Goal: Task Accomplishment & Management: Manage account settings

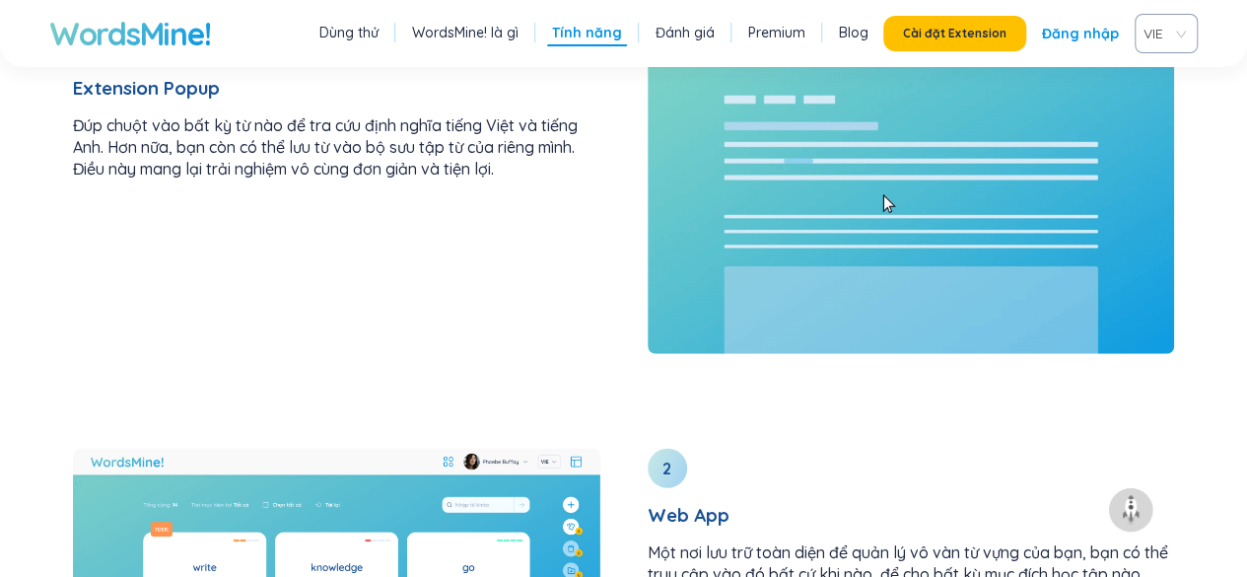
scroll to position [2426, 0]
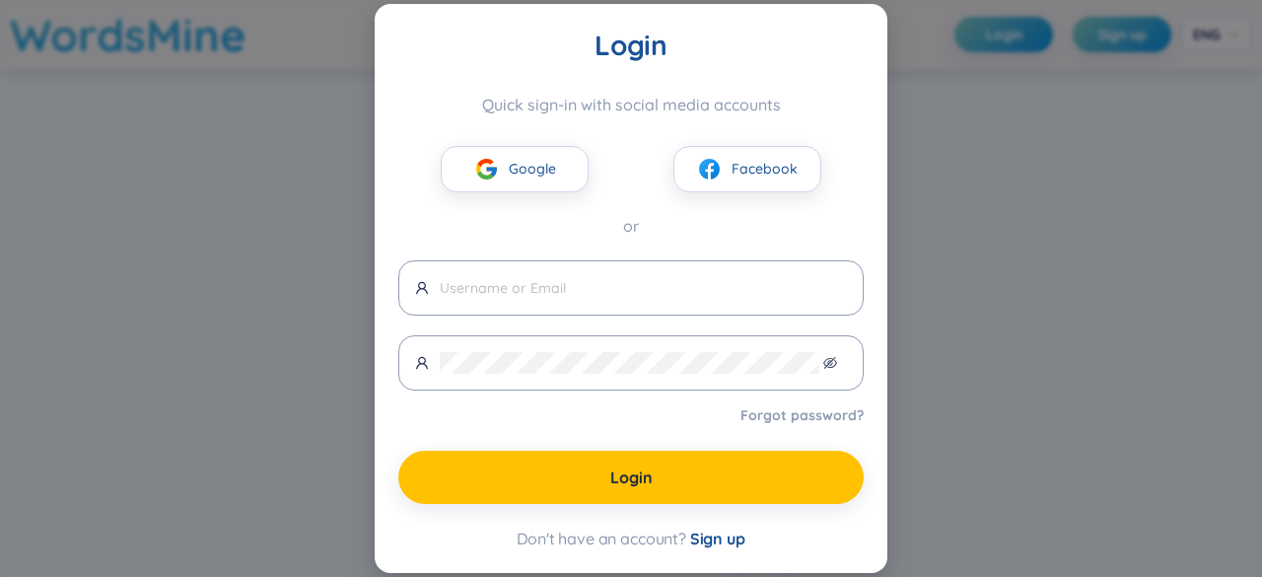
click at [1071, 378] on div "Login Quick sign-in with social media accounts Google Facebook or Forgot passwo…" at bounding box center [631, 288] width 1262 height 577
click at [512, 168] on span "Google" at bounding box center [532, 169] width 47 height 22
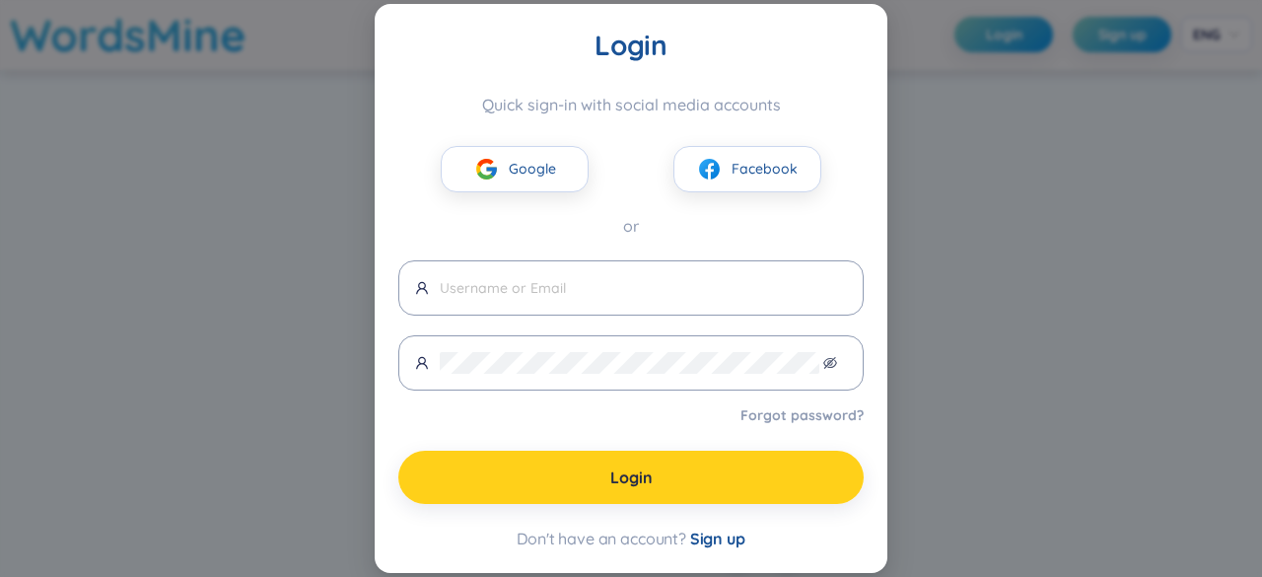
click at [688, 491] on button "Login" at bounding box center [630, 476] width 465 height 53
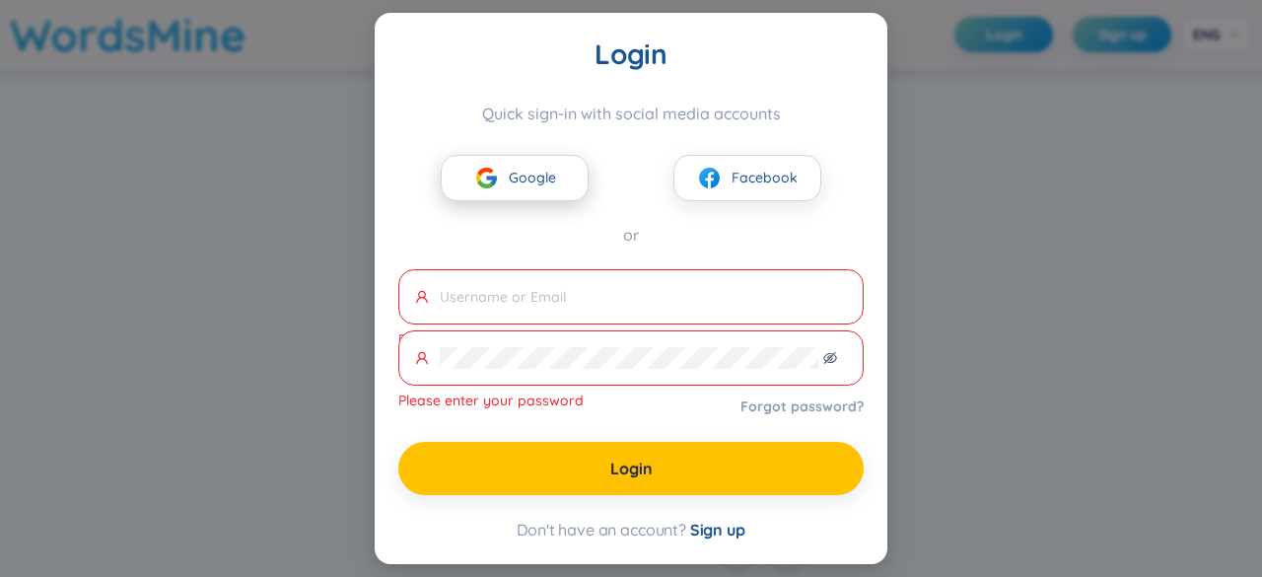
click at [552, 182] on span "Google" at bounding box center [532, 178] width 47 height 22
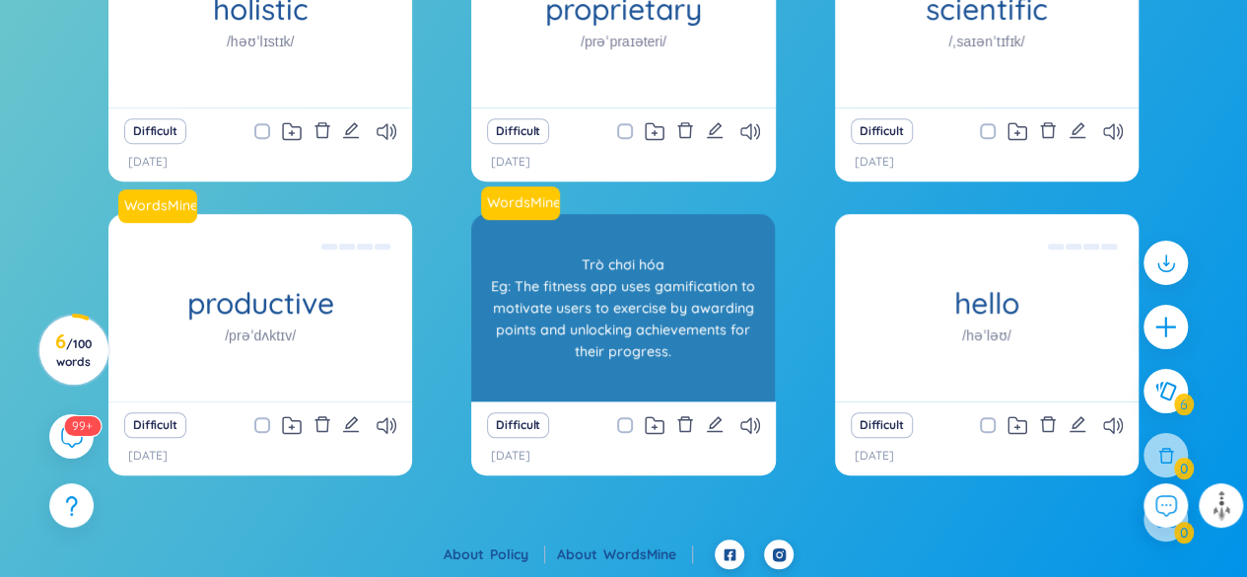
scroll to position [518, 0]
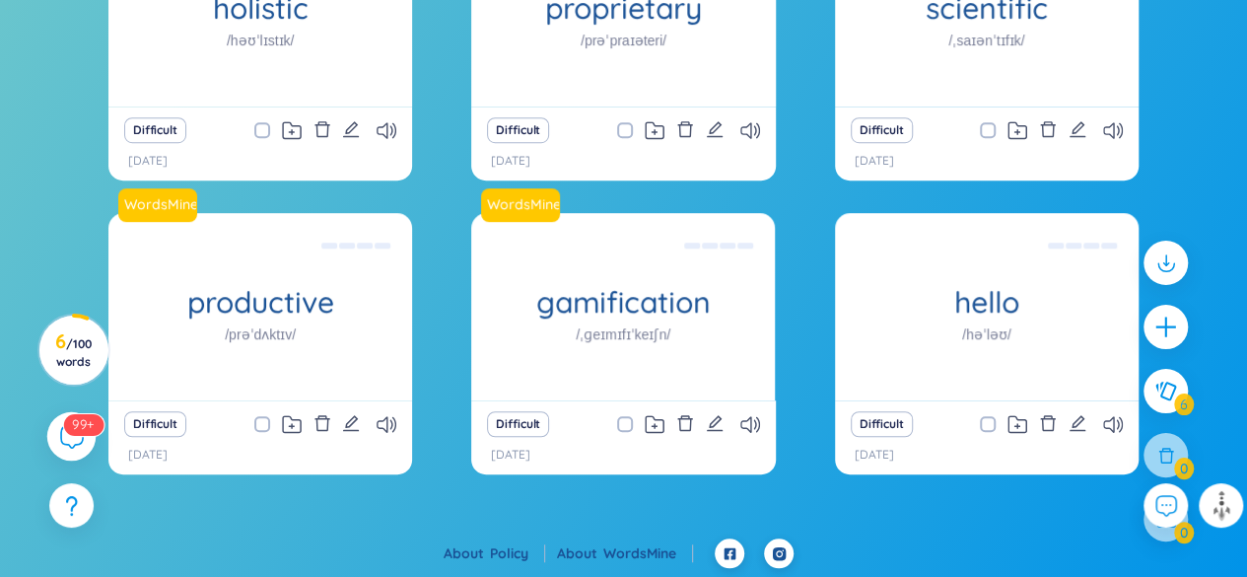
click at [76, 432] on sup "99+" at bounding box center [83, 424] width 40 height 22
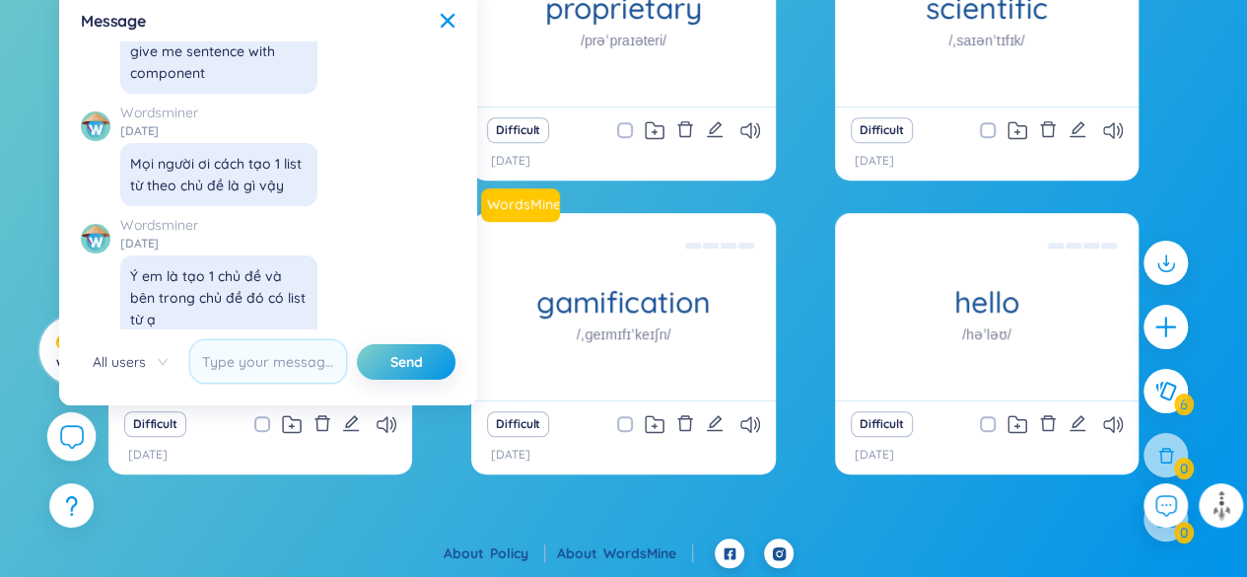
scroll to position [22772, 0]
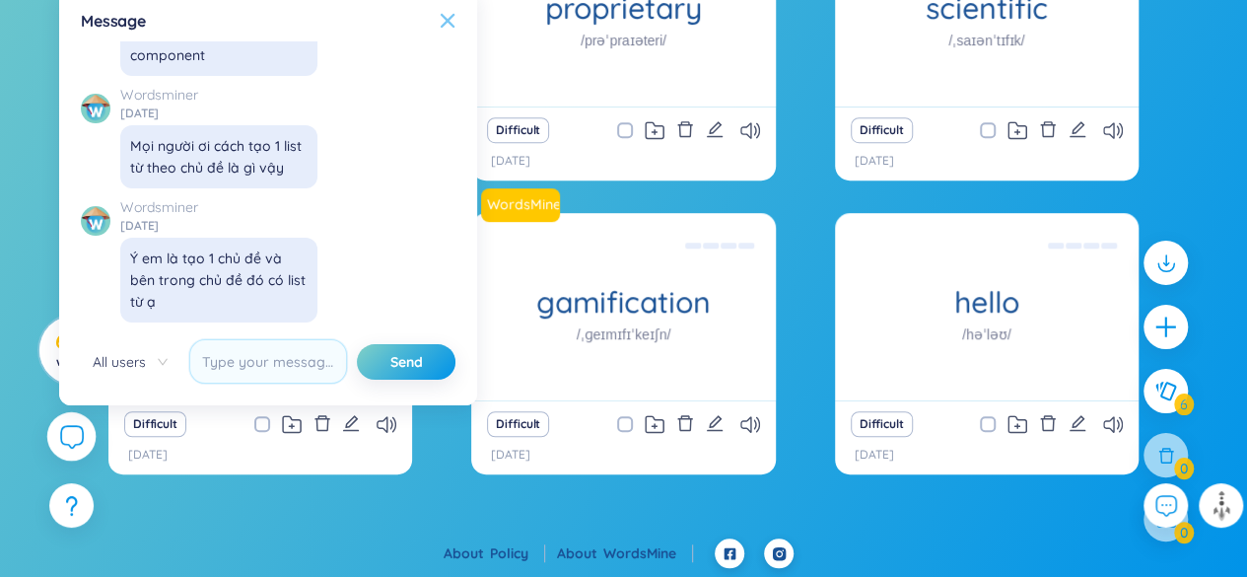
click at [451, 14] on icon at bounding box center [448, 21] width 16 height 16
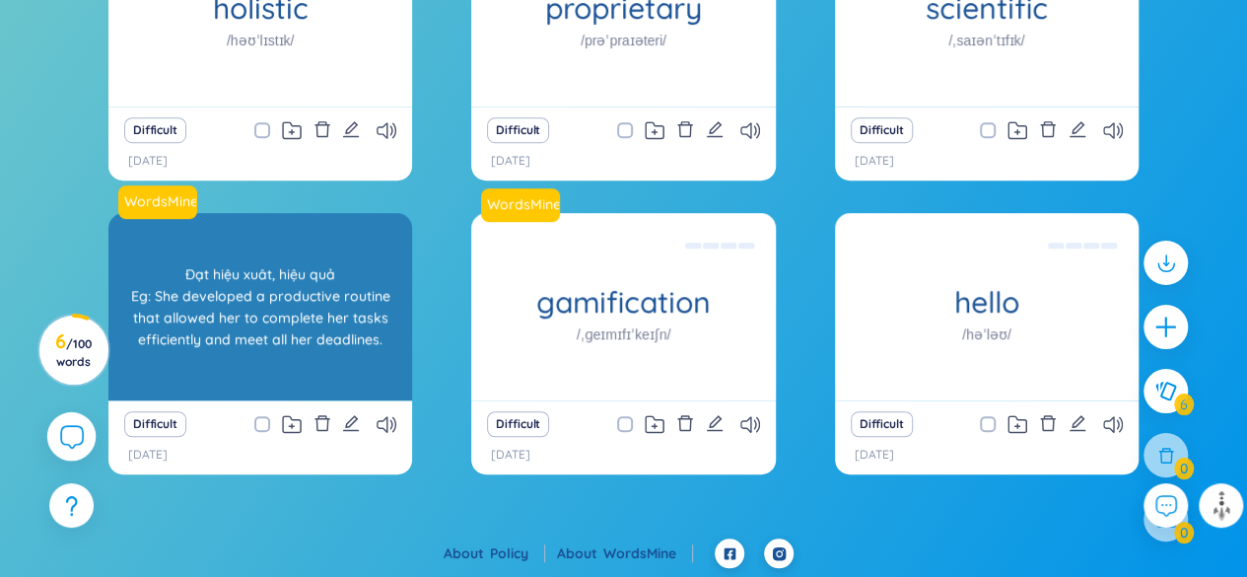
scroll to position [0, 0]
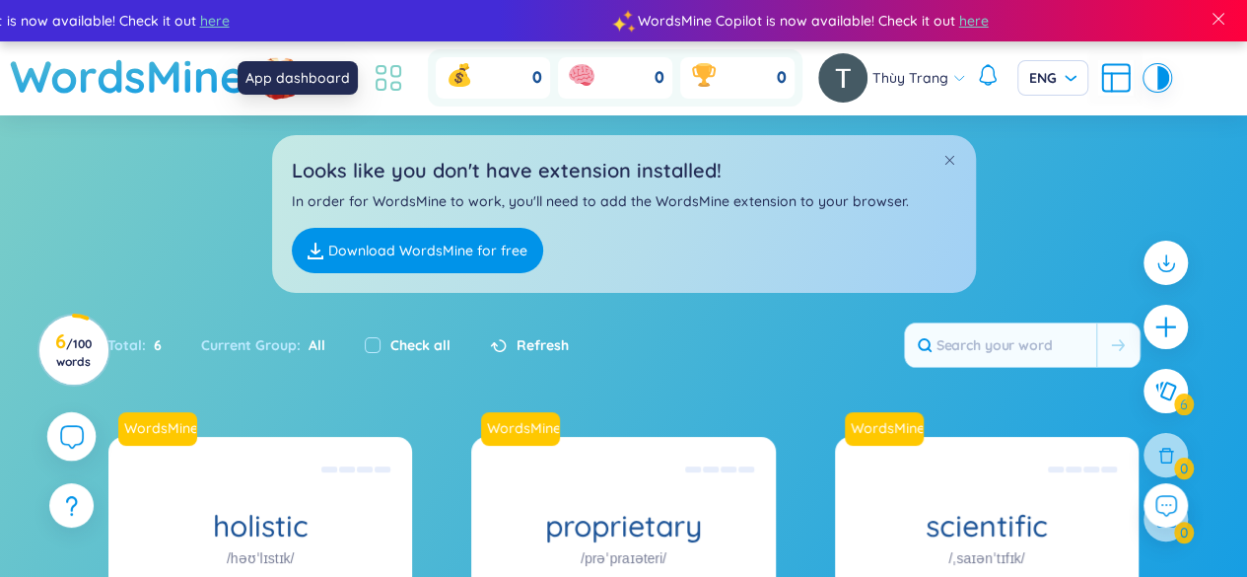
click at [388, 76] on icon at bounding box center [388, 77] width 35 height 35
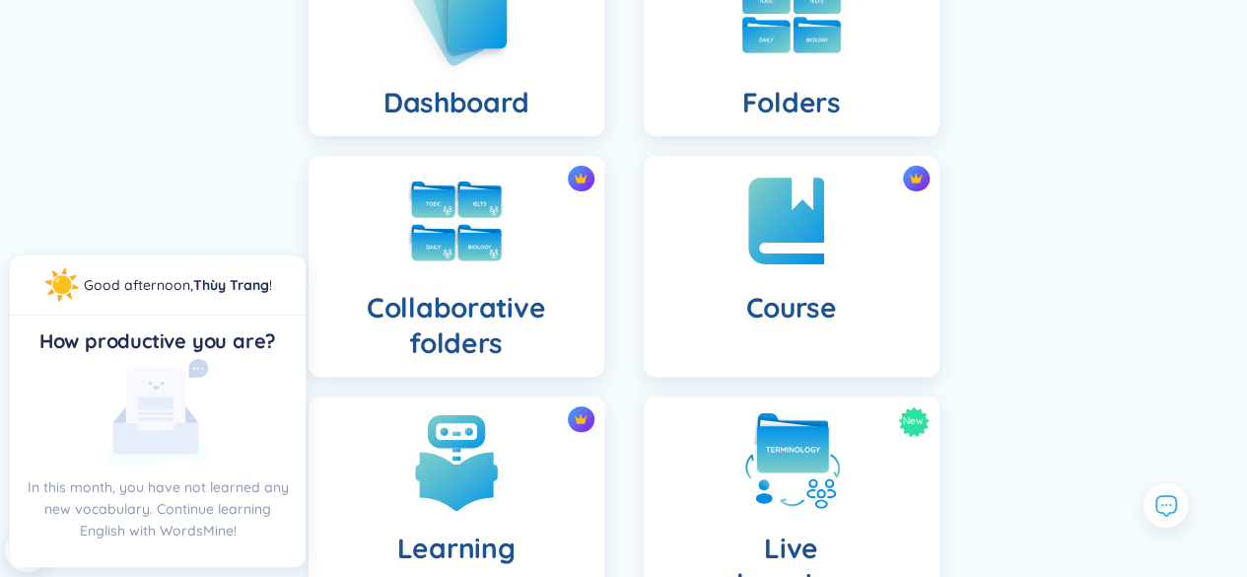
scroll to position [75, 0]
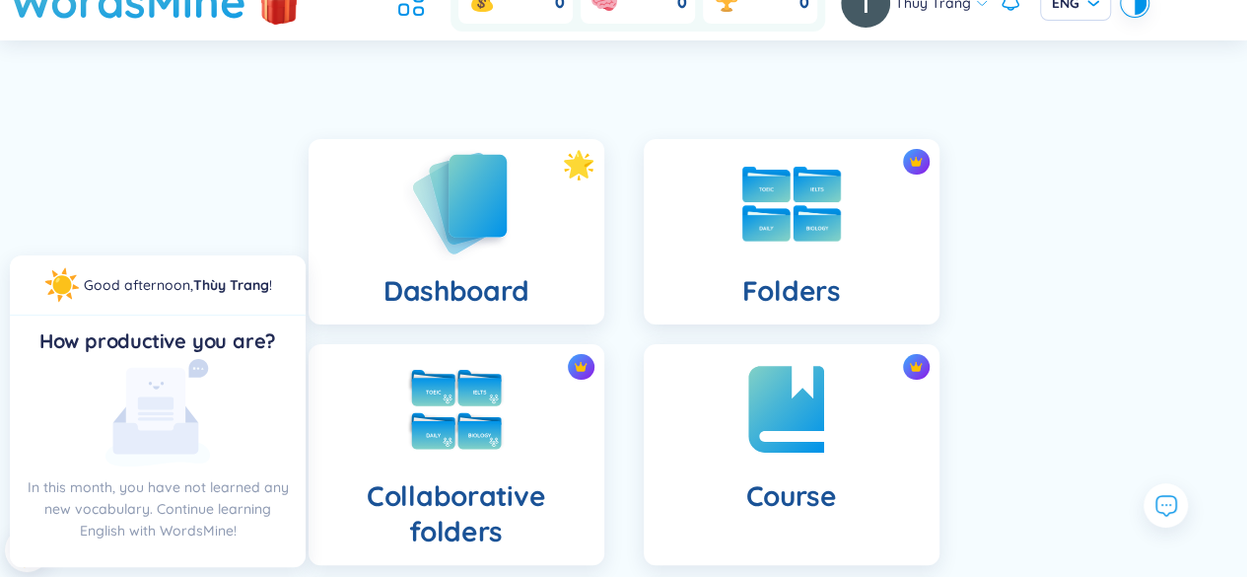
click at [517, 220] on div "Dashboard" at bounding box center [457, 231] width 296 height 185
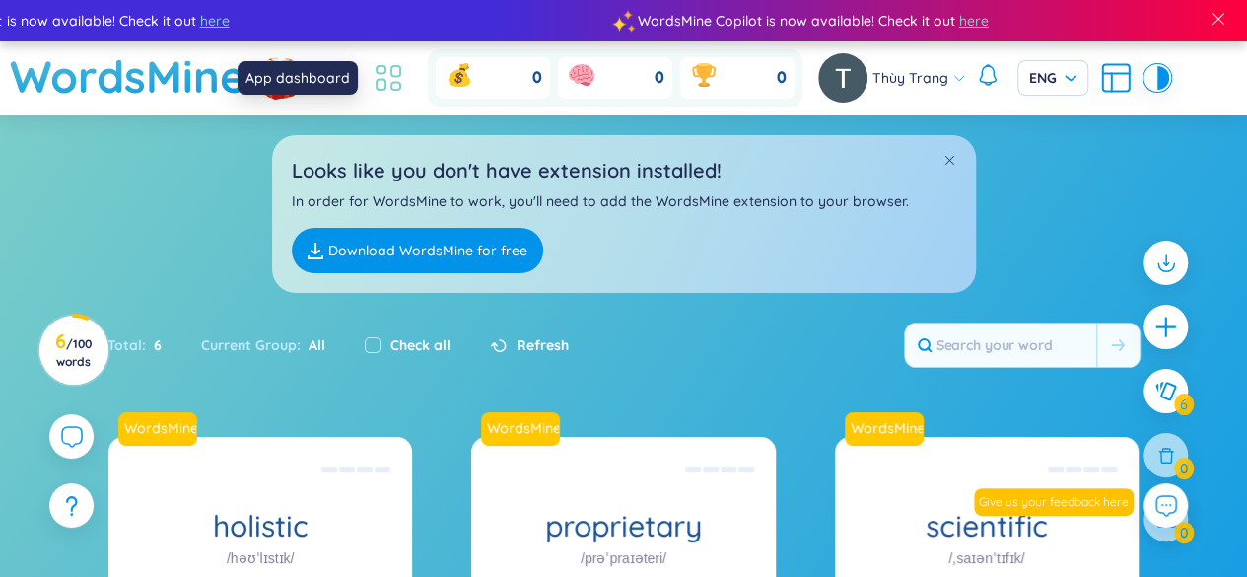
click at [399, 83] on icon at bounding box center [395, 87] width 9 height 8
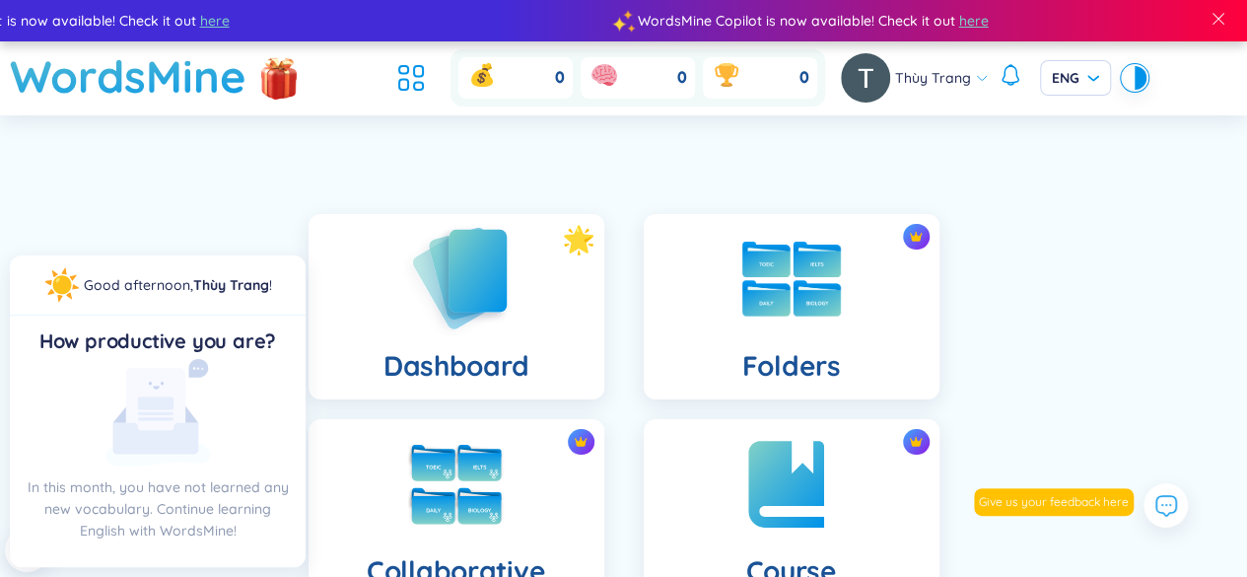
click at [447, 315] on img at bounding box center [456, 278] width 108 height 112
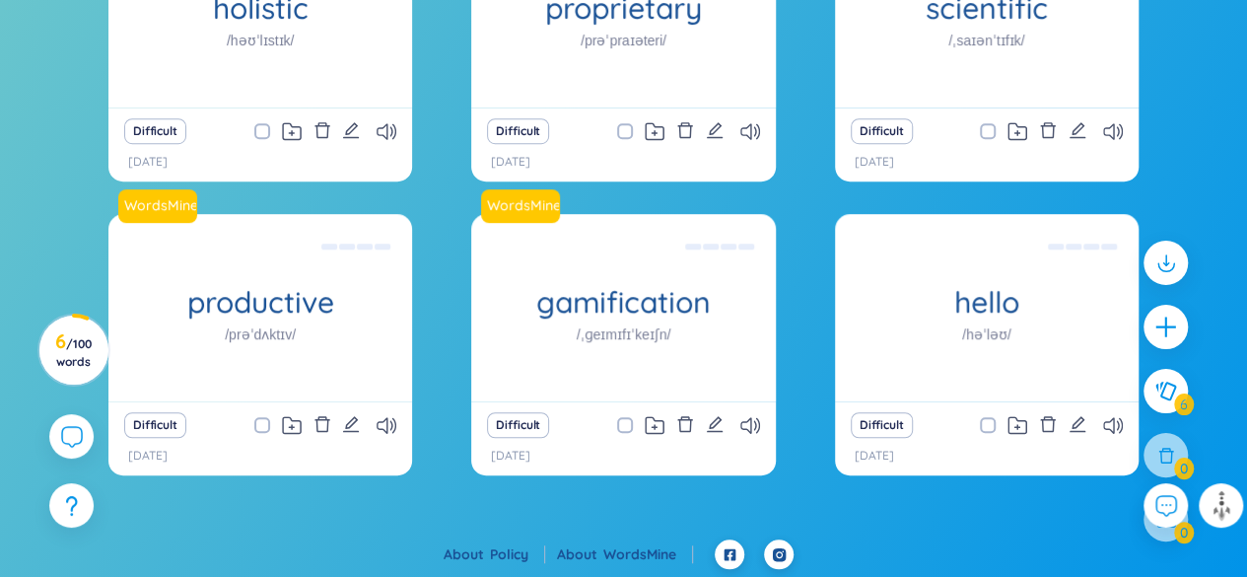
scroll to position [517, 0]
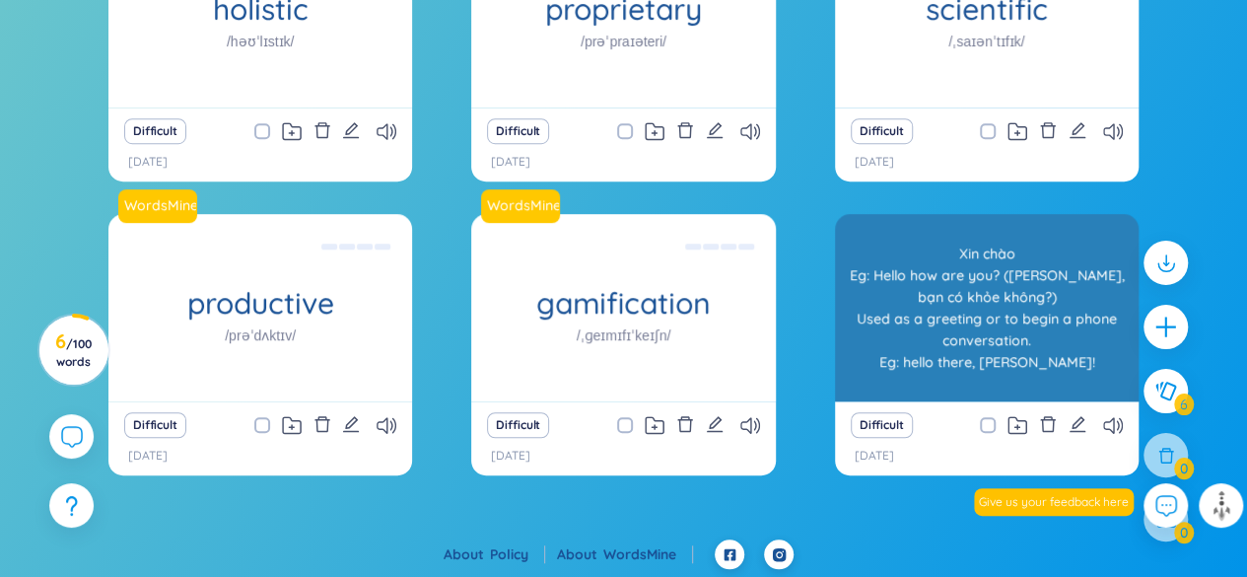
click at [937, 301] on div "hello /həˈləʊ/ [PERSON_NAME] Eg: Hello how are you? ([PERSON_NAME], bạn có khỏe…" at bounding box center [987, 307] width 304 height 187
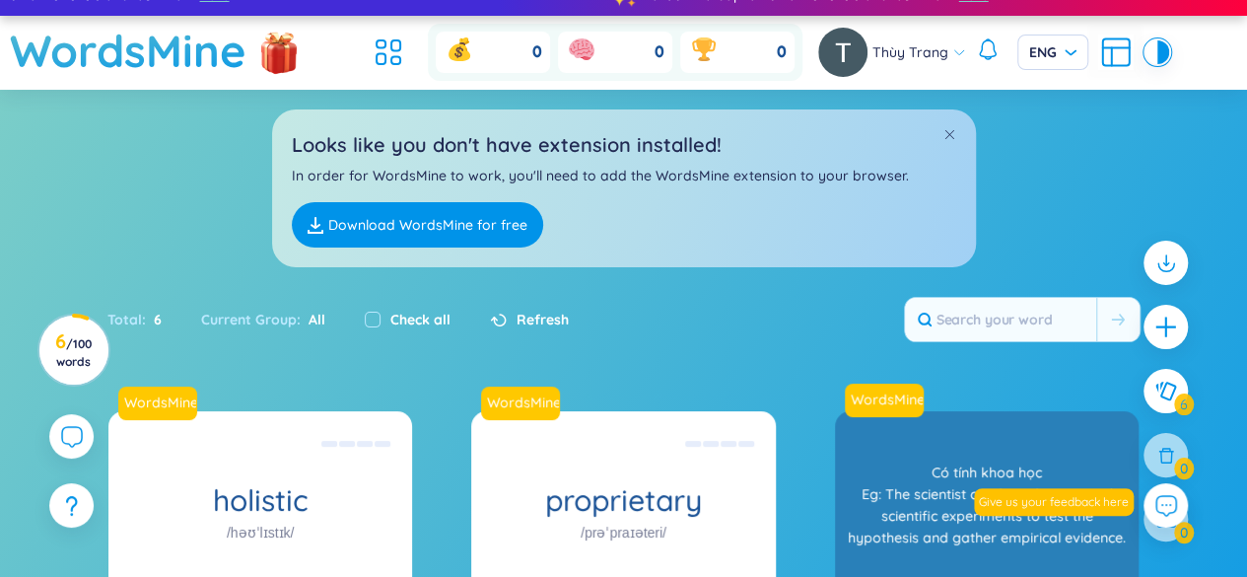
scroll to position [20, 0]
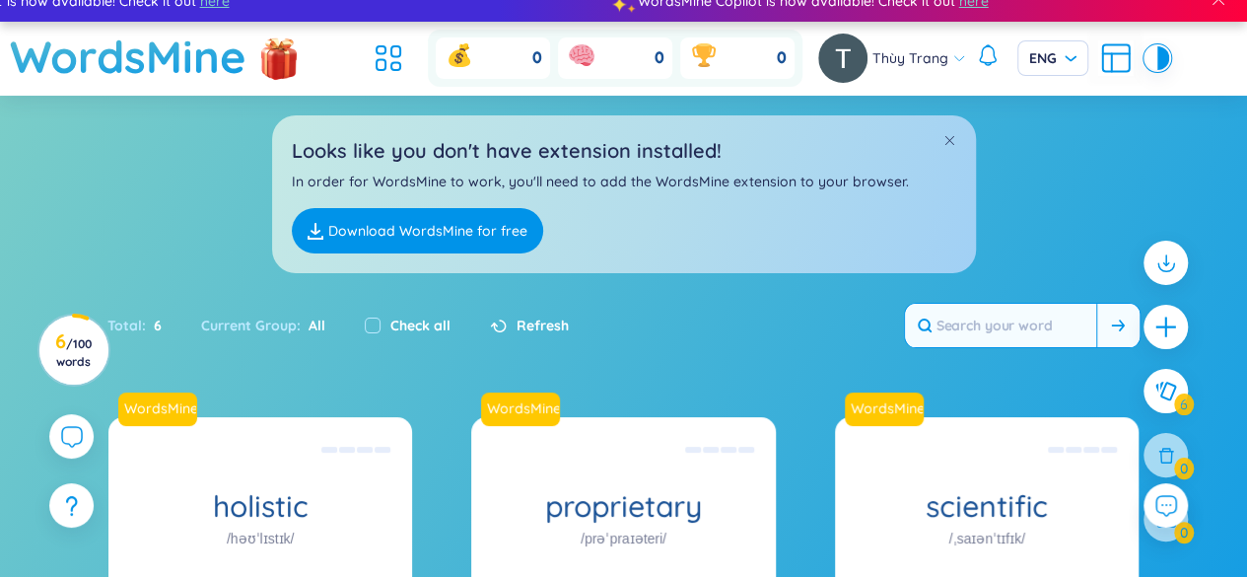
click at [1042, 325] on input "text" at bounding box center [1000, 325] width 191 height 43
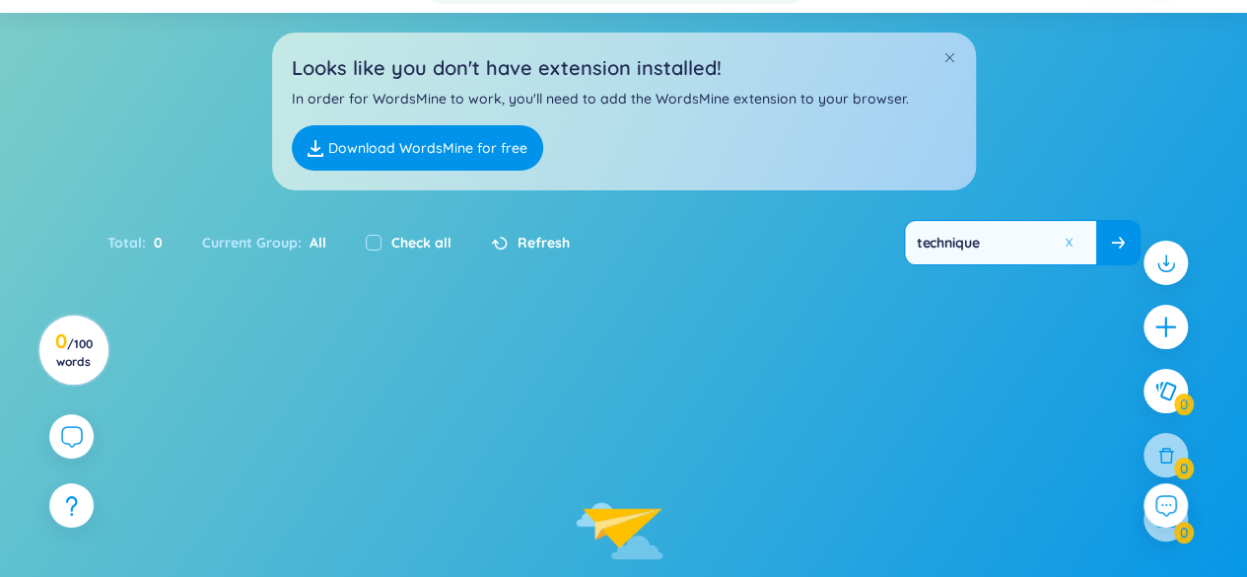
scroll to position [104, 0]
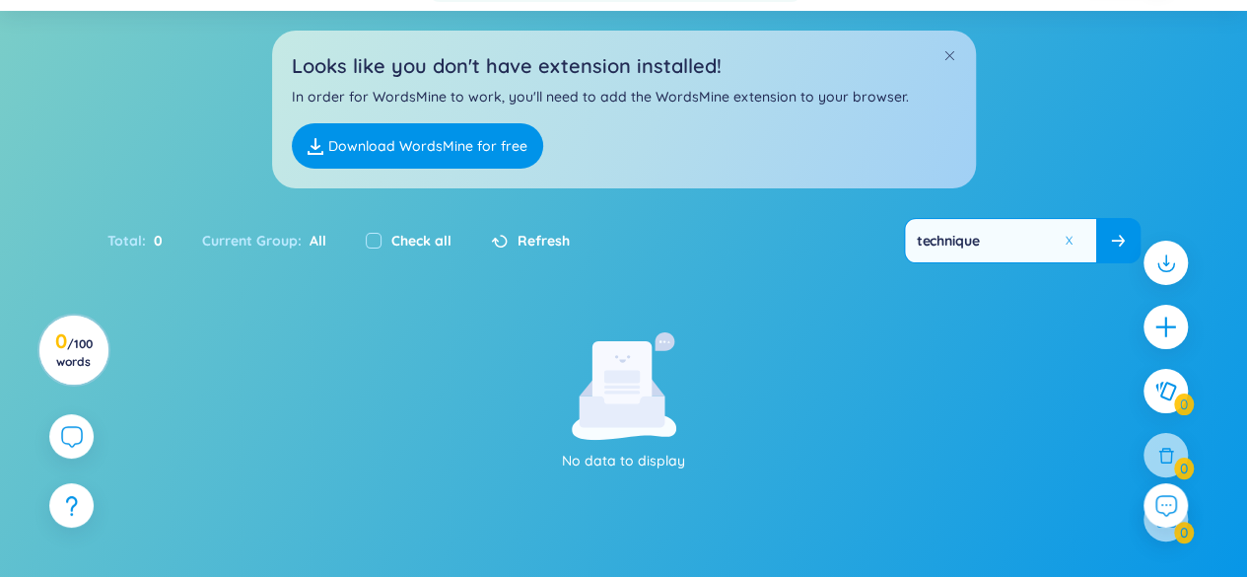
type input "technique"
click at [1121, 240] on icon at bounding box center [1117, 241] width 13 height 12
click at [1064, 242] on button at bounding box center [1074, 241] width 30 height 25
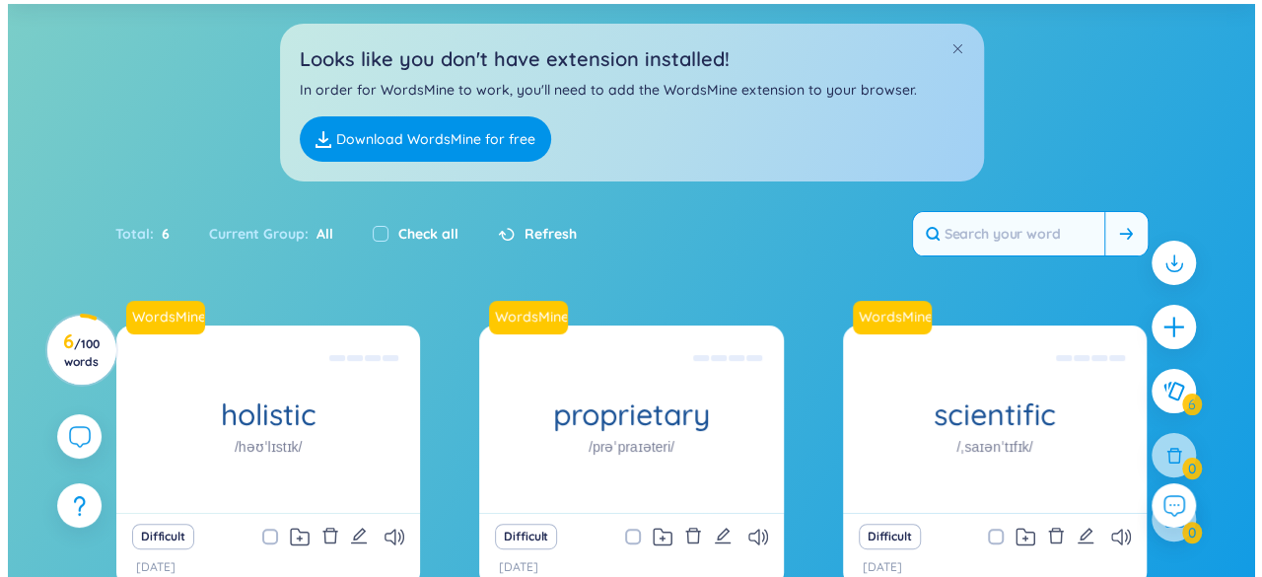
scroll to position [0, 0]
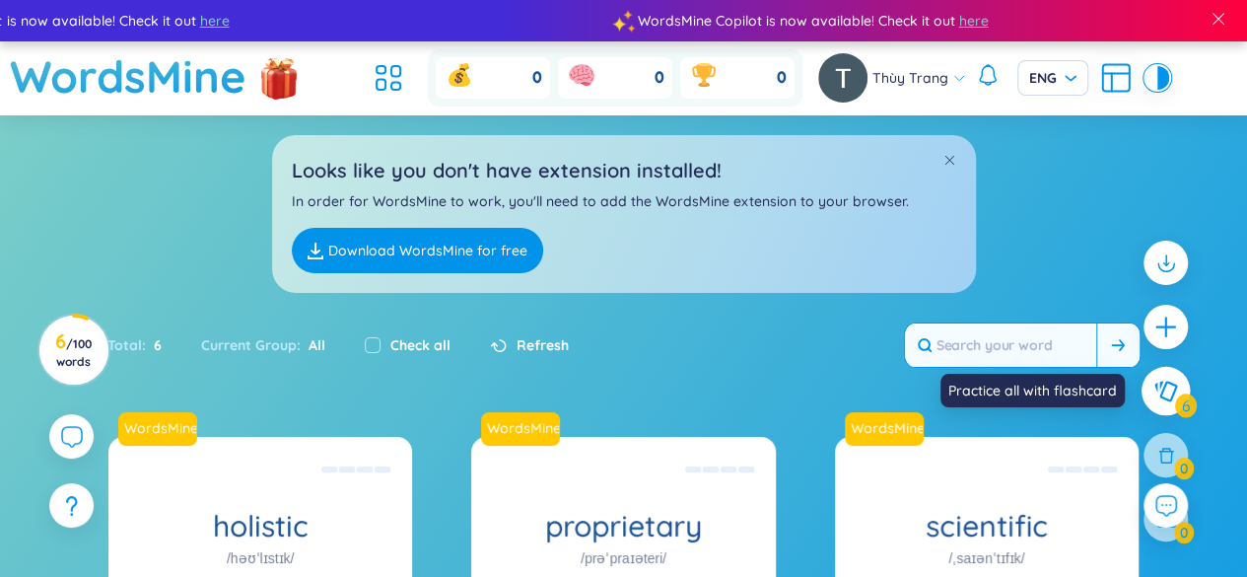
click at [1165, 378] on button at bounding box center [1166, 391] width 49 height 49
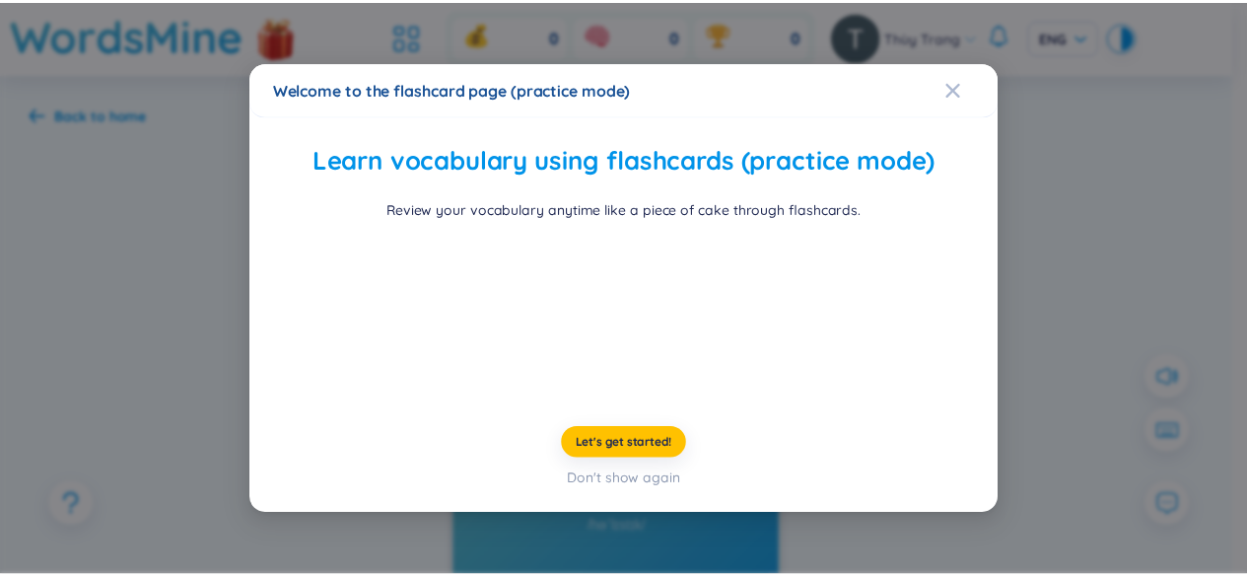
scroll to position [103, 0]
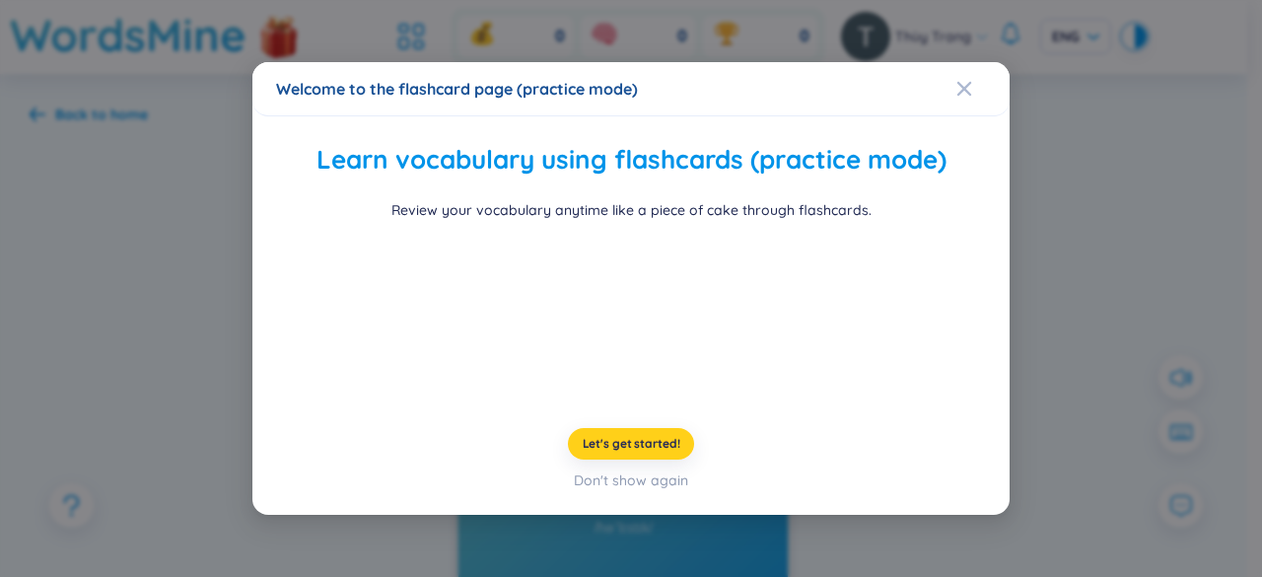
click at [625, 459] on button "Let's get started!" at bounding box center [631, 444] width 127 height 32
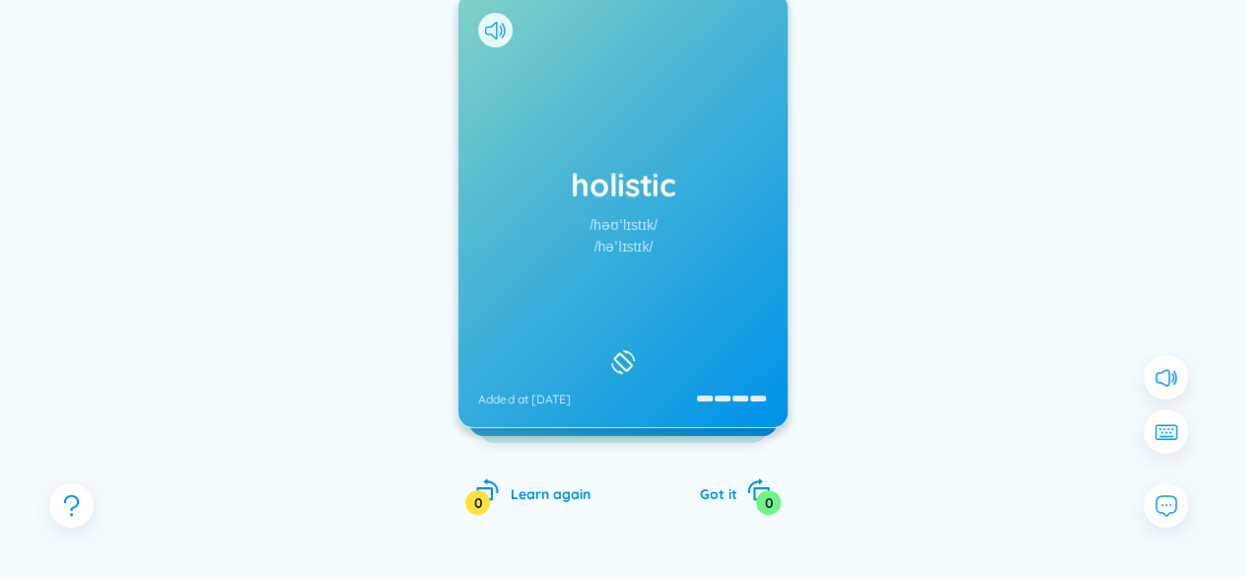
scroll to position [282, 0]
click at [636, 248] on div "/həˈlɪstɪk/" at bounding box center [623, 246] width 59 height 22
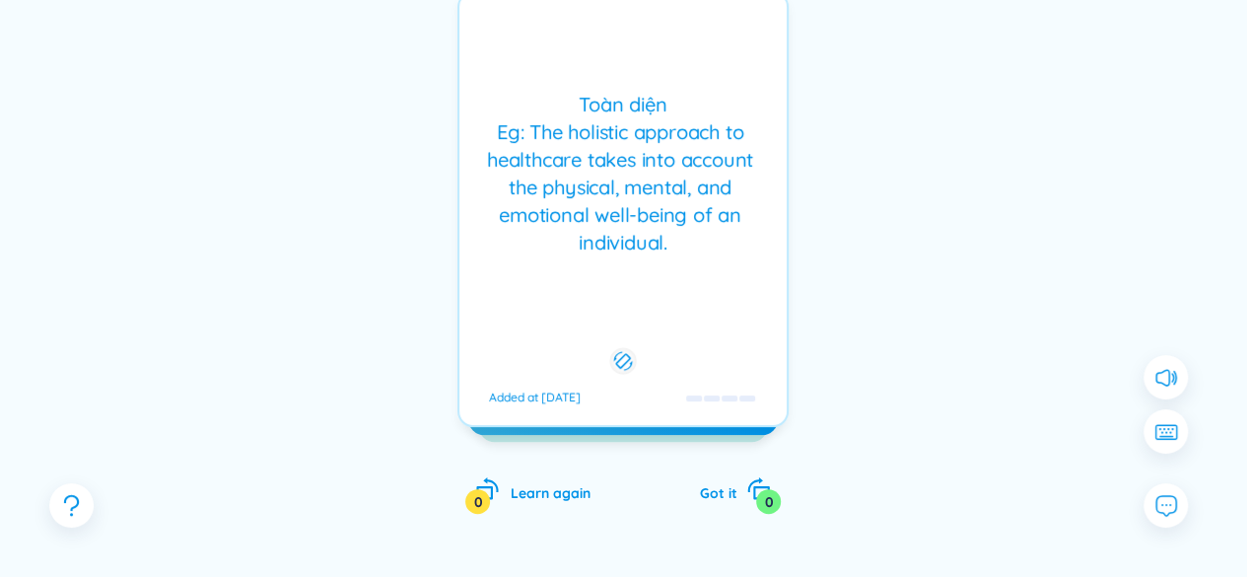
click at [636, 248] on div "Toàn diện Eg: The holistic approach to healthcare takes into account the physic…" at bounding box center [623, 174] width 308 height 166
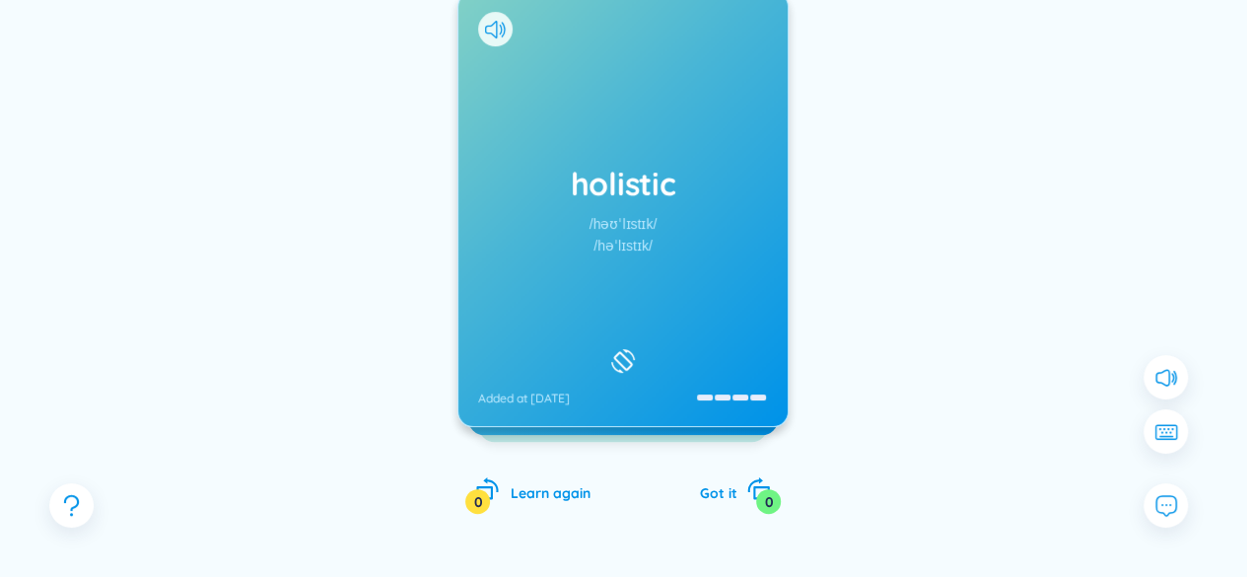
click at [636, 248] on div "/həˈlɪstɪk/" at bounding box center [623, 246] width 59 height 22
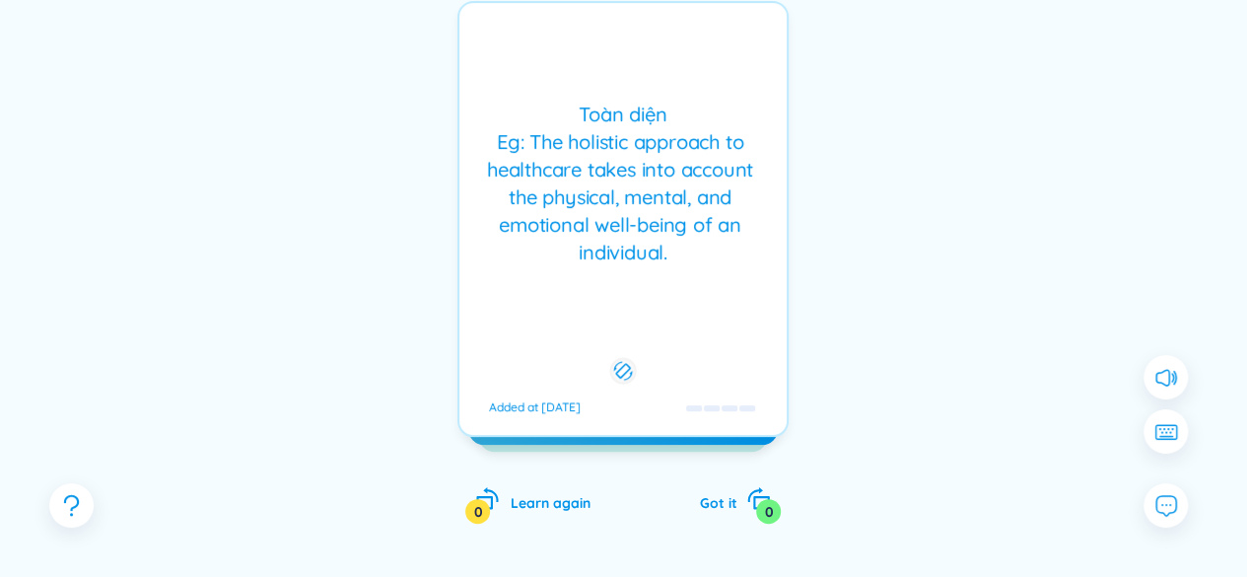
scroll to position [270, 0]
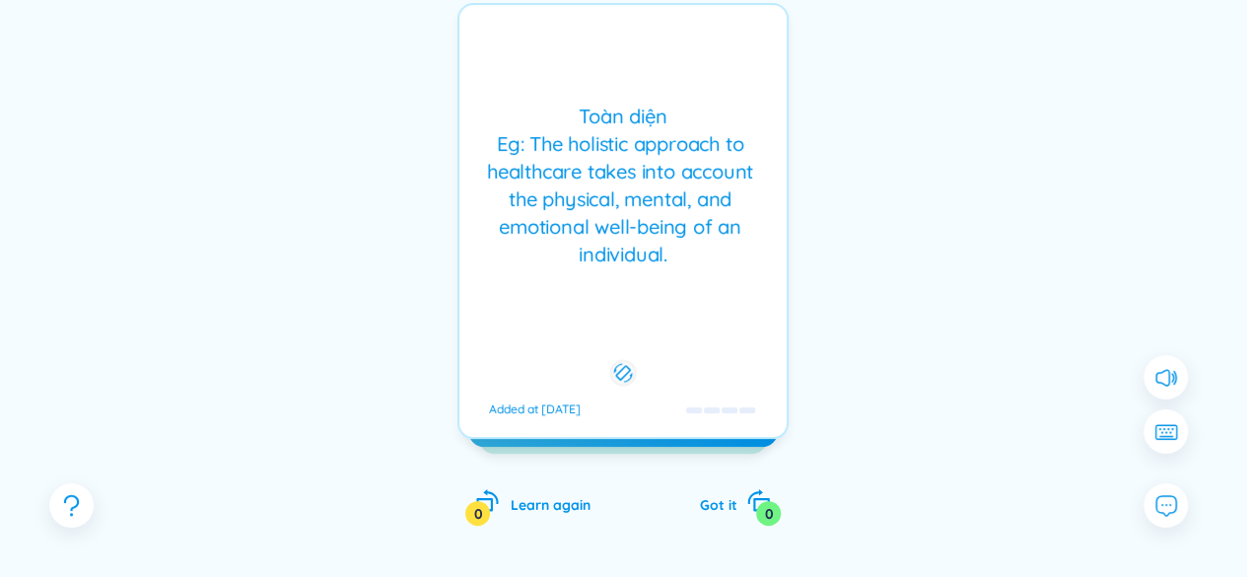
click at [668, 205] on div "Toàn diện Eg: The holistic approach to healthcare takes into account the physic…" at bounding box center [623, 186] width 308 height 166
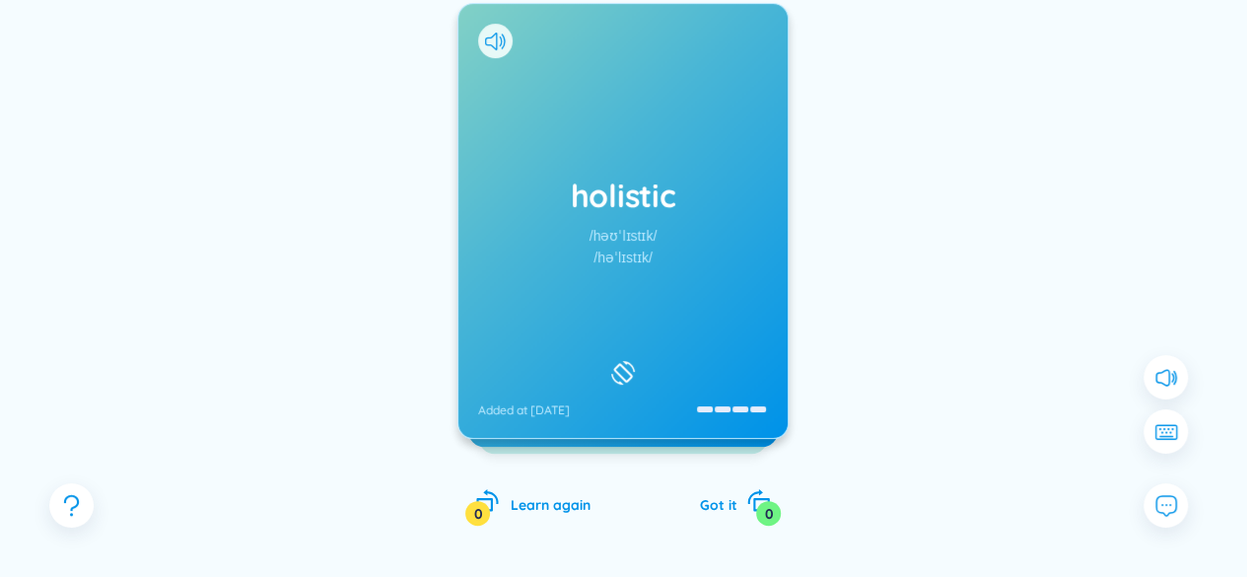
click at [664, 185] on h1 "holistic" at bounding box center [623, 194] width 290 height 43
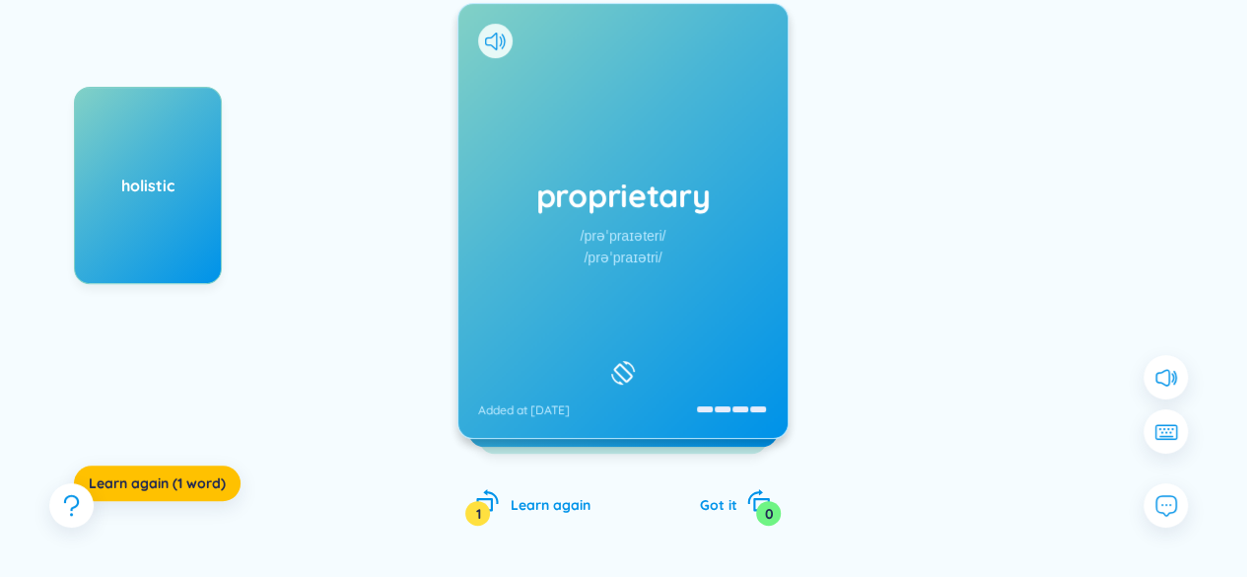
click at [553, 268] on div "proprietary /prəˈpraɪəteri/ /prəˈpraɪətri/ Added at [DATE]" at bounding box center [622, 221] width 329 height 434
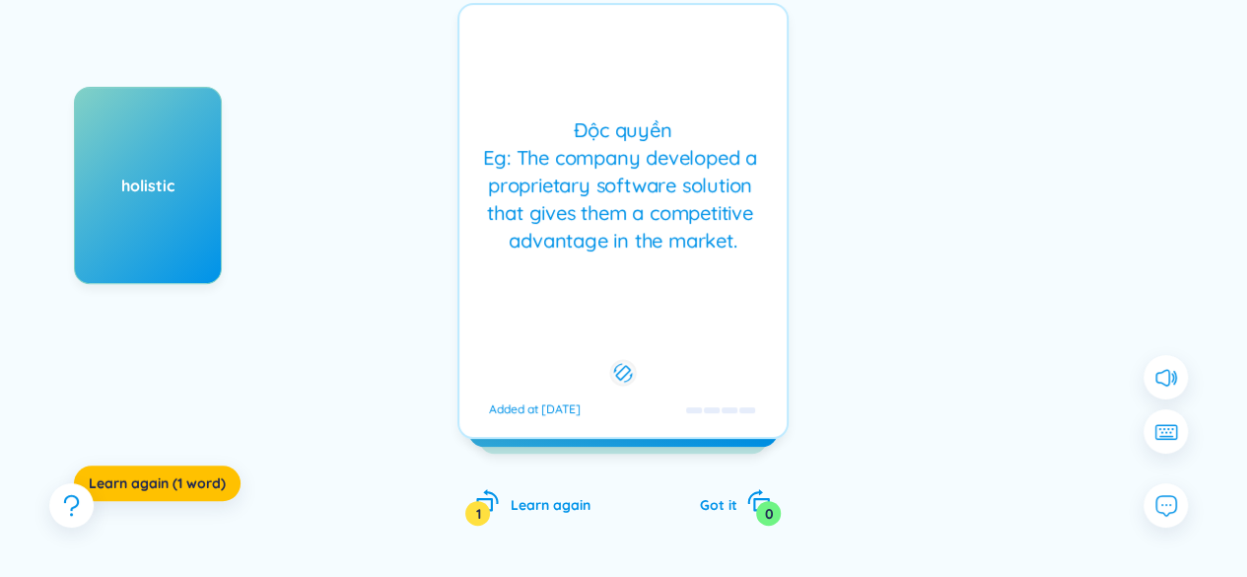
click at [600, 243] on div "Độc quyền Eg: The company developed a proprietary software solution that gives …" at bounding box center [623, 185] width 308 height 138
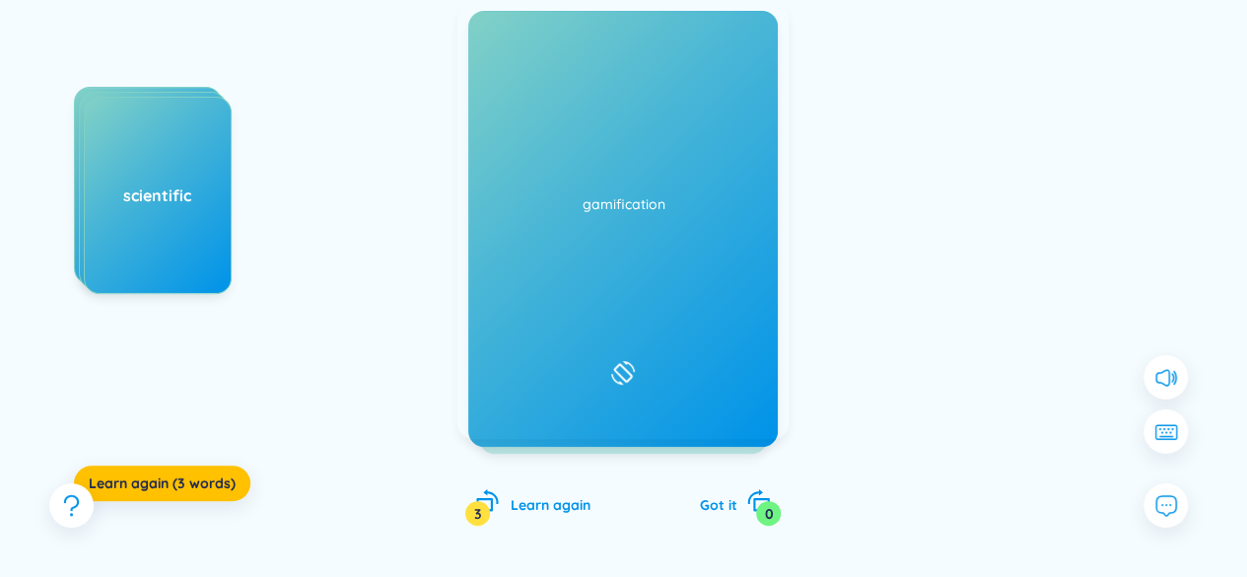
click at [475, 283] on div "productive /prəˈdʌktɪv/ /prəˈdʌktɪv/ Added at [DATE]" at bounding box center [622, 221] width 329 height 434
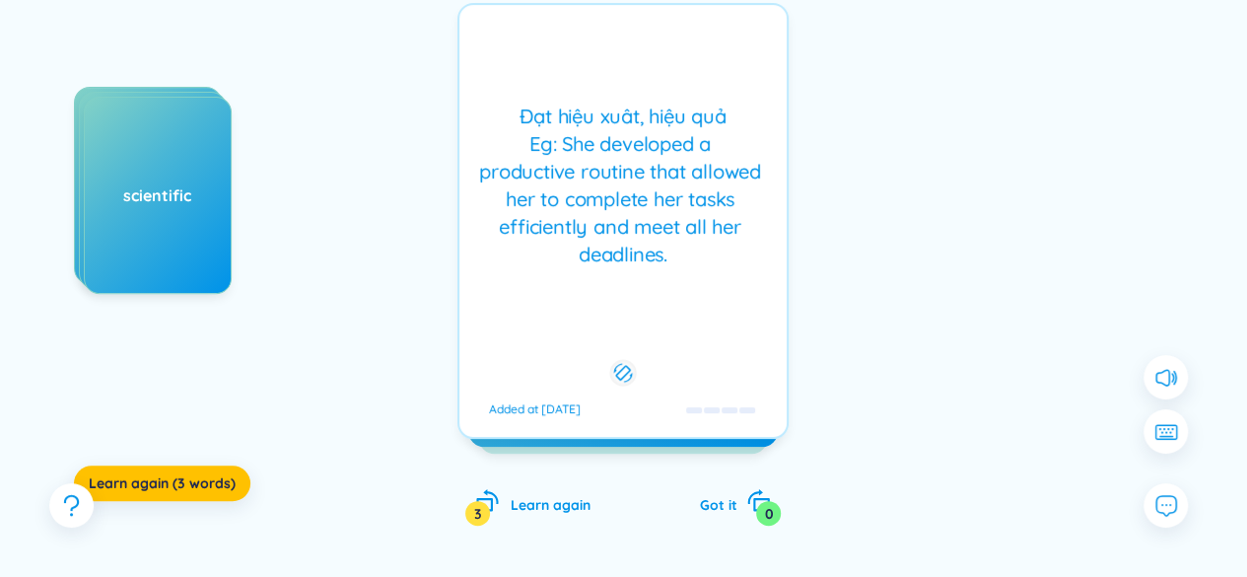
click at [475, 283] on div "productive /prəˈdʌktɪv/ /prəˈdʌktɪv/ Added at [DATE] Đạt hiệu xuât, hiệu quả Eg…" at bounding box center [622, 221] width 331 height 436
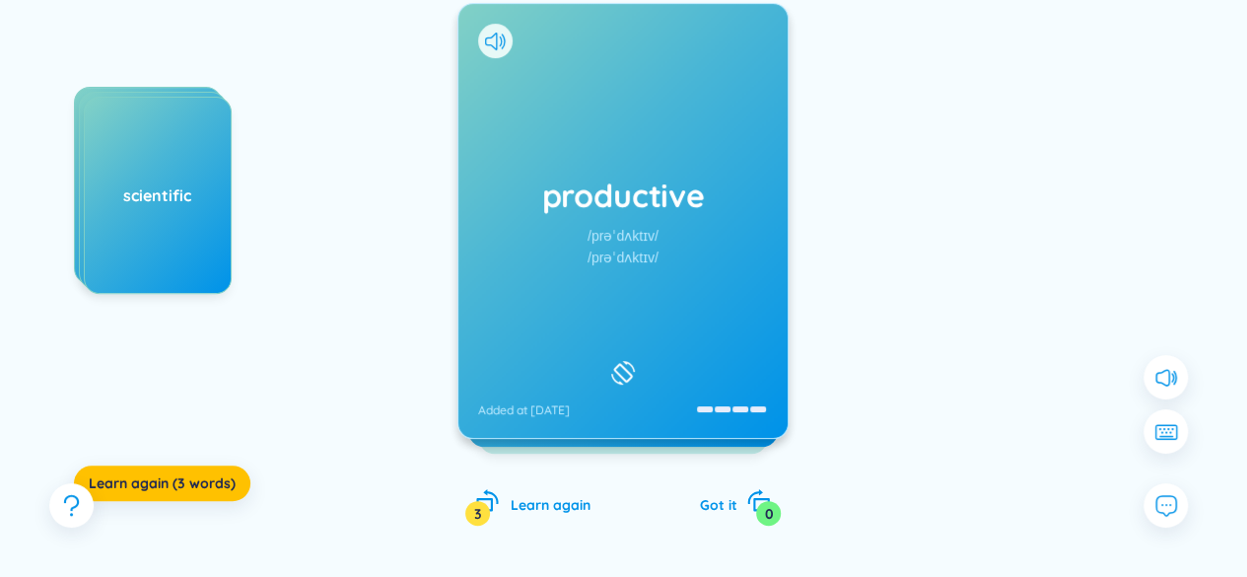
click at [475, 283] on div "productive /prəˈdʌktɪv/ /prəˈdʌktɪv/ Added at [DATE]" at bounding box center [622, 221] width 331 height 436
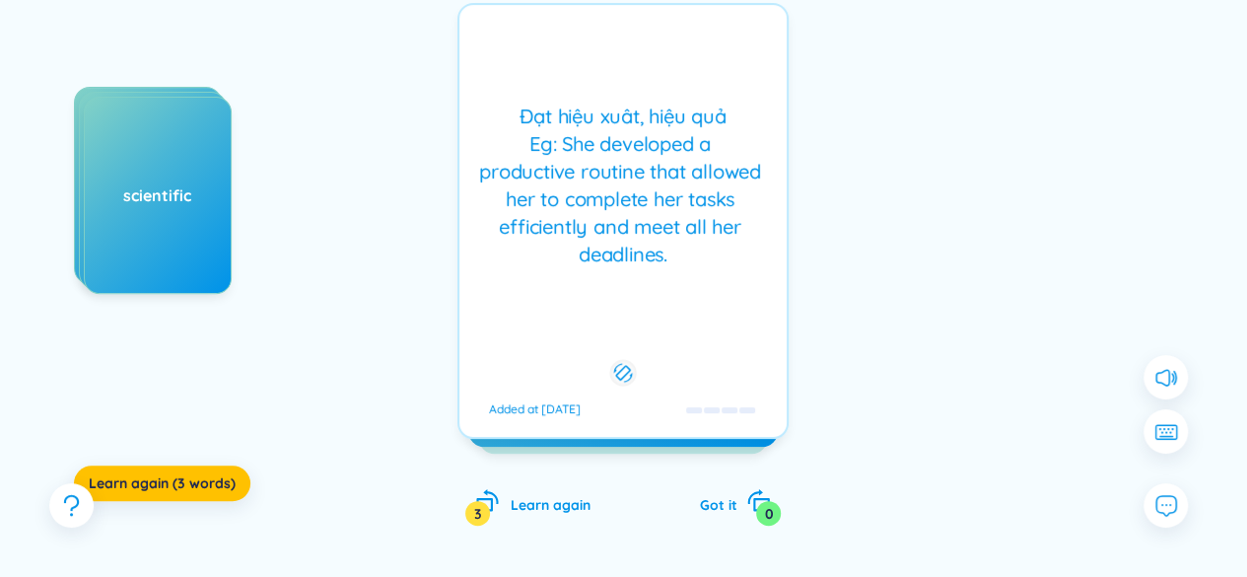
click at [681, 202] on div "Đạt hiệu xuât, hiệu quả Eg: She developed a productive routine that allowed her…" at bounding box center [623, 186] width 308 height 166
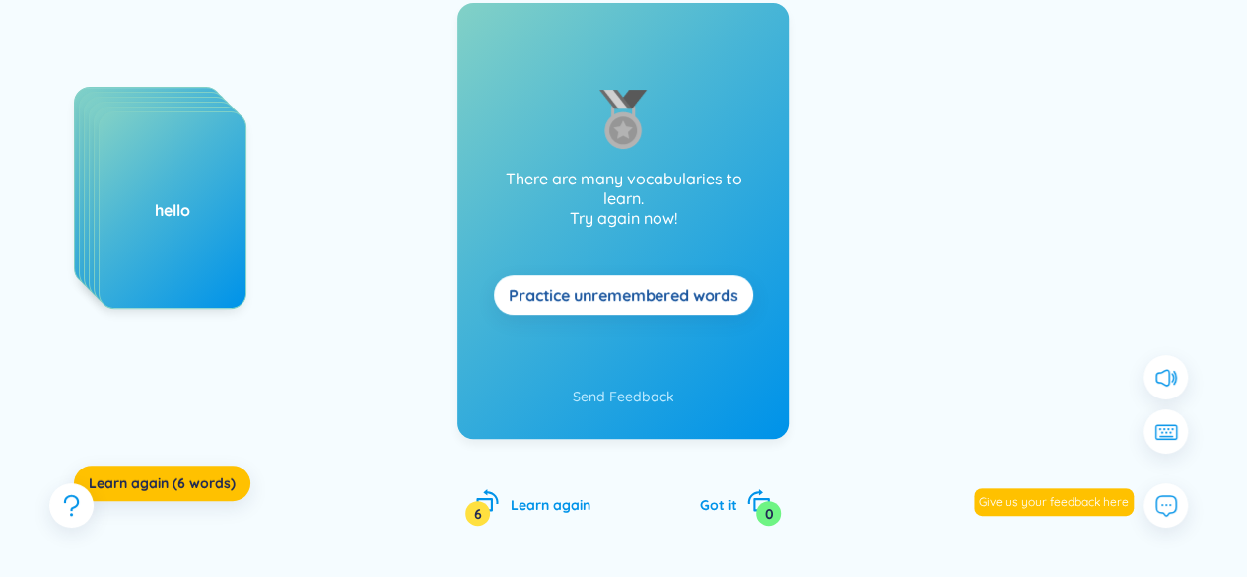
click at [710, 295] on span "Practice unremembered words" at bounding box center [624, 295] width 230 height 22
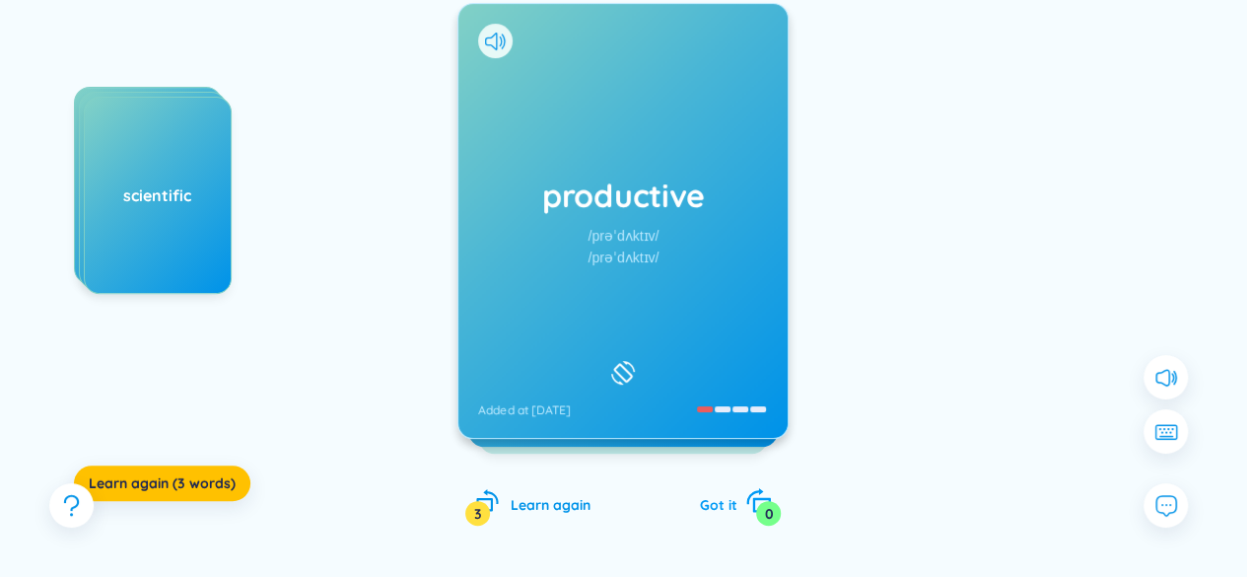
click at [740, 500] on div "Got it 0" at bounding box center [735, 502] width 72 height 28
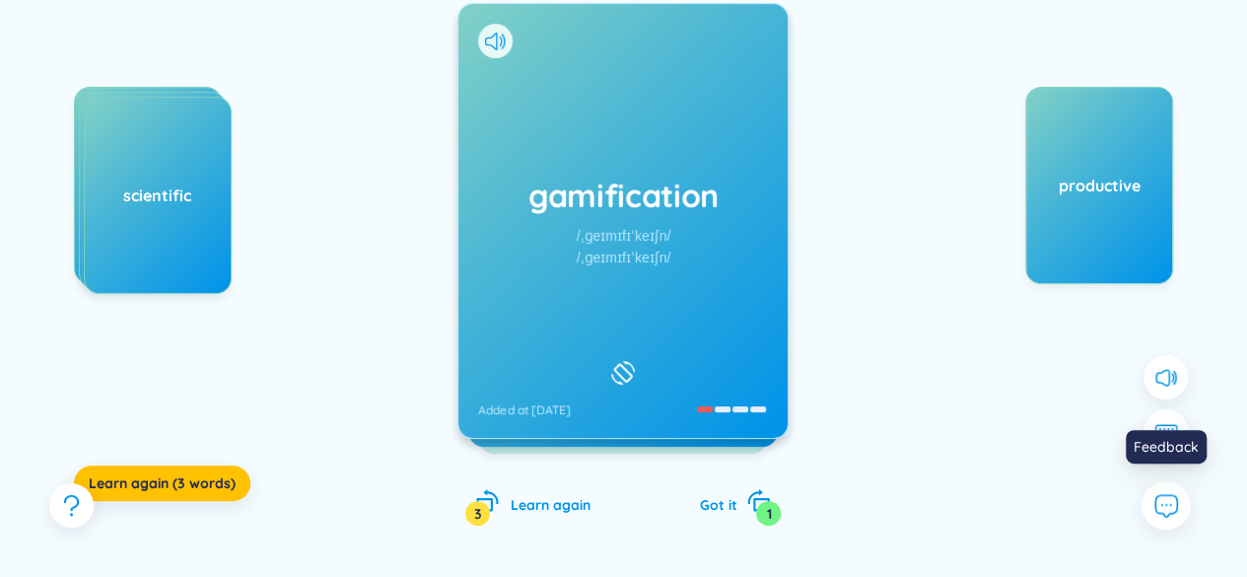
click at [1175, 508] on icon at bounding box center [1166, 506] width 22 height 22
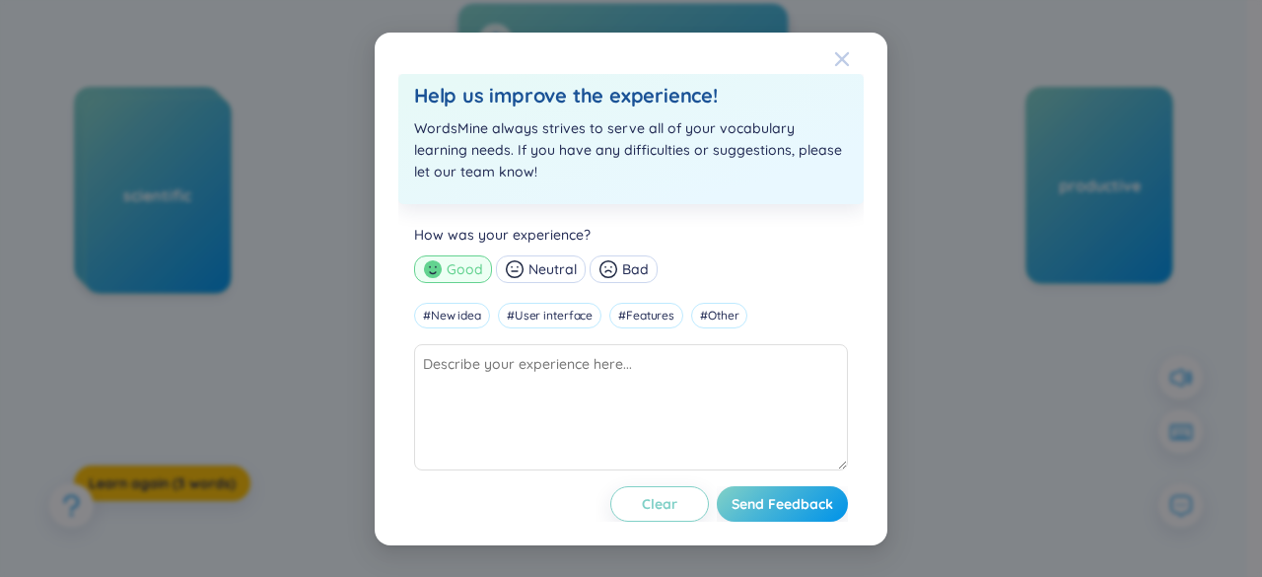
click at [849, 56] on icon "Close" at bounding box center [842, 59] width 16 height 16
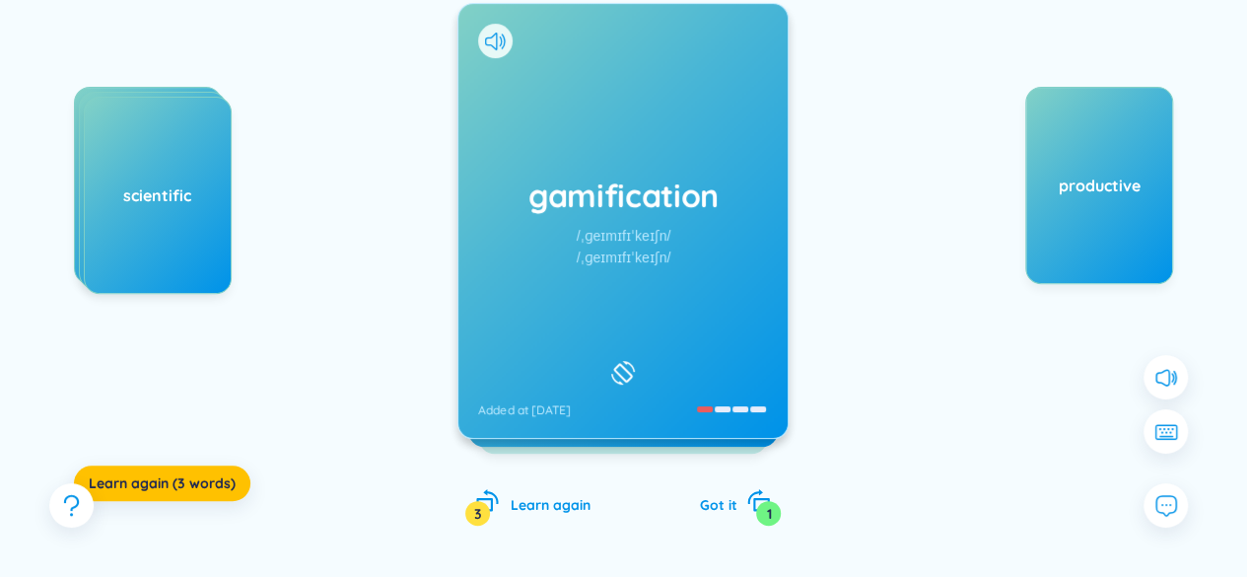
scroll to position [0, 0]
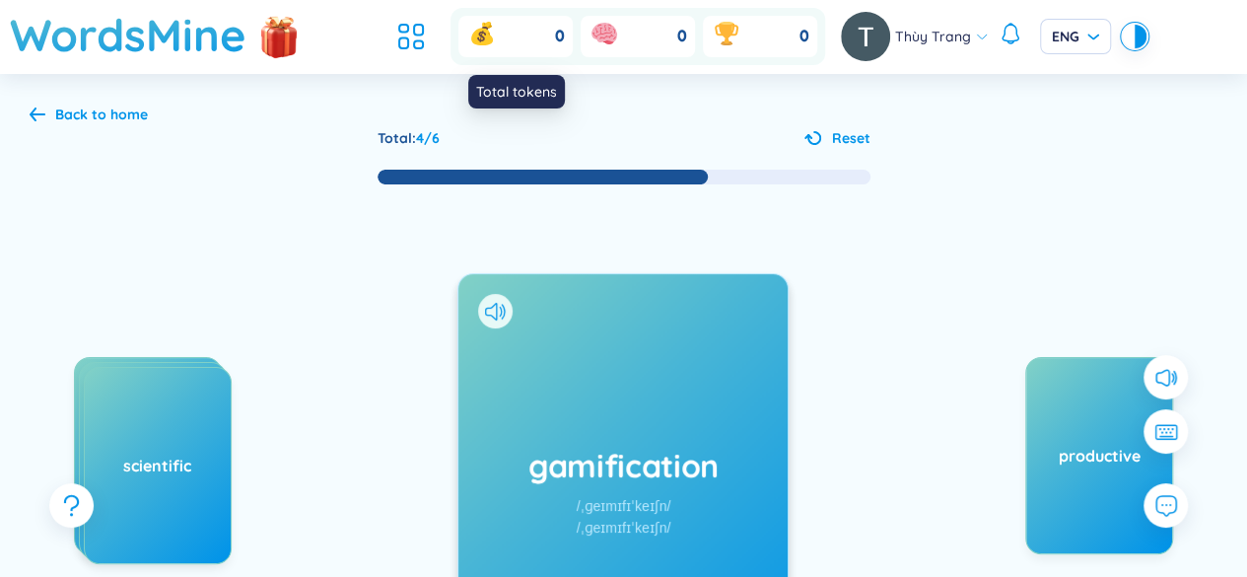
click at [524, 31] on div "0" at bounding box center [515, 36] width 114 height 41
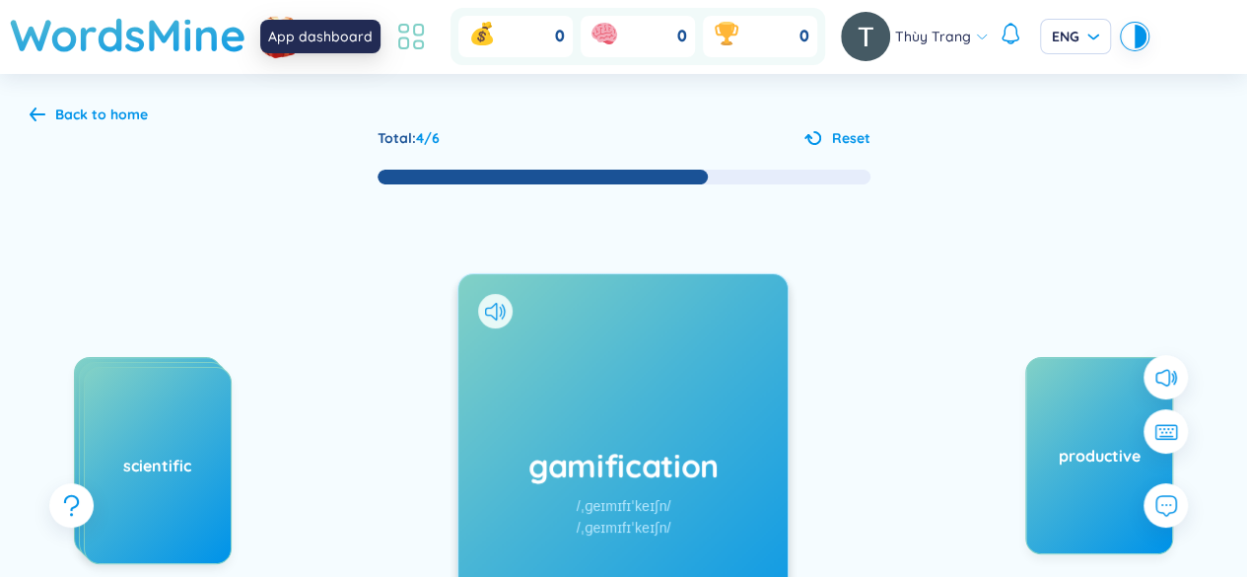
click at [423, 35] on icon at bounding box center [410, 36] width 35 height 35
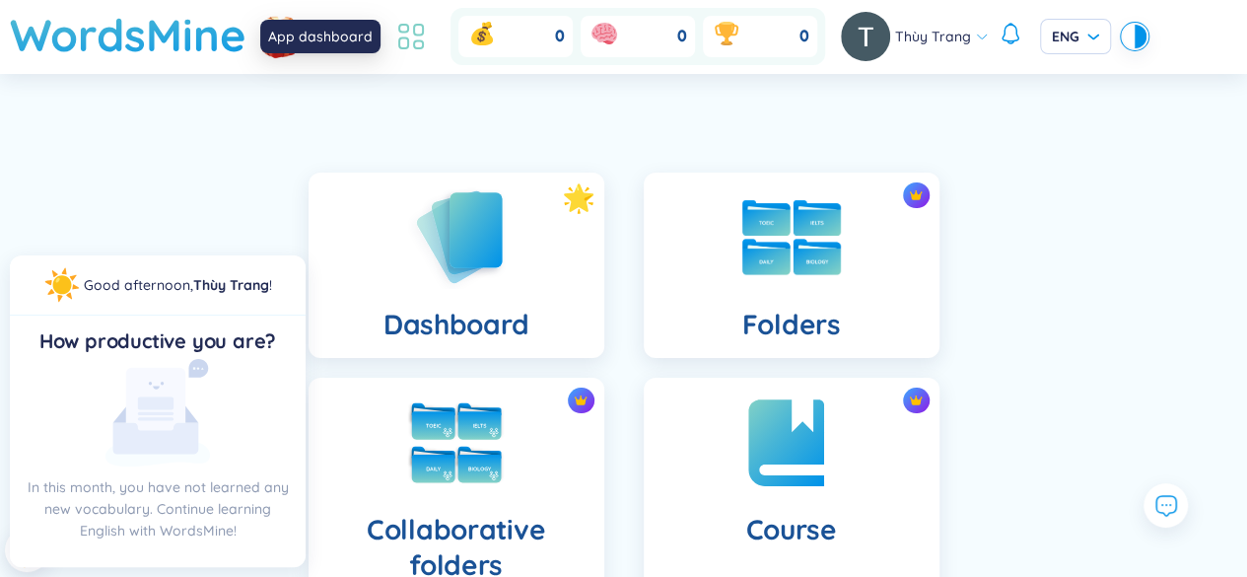
click at [412, 33] on icon at bounding box center [410, 36] width 35 height 35
click at [260, 45] on img at bounding box center [278, 35] width 59 height 78
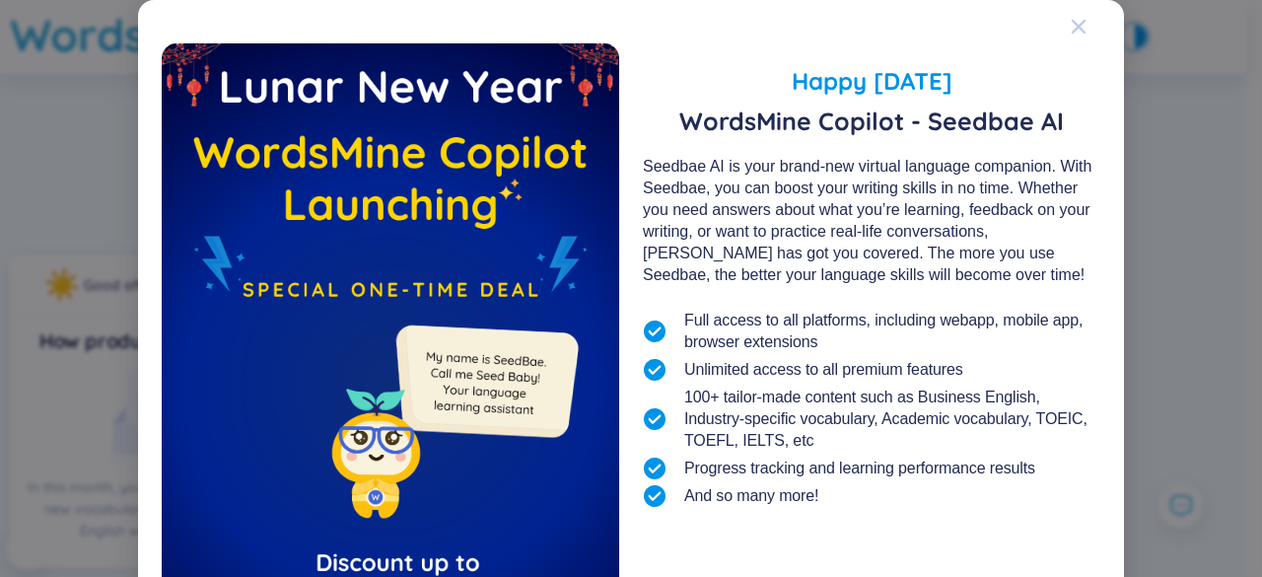
click at [1071, 32] on icon "Close" at bounding box center [1079, 27] width 16 height 16
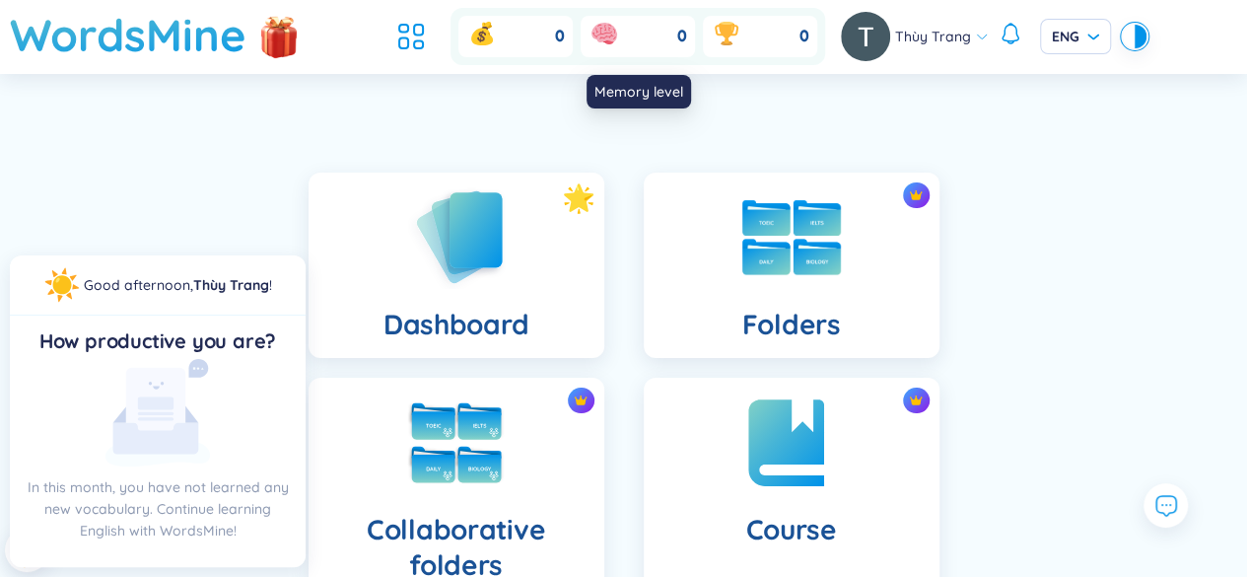
click at [631, 35] on div "0" at bounding box center [638, 36] width 114 height 41
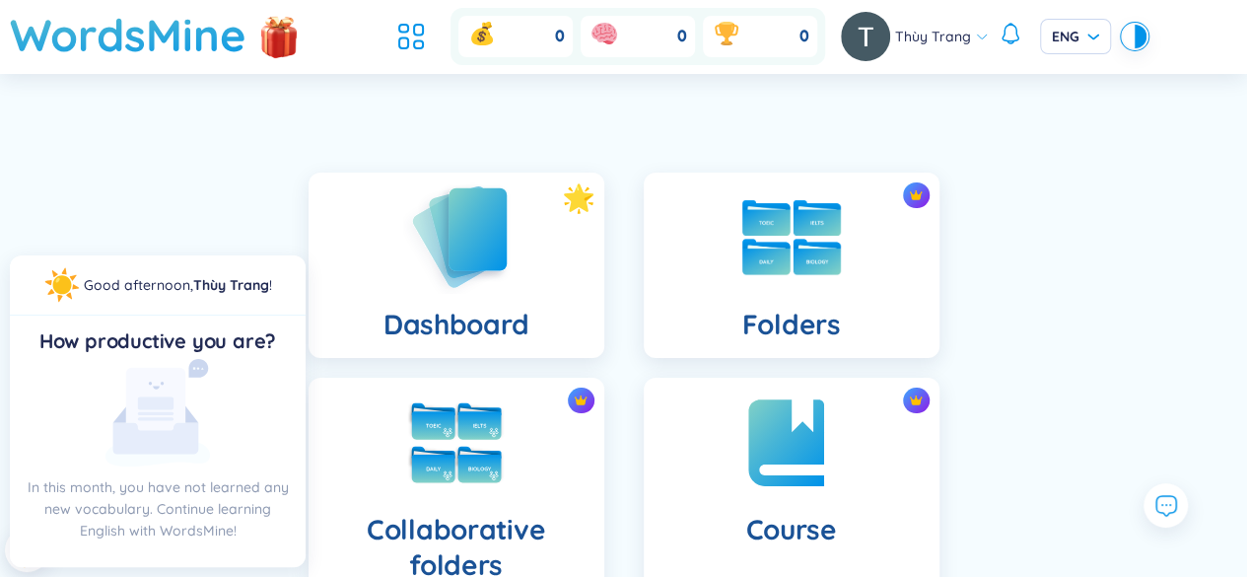
click at [513, 228] on div "Dashboard" at bounding box center [457, 265] width 296 height 185
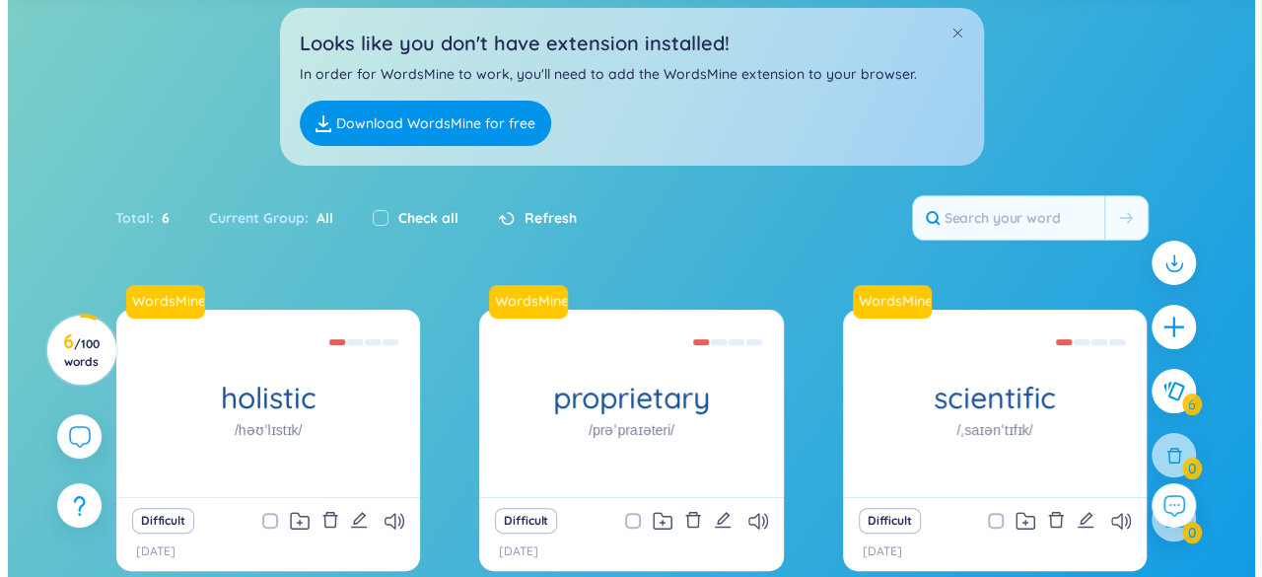
scroll to position [87, 0]
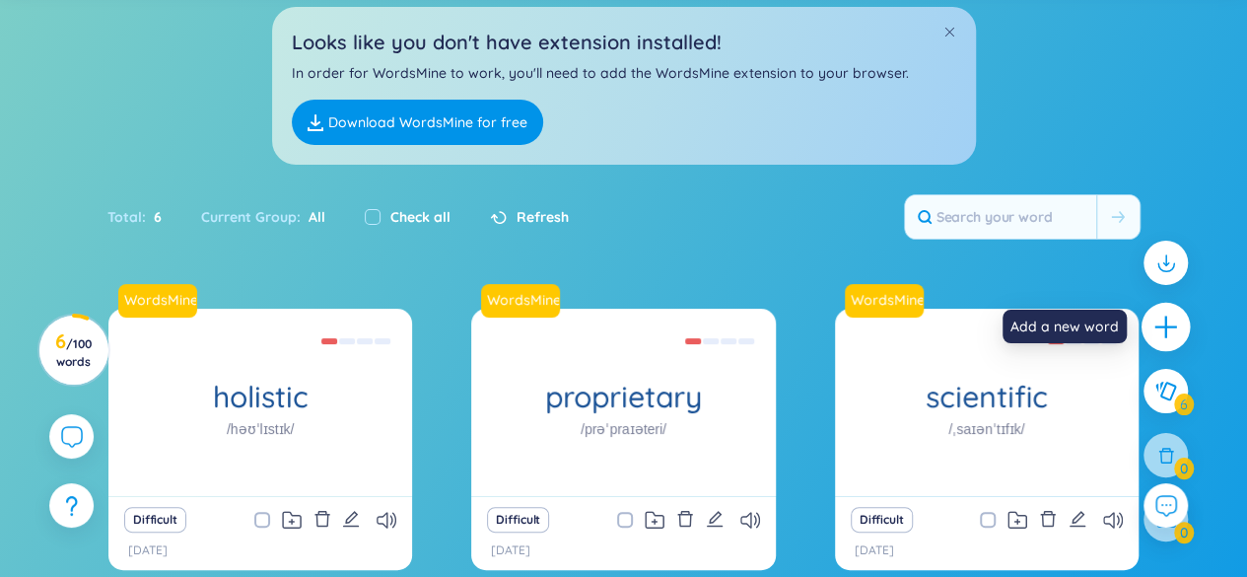
click at [1155, 334] on icon "plus" at bounding box center [1166, 327] width 28 height 28
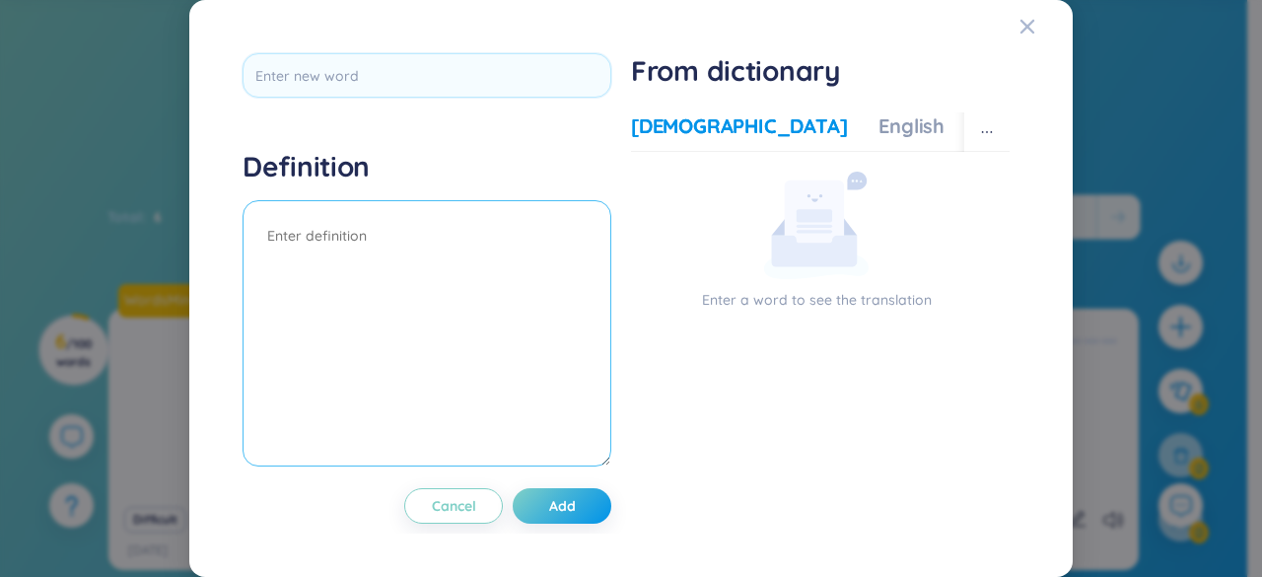
click at [394, 233] on textarea at bounding box center [427, 333] width 369 height 266
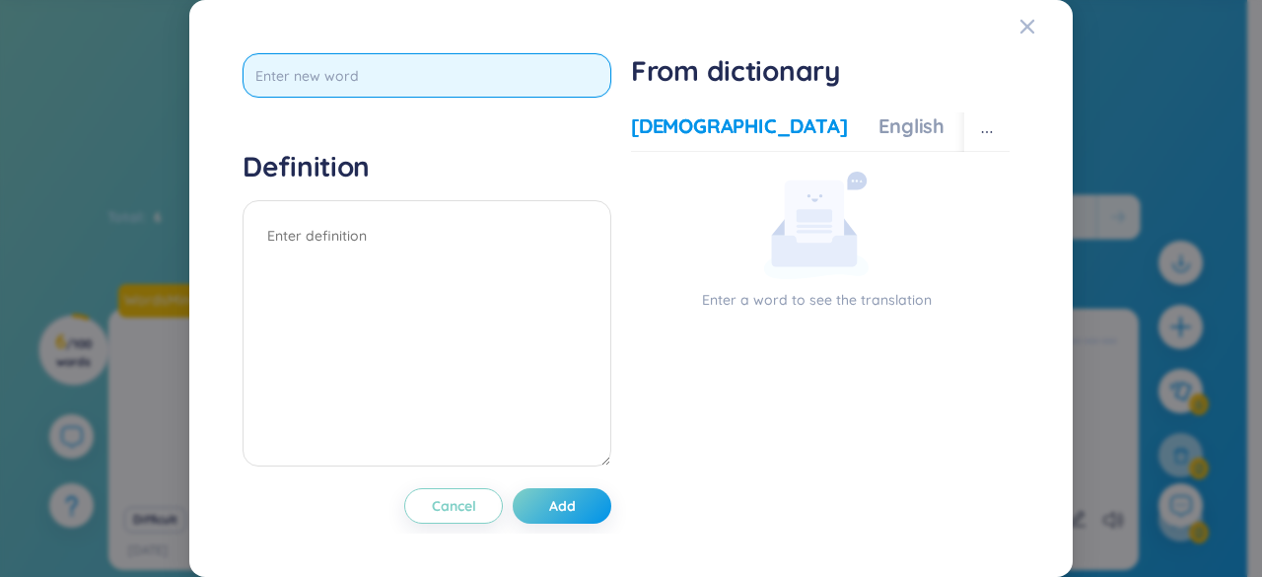
click at [386, 78] on input "text" at bounding box center [427, 75] width 369 height 44
type input "o"
type input "patient"
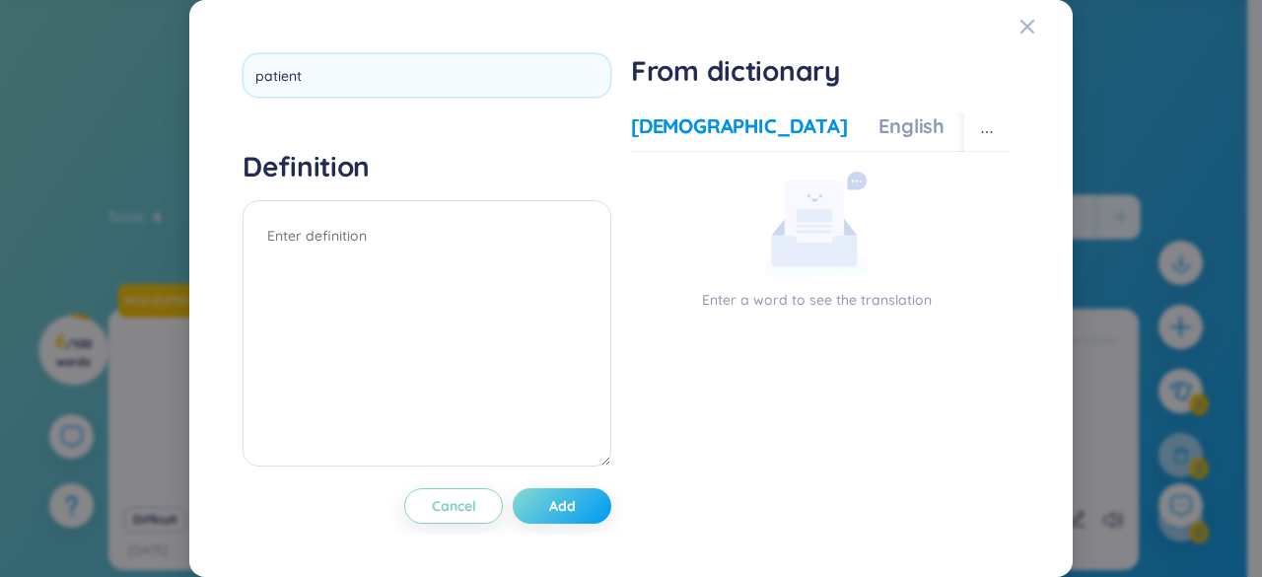
click at [582, 487] on div "patient Definition Cancel Add" at bounding box center [427, 288] width 369 height 470
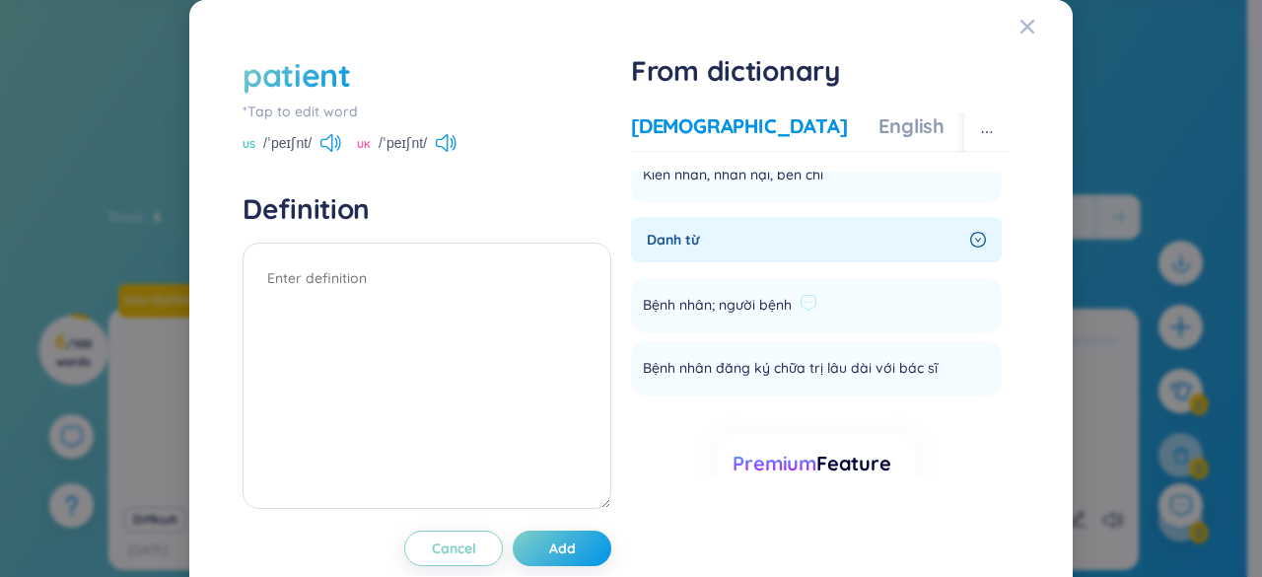
scroll to position [0, 0]
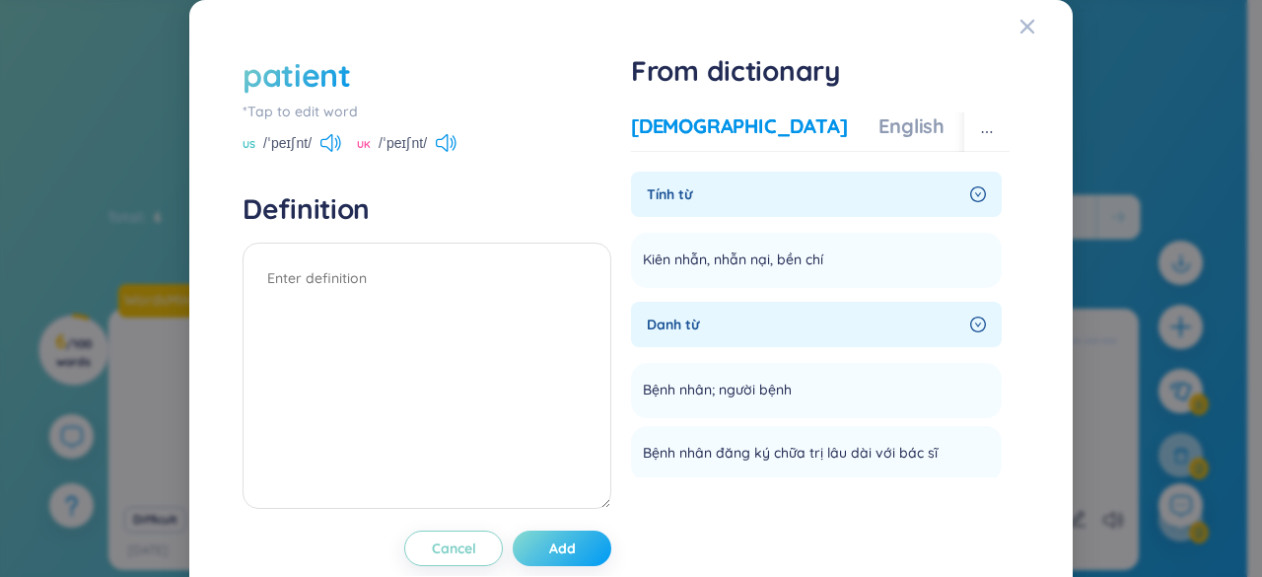
click at [580, 547] on button "Add" at bounding box center [562, 547] width 99 height 35
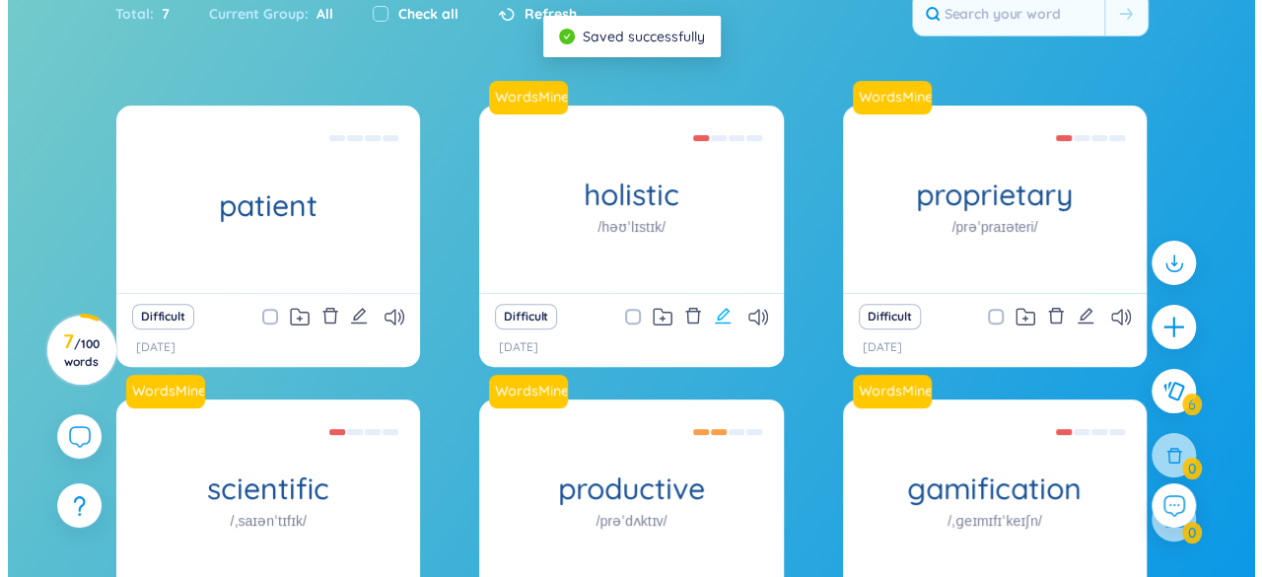
scroll to position [291, 0]
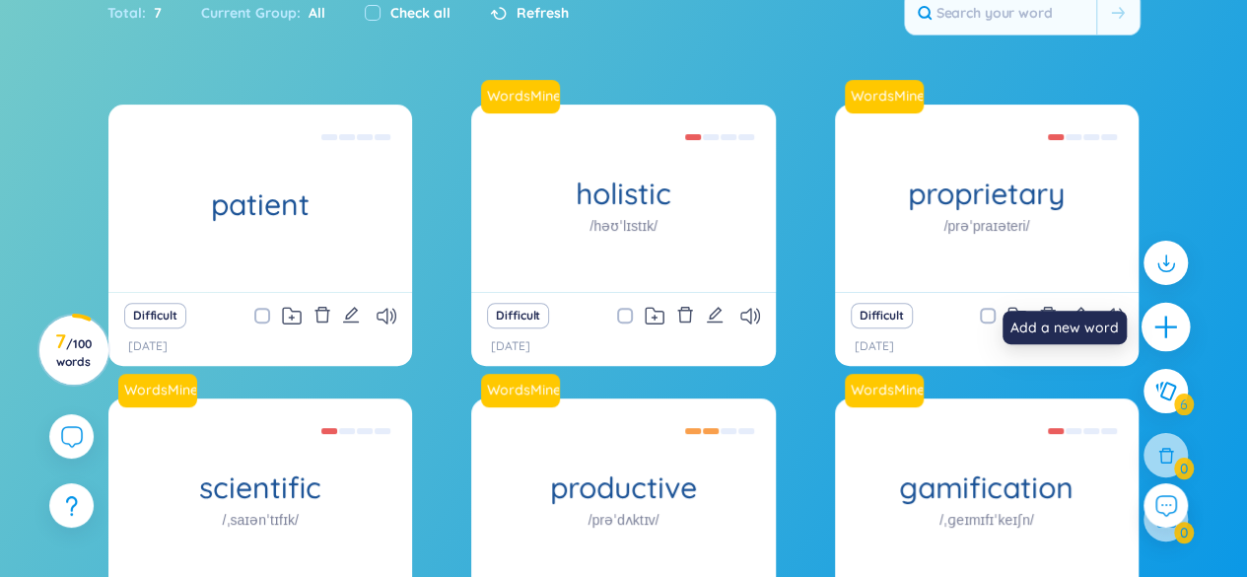
click at [1175, 327] on icon "plus" at bounding box center [1165, 326] width 22 height 2
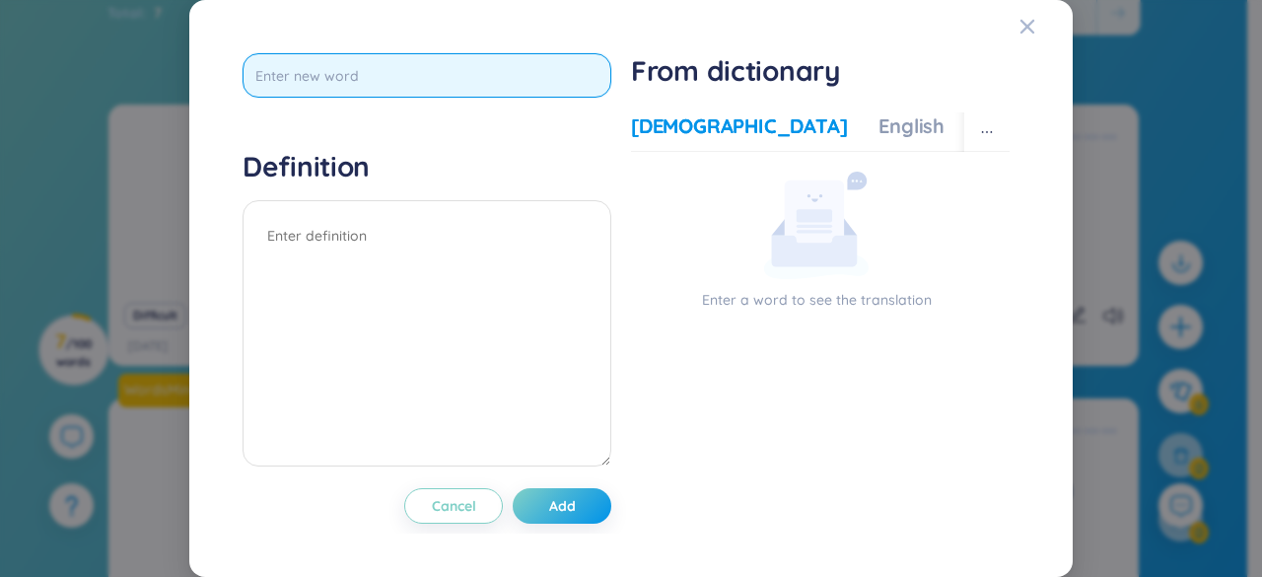
click at [359, 86] on input "text" at bounding box center [427, 75] width 369 height 44
type input "spread"
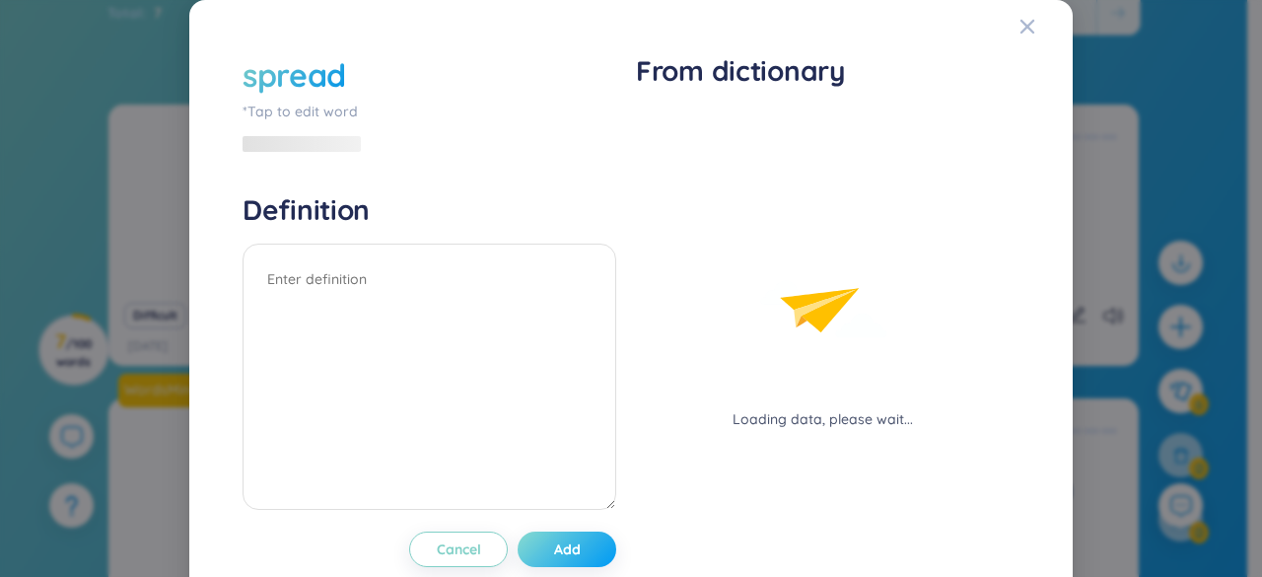
click at [571, 496] on div "spread *Tap to edit word Definition Cancel Add" at bounding box center [430, 310] width 374 height 514
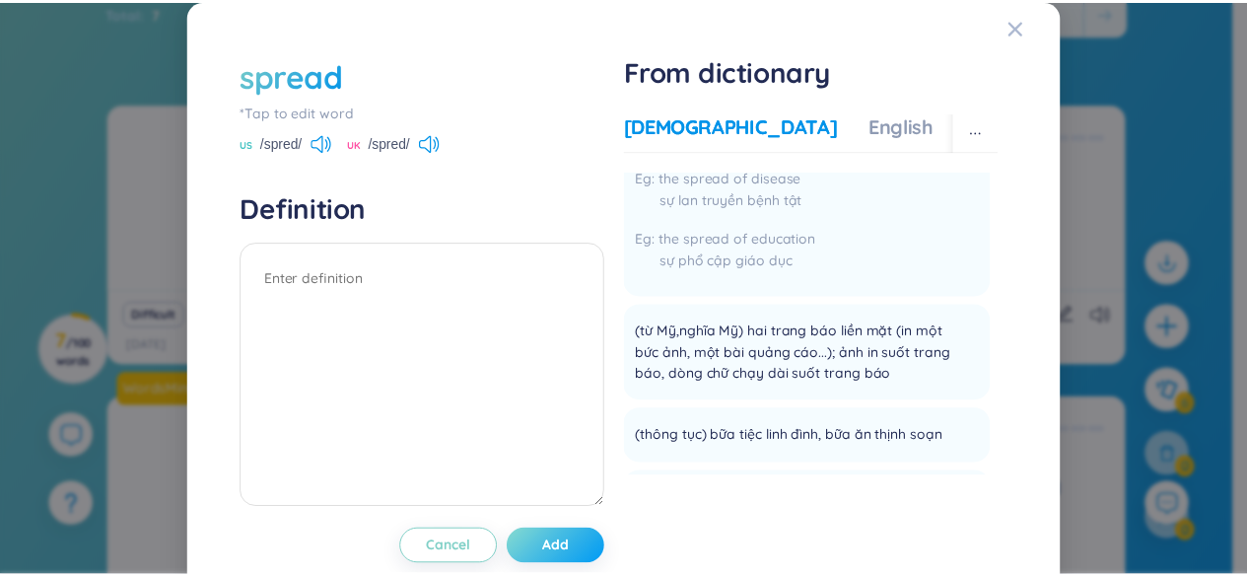
scroll to position [543, 0]
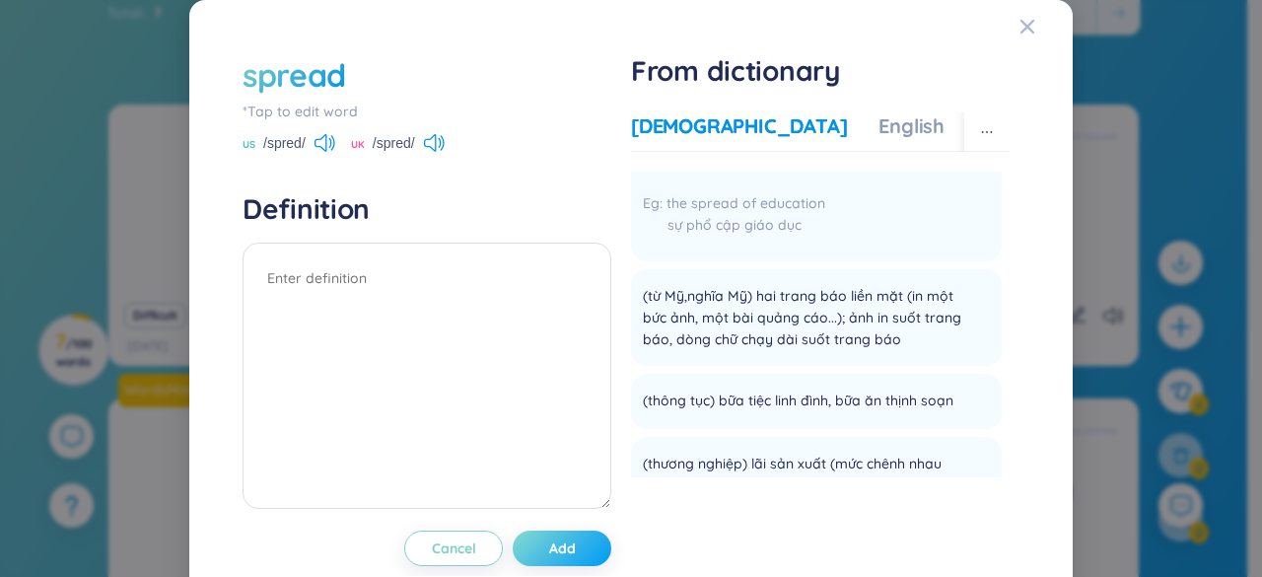
click at [560, 547] on span "Add" at bounding box center [562, 548] width 27 height 20
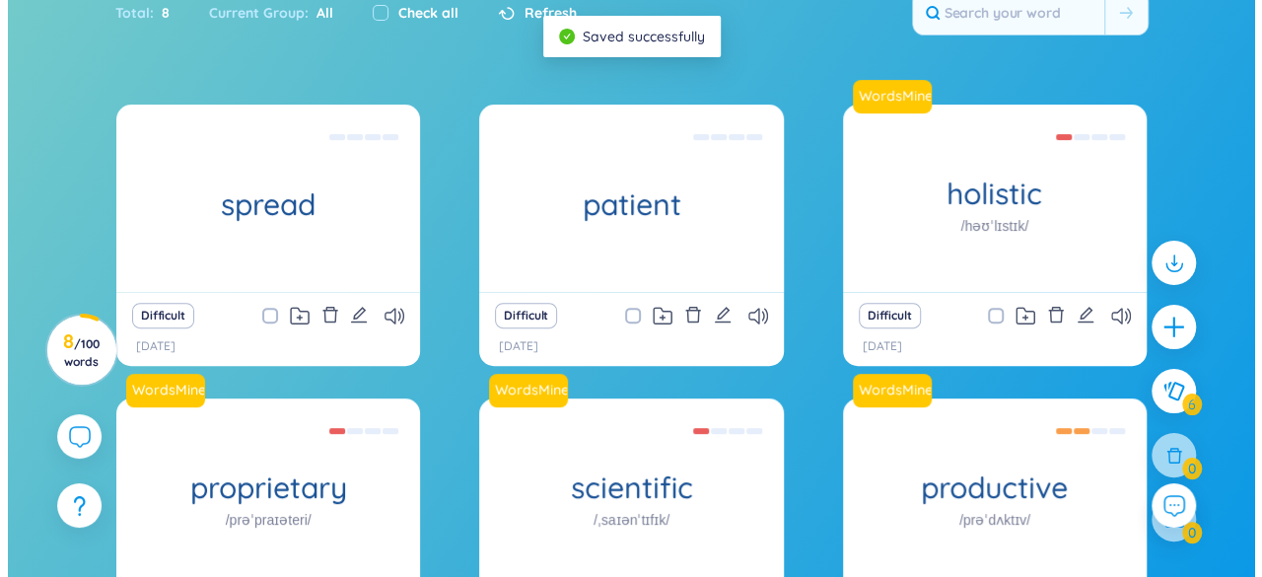
scroll to position [0, 0]
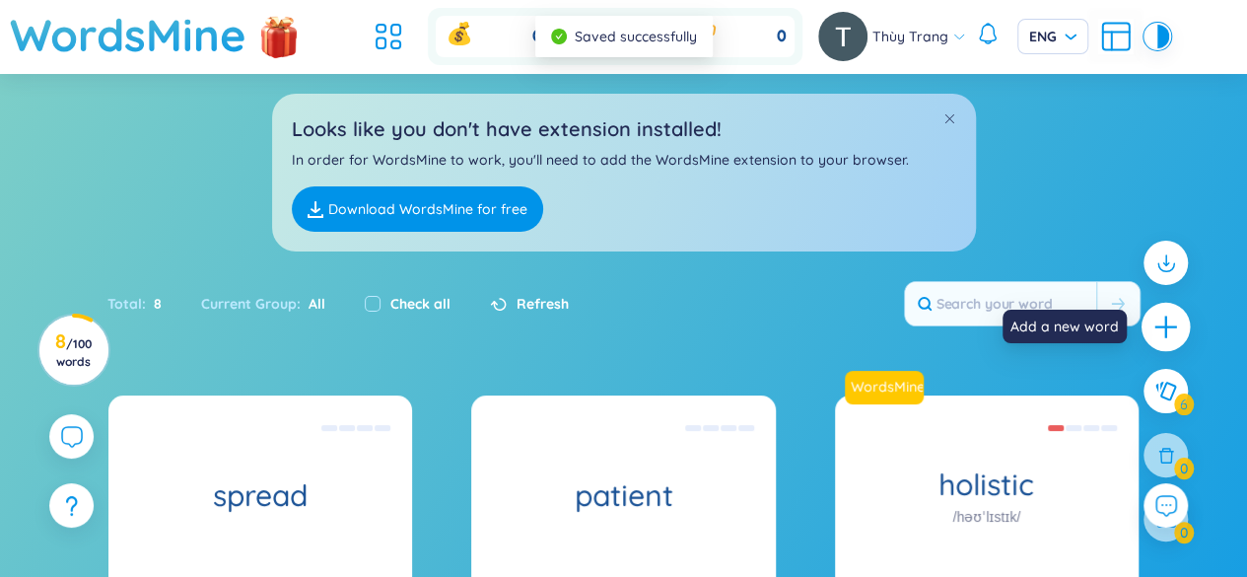
click at [1163, 325] on icon "plus" at bounding box center [1166, 327] width 28 height 28
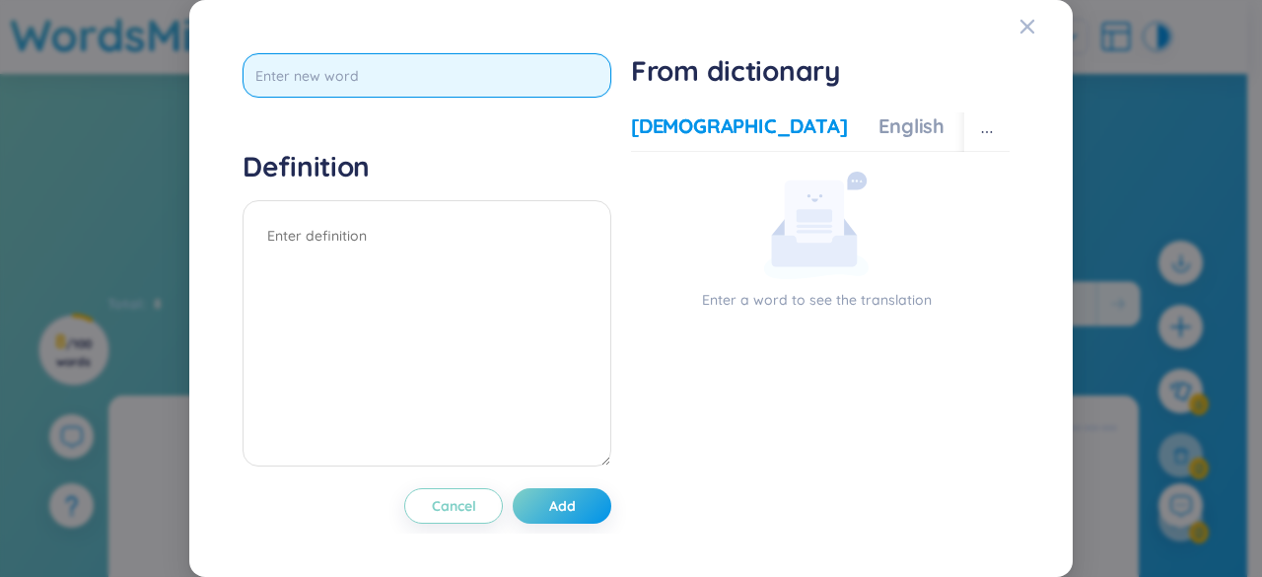
click at [400, 76] on input "text" at bounding box center [427, 75] width 369 height 44
type input "supposting"
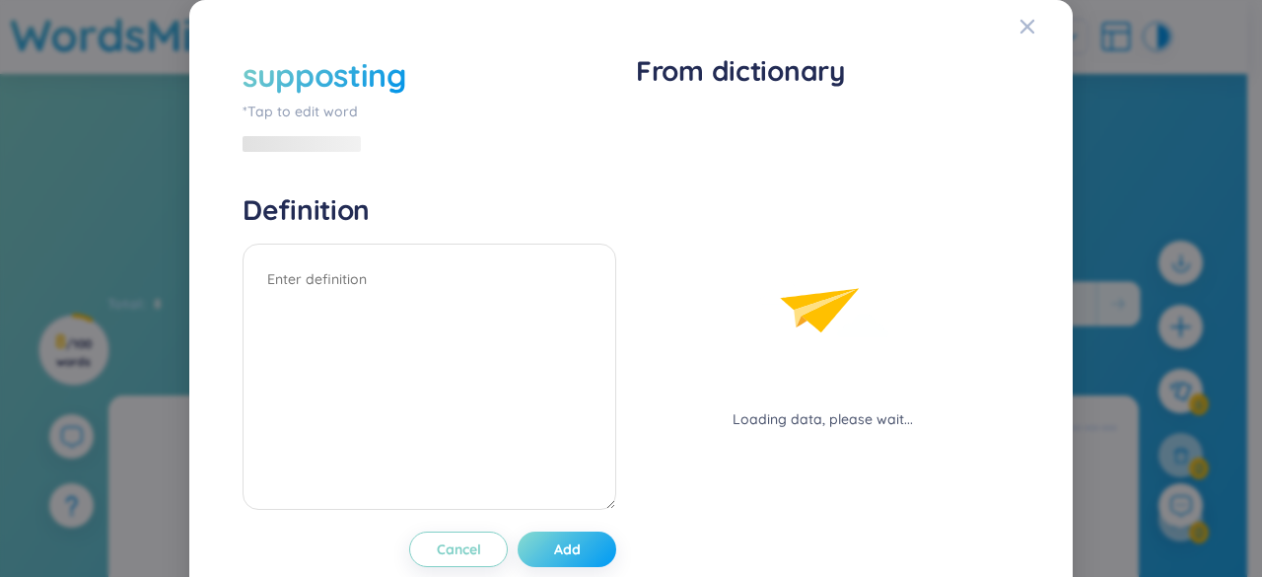
click at [551, 494] on div "supposting *Tap to edit word Definition Cancel Add" at bounding box center [430, 310] width 374 height 514
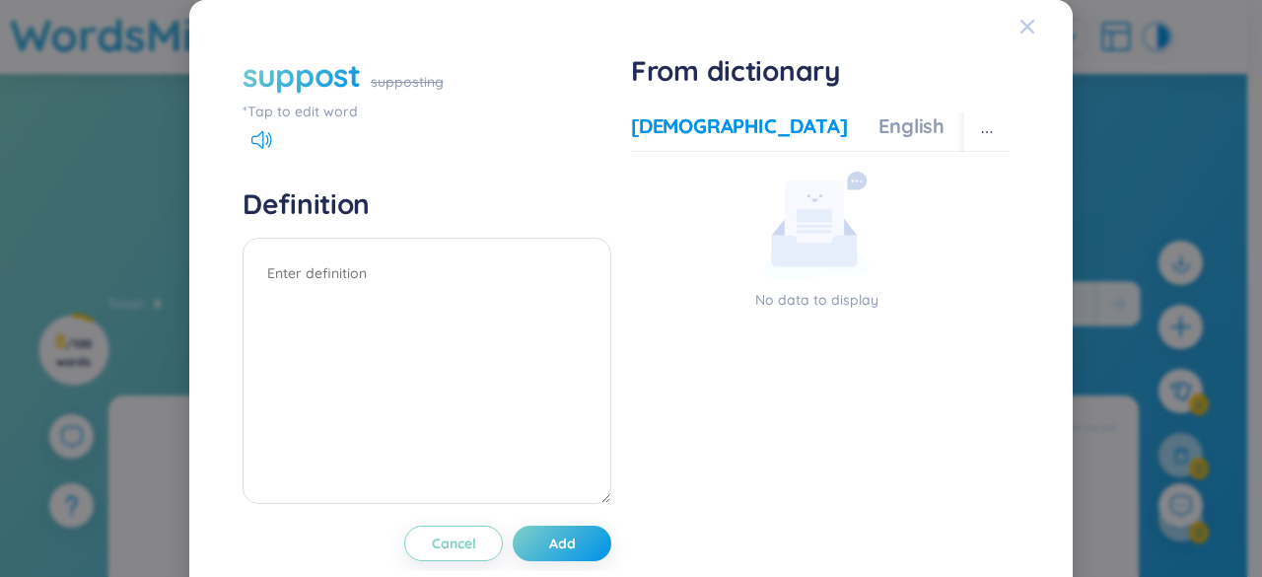
click at [1019, 34] on icon "Close" at bounding box center [1027, 27] width 16 height 16
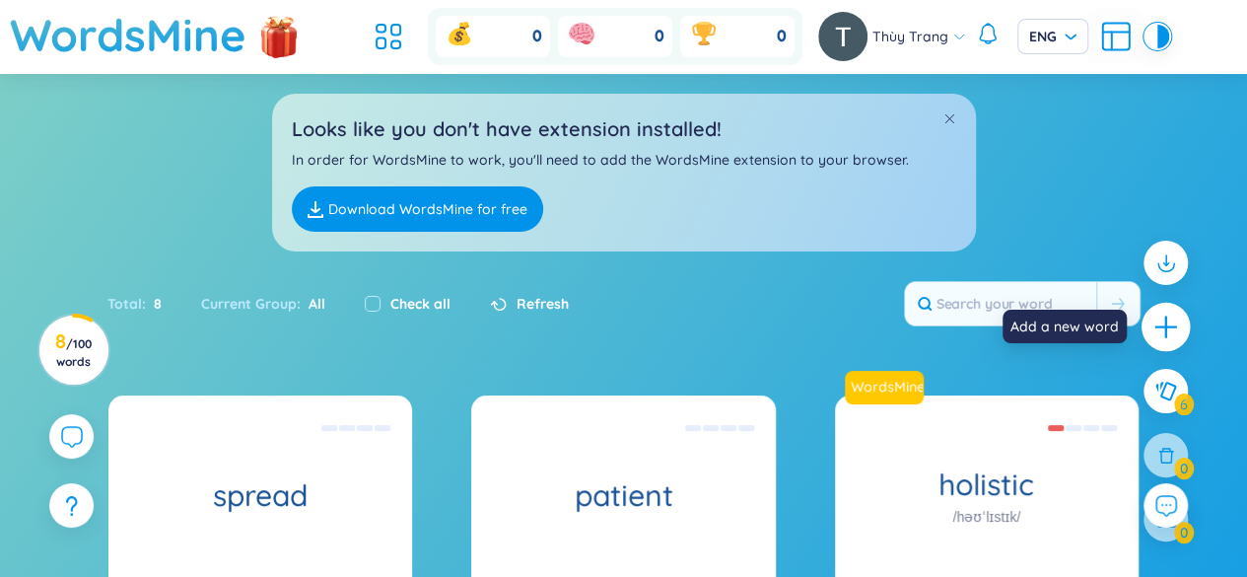
click at [1173, 326] on icon "plus" at bounding box center [1165, 326] width 22 height 2
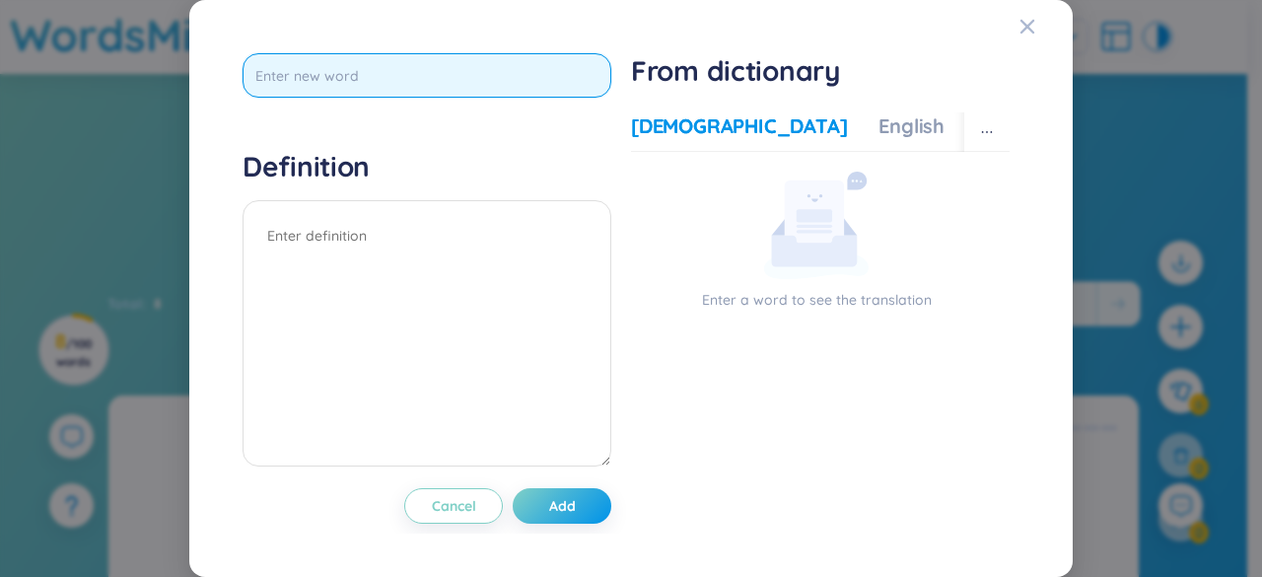
click at [534, 74] on input "text" at bounding box center [427, 75] width 369 height 44
type input "majority"
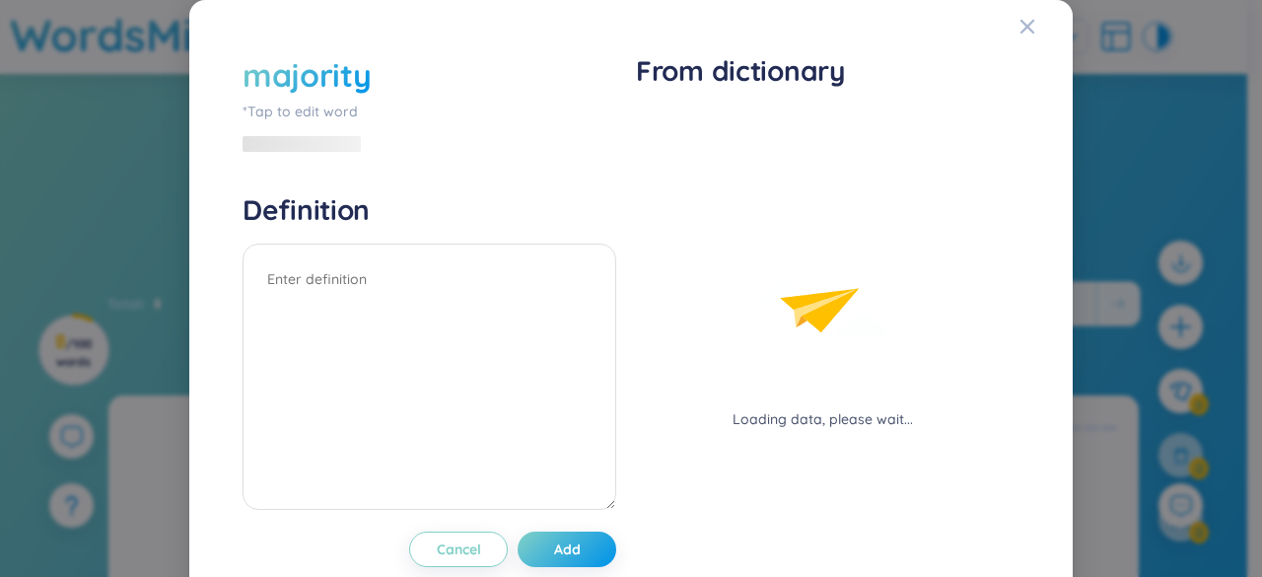
click at [558, 526] on div "majority *Tap to edit word Definition Cancel Add From dictionary Loading data, …" at bounding box center [631, 309] width 797 height 533
click at [572, 560] on button "Add" at bounding box center [567, 548] width 99 height 35
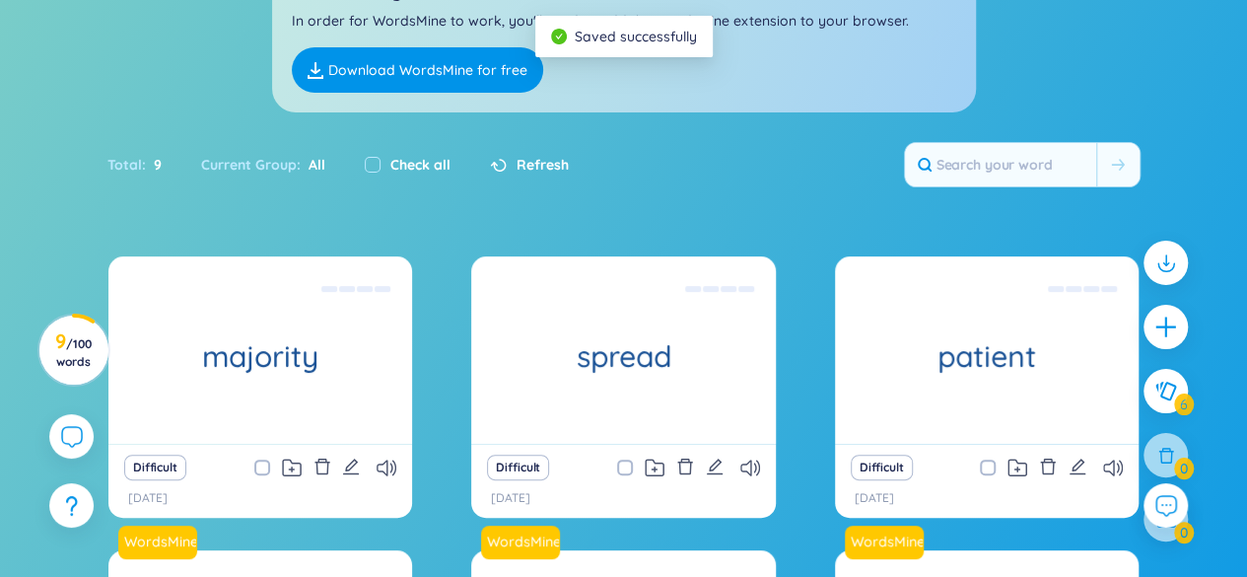
scroll to position [141, 0]
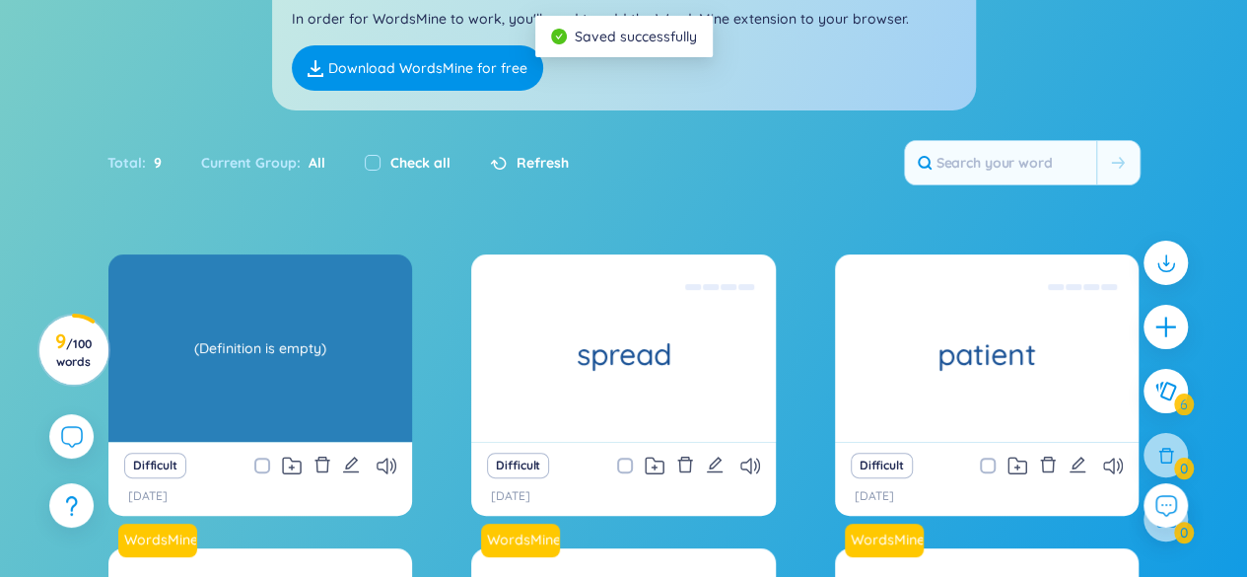
click at [331, 397] on div "majority (Definition is empty)" at bounding box center [260, 347] width 304 height 187
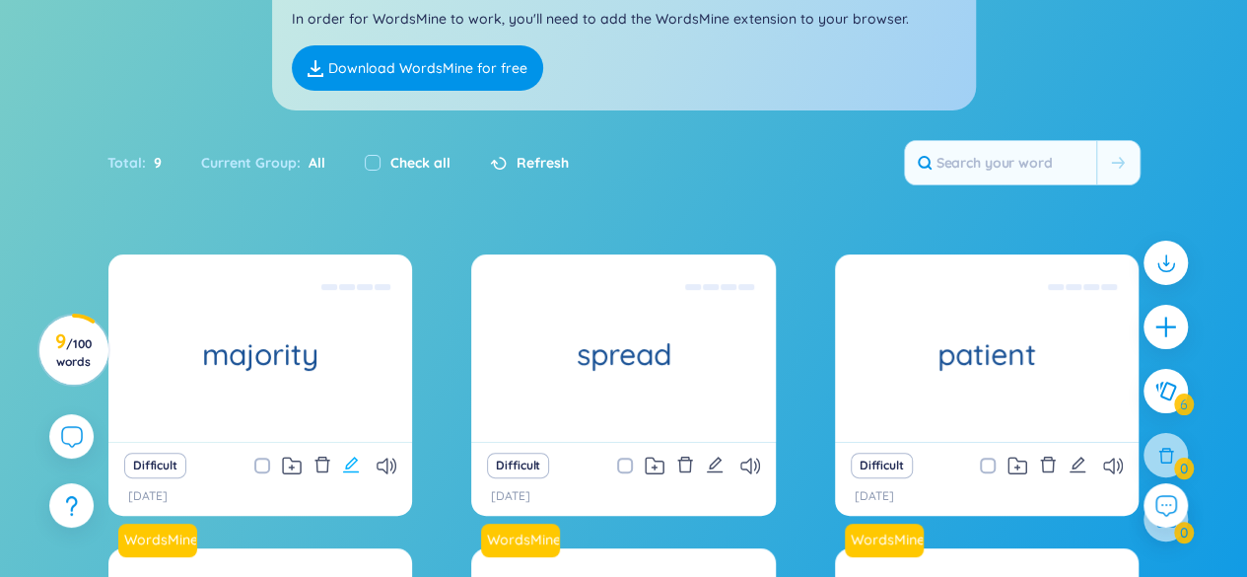
click at [355, 468] on icon "edit" at bounding box center [351, 464] width 18 height 18
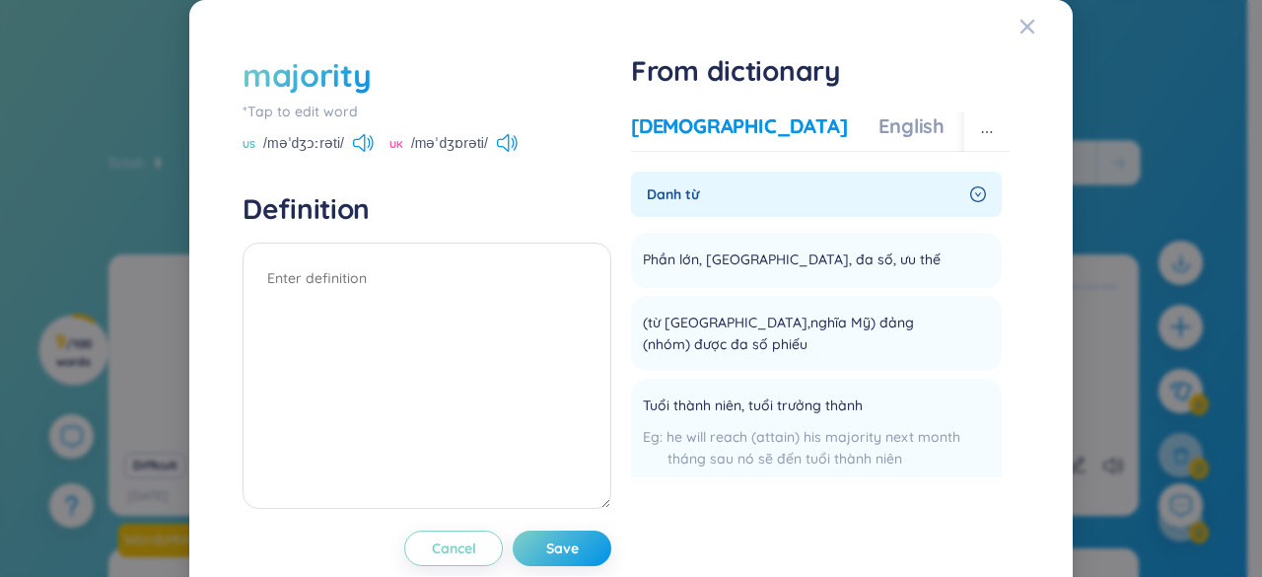
click at [367, 80] on div "majority" at bounding box center [307, 74] width 128 height 43
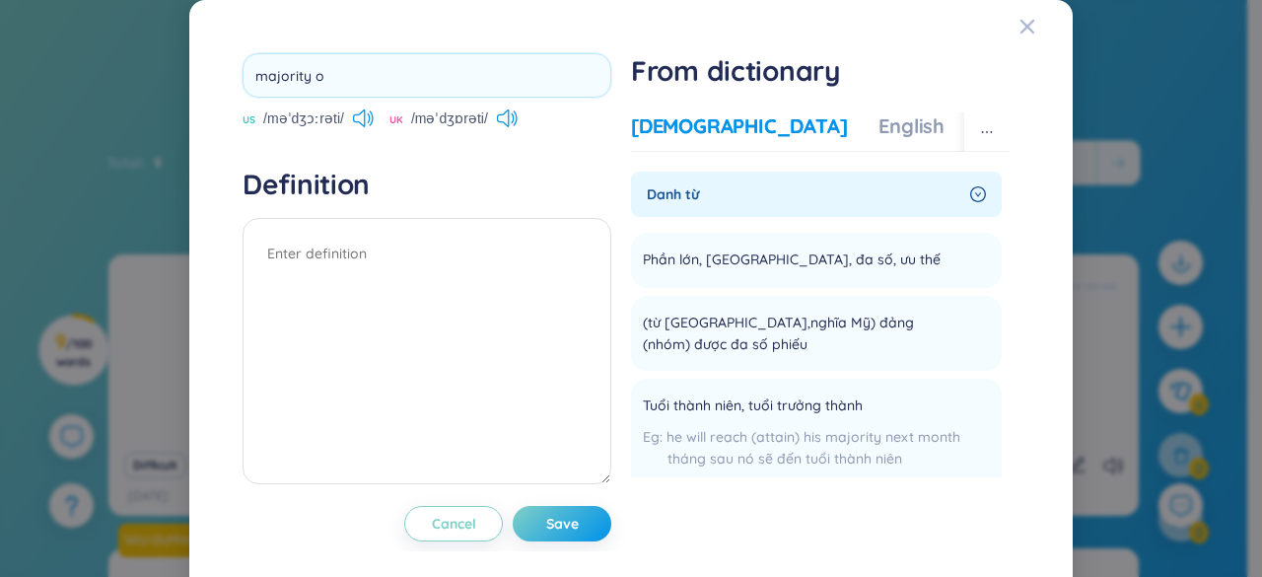
type input "majority of"
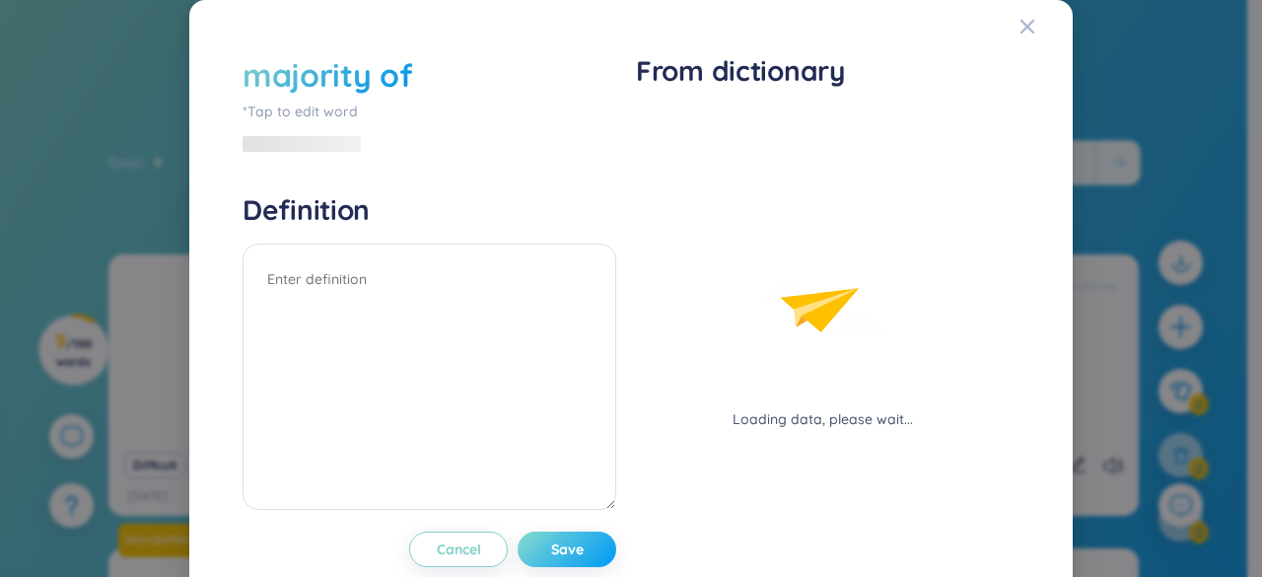
click at [537, 506] on div "majority of *Tap to edit word Definition Cancel Save" at bounding box center [430, 310] width 374 height 514
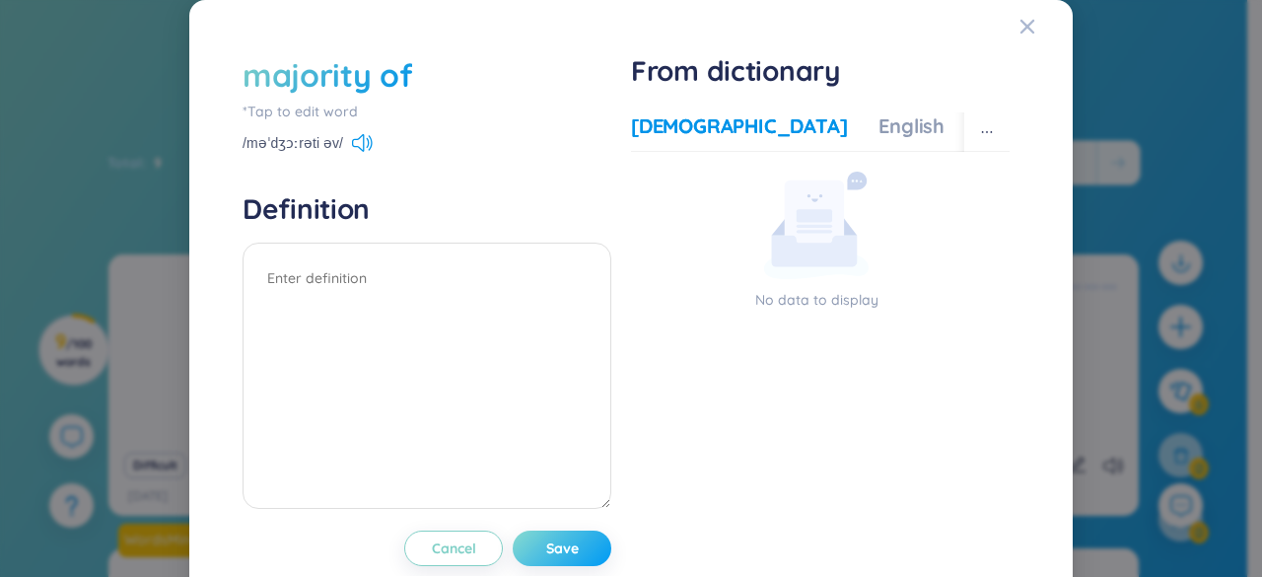
click at [558, 541] on span "Save" at bounding box center [562, 548] width 33 height 20
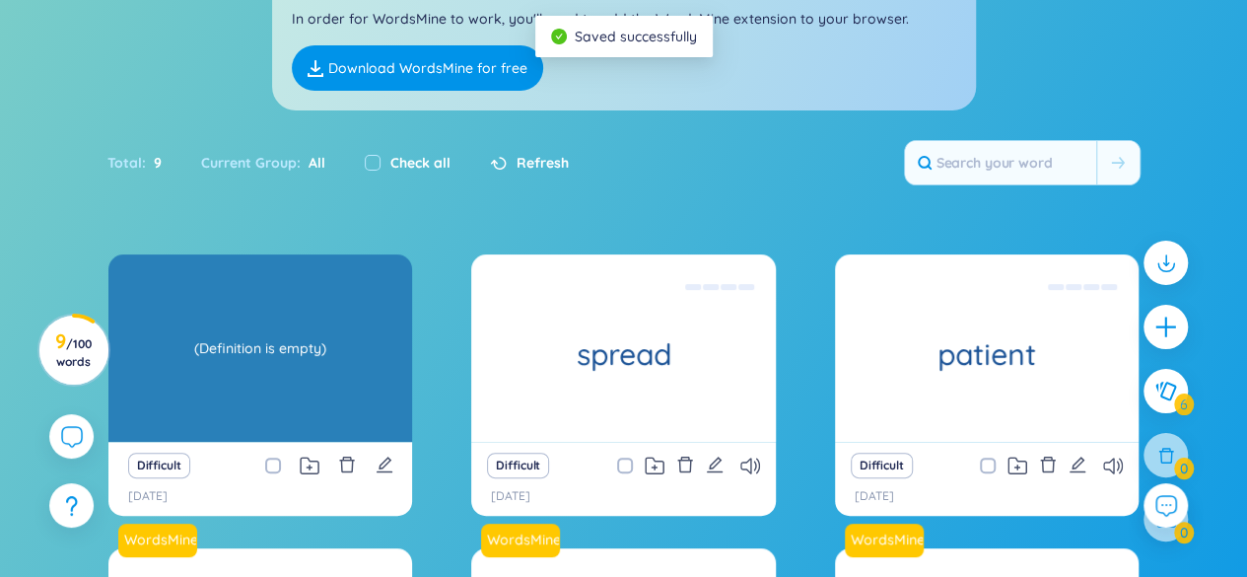
click at [257, 397] on div "majority of" at bounding box center [260, 347] width 304 height 187
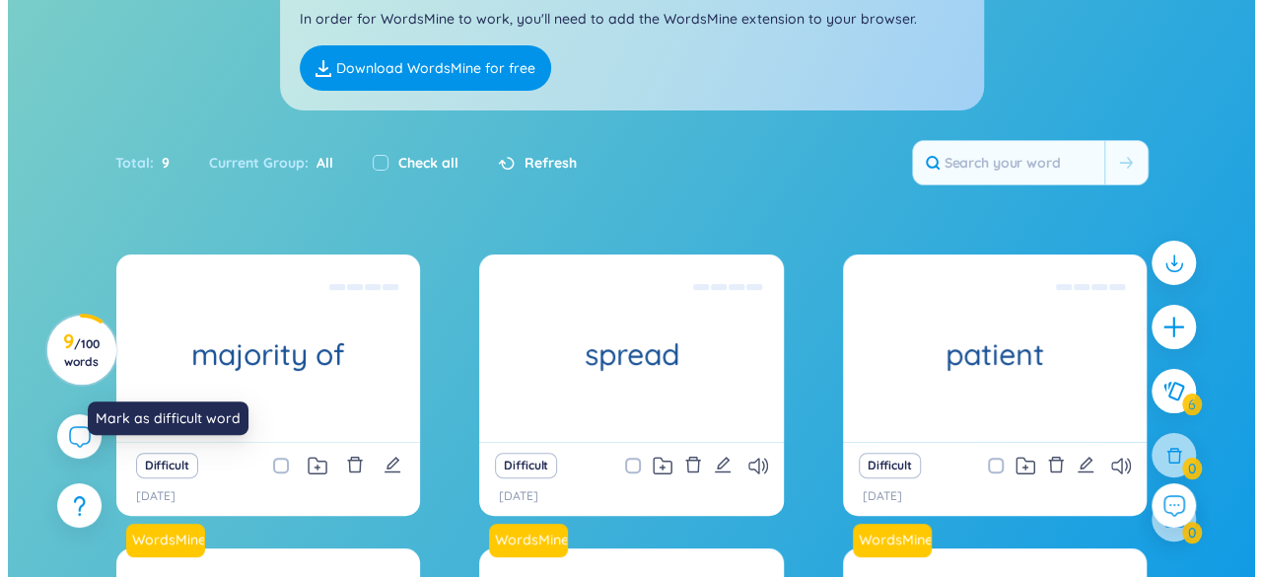
scroll to position [417, 0]
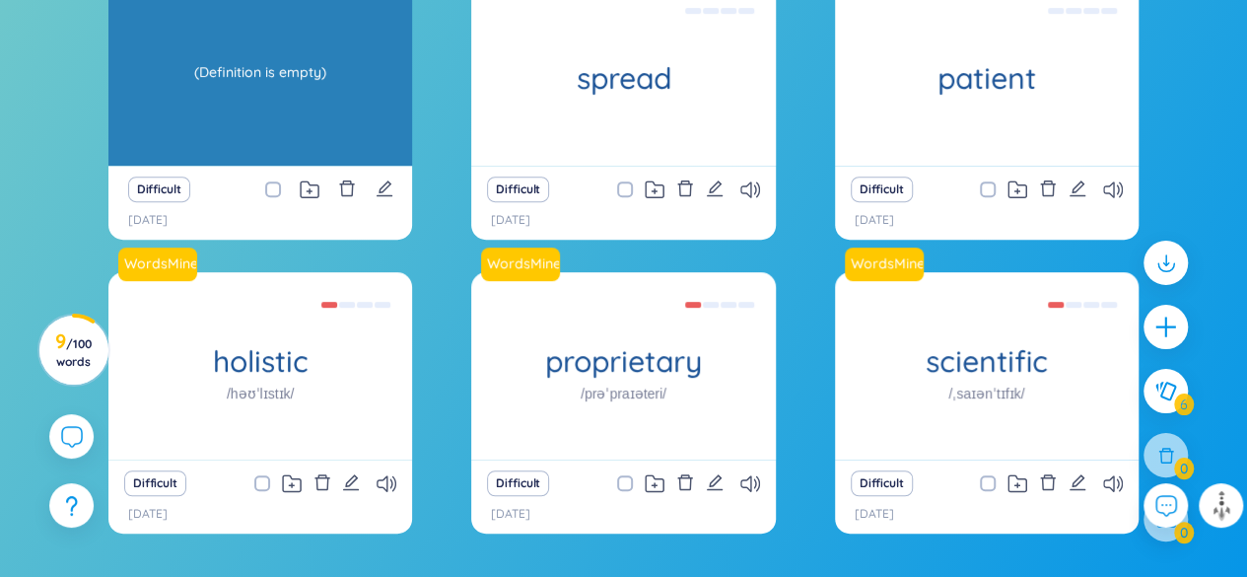
click at [321, 76] on div "(Definition is empty)" at bounding box center [260, 71] width 284 height 177
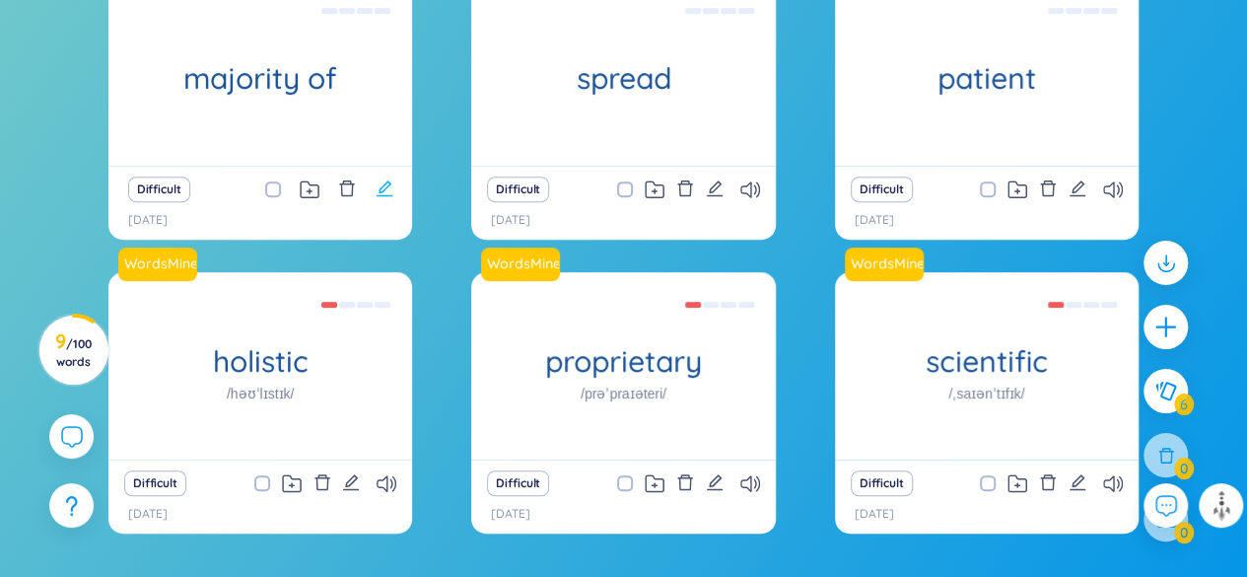
click at [379, 186] on icon "edit" at bounding box center [385, 188] width 18 height 18
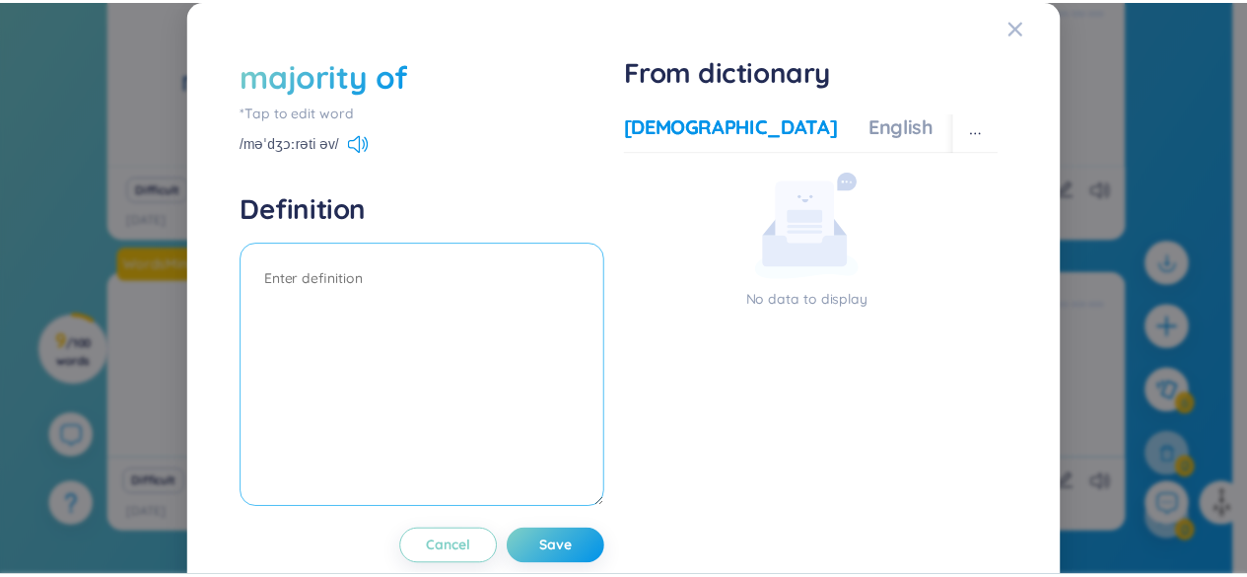
scroll to position [41, 0]
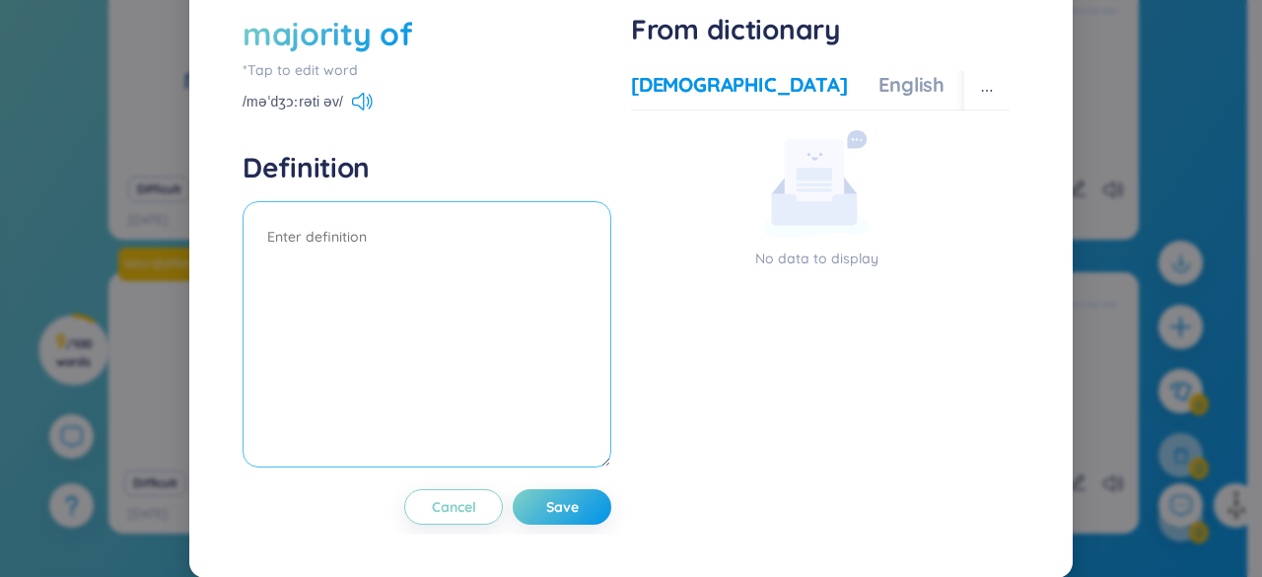
click at [508, 323] on textarea at bounding box center [427, 334] width 369 height 266
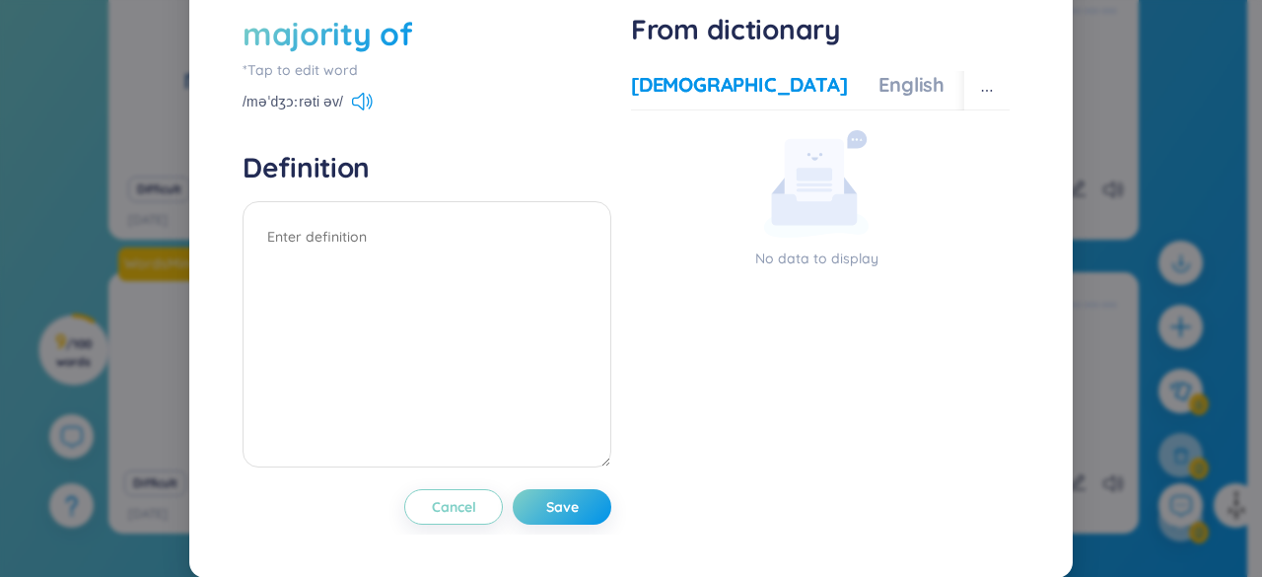
click at [435, 97] on div "/məˈdʒɔːrəti əv/" at bounding box center [427, 104] width 369 height 18
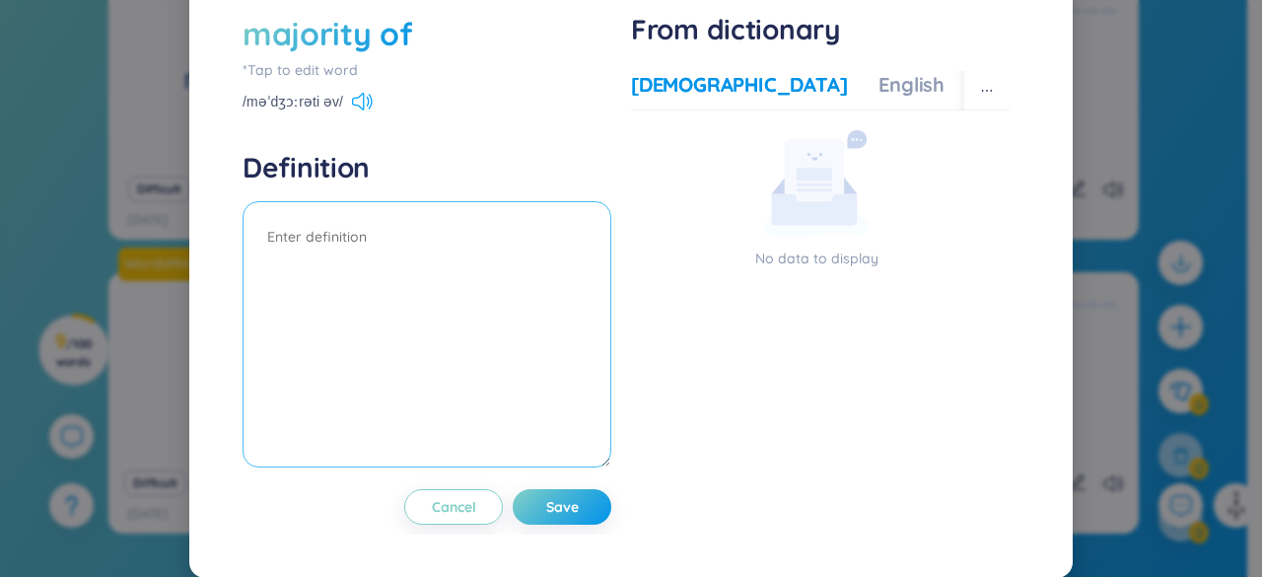
drag, startPoint x: 432, startPoint y: 255, endPoint x: 357, endPoint y: 101, distance: 171.9
click at [357, 101] on div "majority of *Tap to edit word /məˈdʒɔːrəti əv/ Definition Cancel Save" at bounding box center [427, 268] width 369 height 513
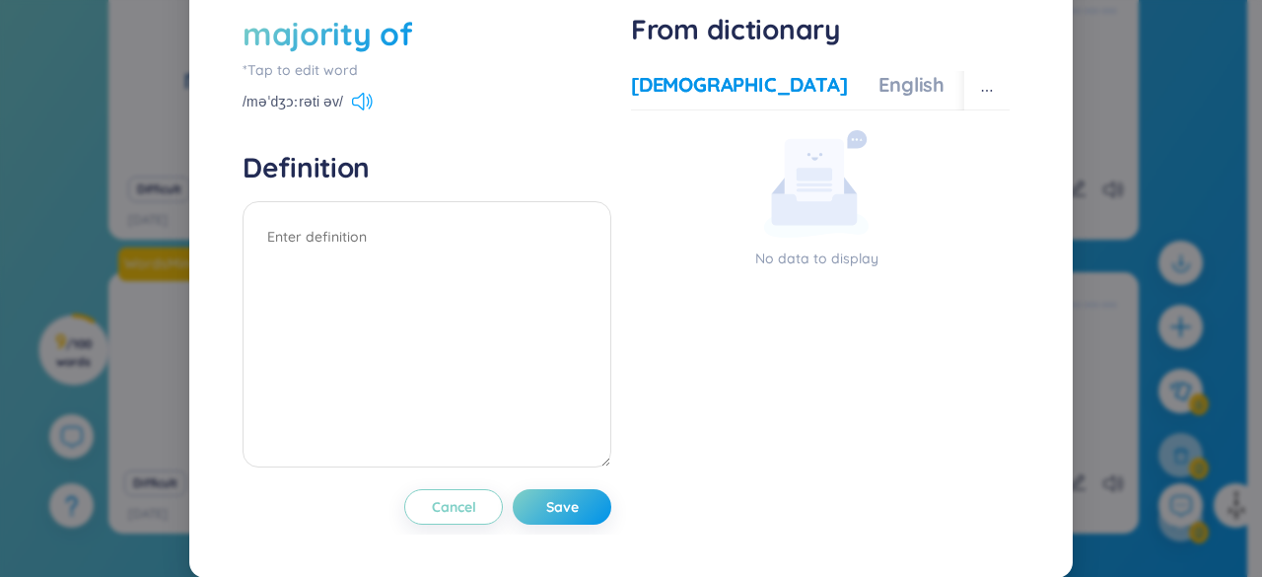
click at [357, 101] on icon at bounding box center [358, 102] width 12 height 18
click at [575, 509] on button "Save" at bounding box center [562, 506] width 99 height 35
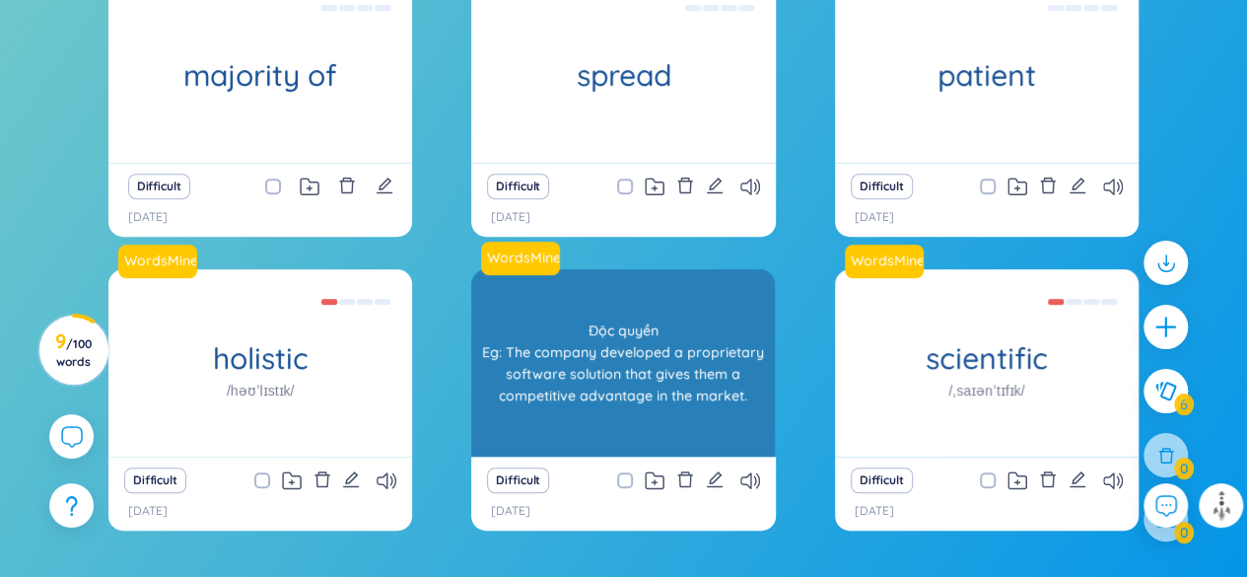
scroll to position [424, 0]
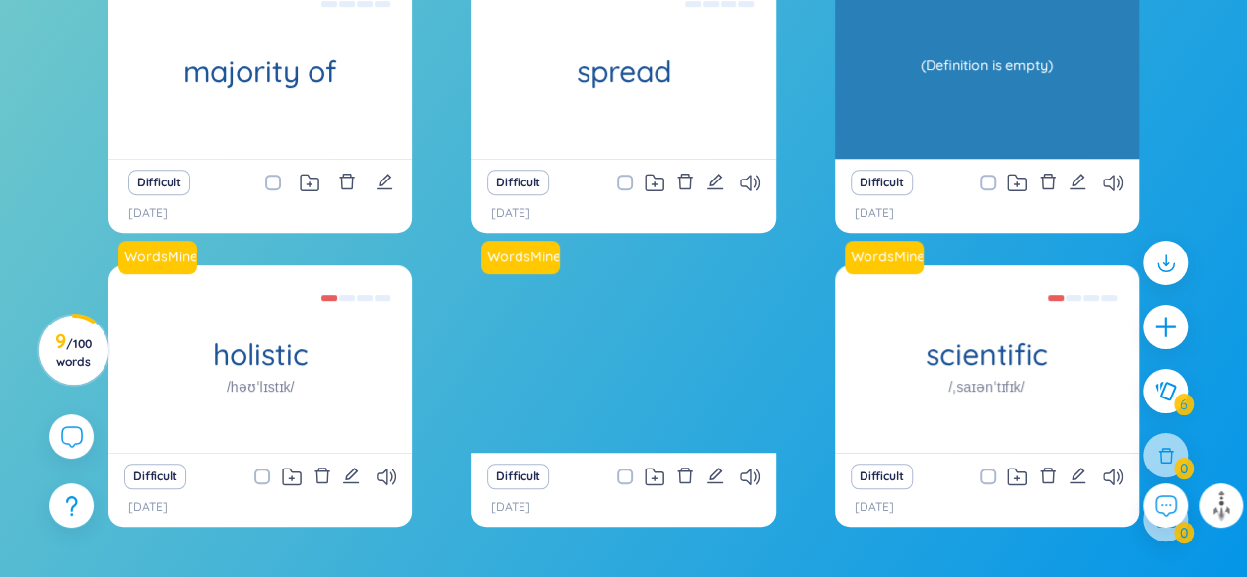
click at [1047, 82] on div "(Definition is empty)" at bounding box center [987, 64] width 284 height 177
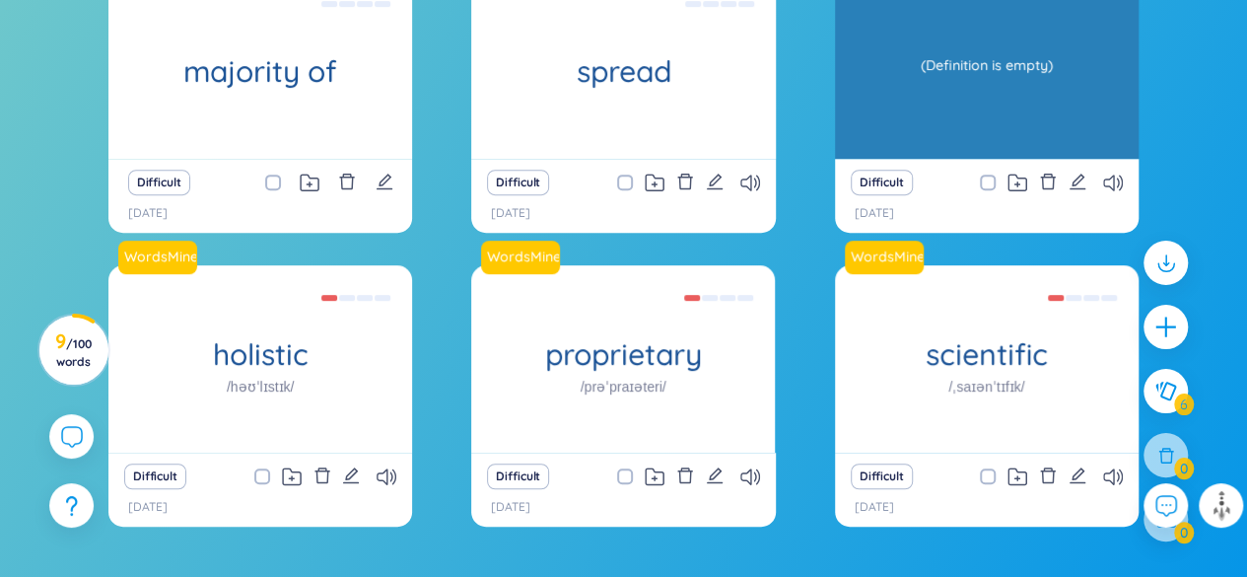
click at [933, 37] on div "(Definition is empty)" at bounding box center [987, 64] width 284 height 177
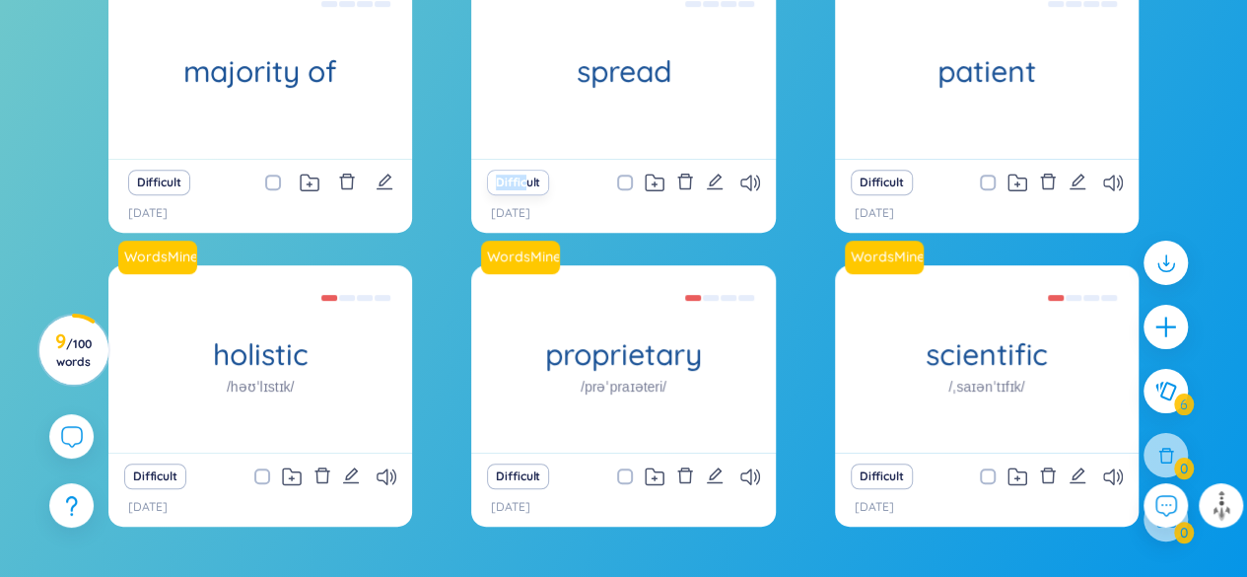
drag, startPoint x: 555, startPoint y: 113, endPoint x: 526, endPoint y: 175, distance: 68.4
click at [526, 159] on div "spread (Definition is empty) Difficult [DATE]" at bounding box center [623, 64] width 304 height 187
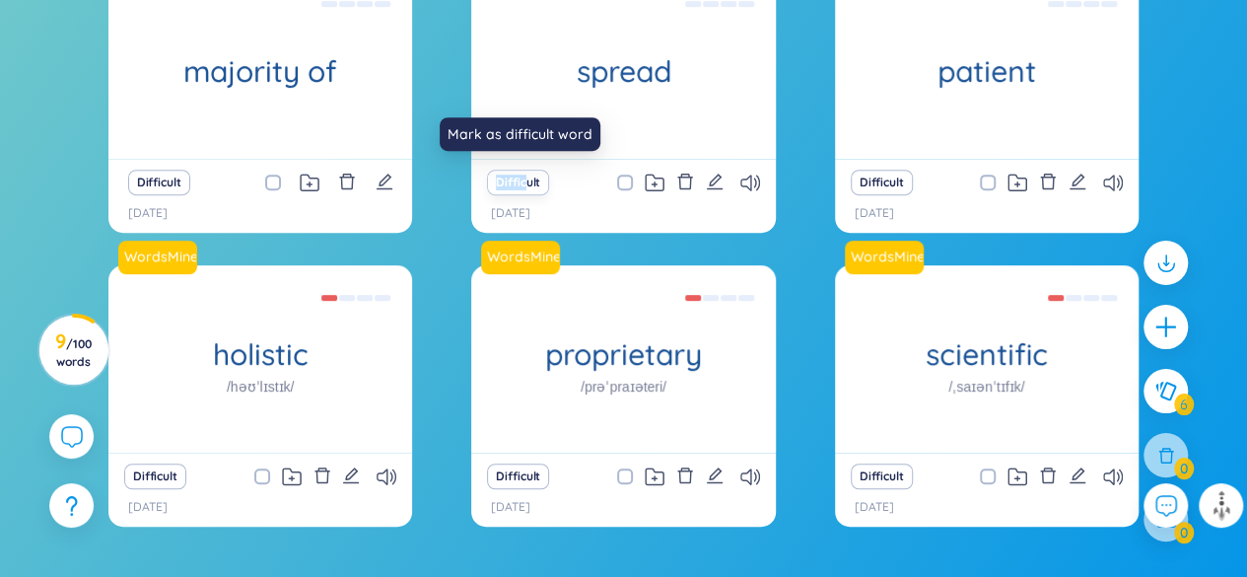
click at [526, 175] on button "Difficult" at bounding box center [518, 183] width 62 height 26
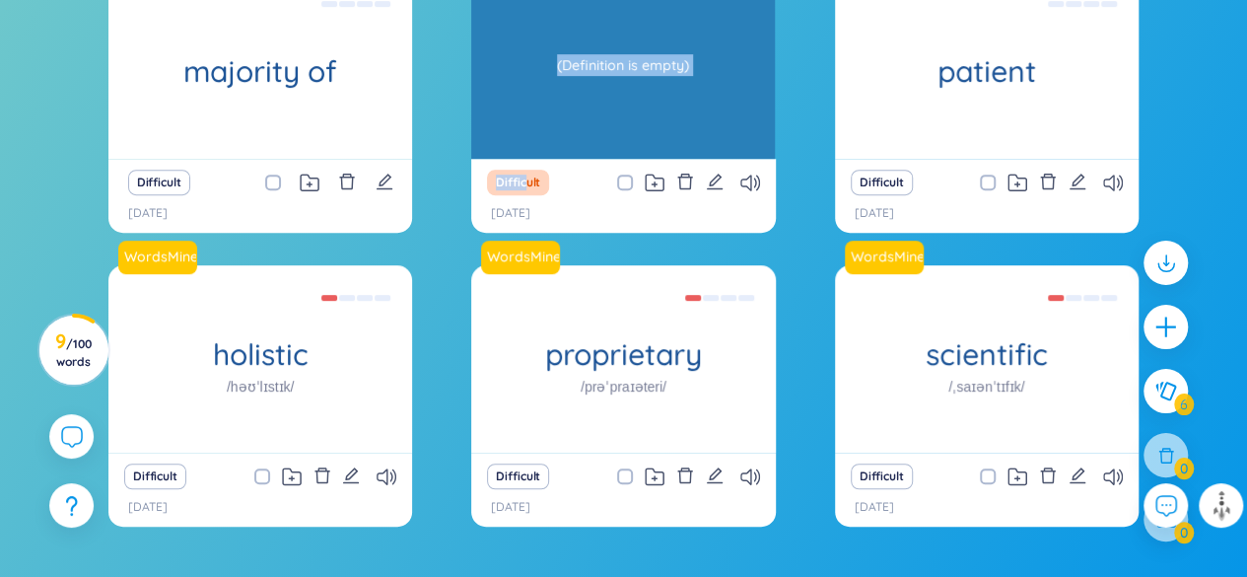
click at [645, 69] on div "(Definition is empty)" at bounding box center [623, 64] width 284 height 177
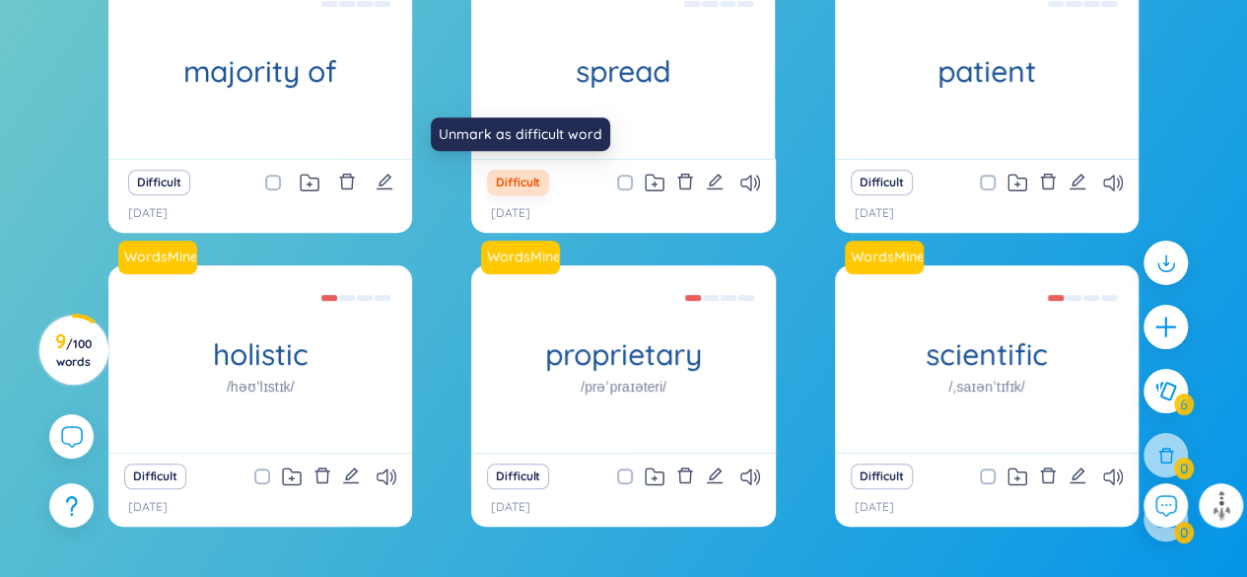
click at [522, 173] on button "Difficult" at bounding box center [518, 183] width 62 height 26
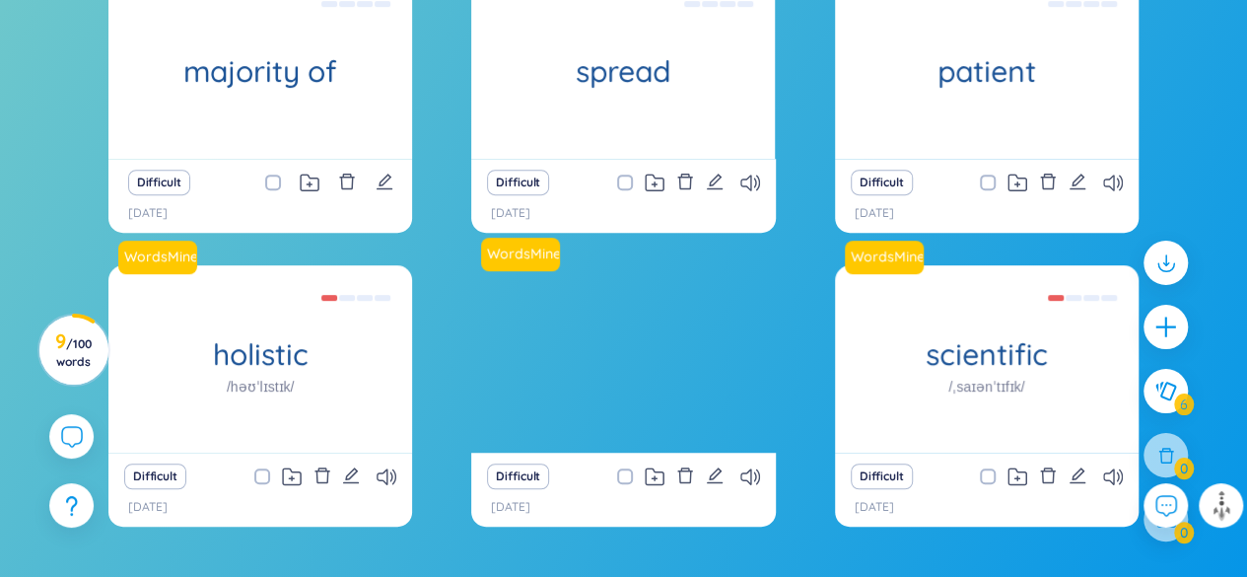
click at [586, 326] on div "proprietary /prəˈpraɪəteri/" at bounding box center [623, 358] width 304 height 187
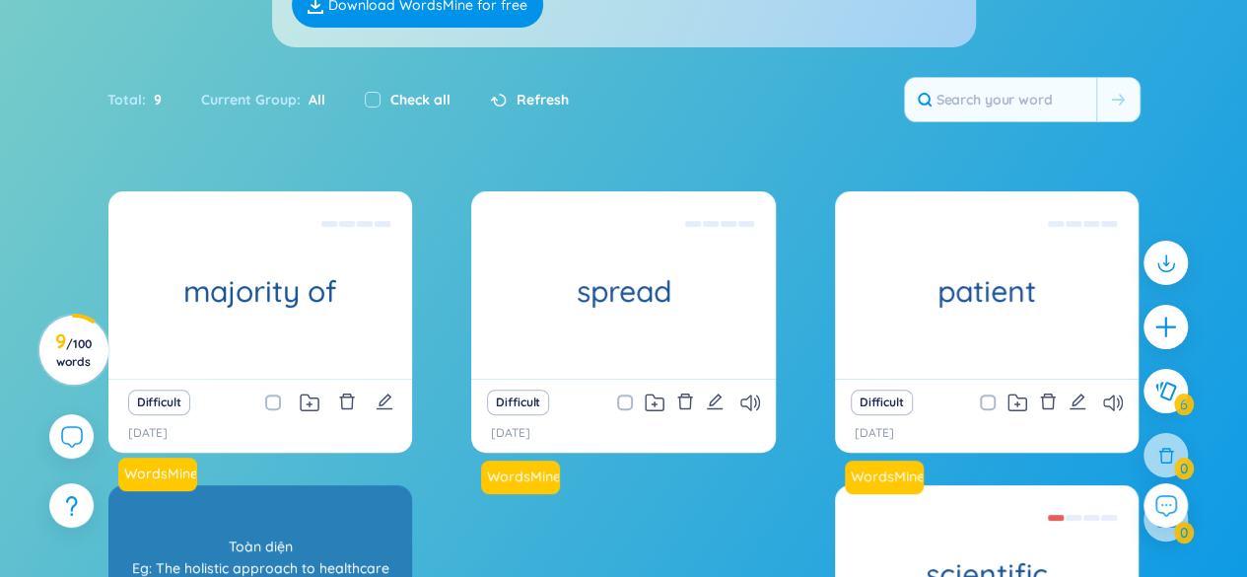
scroll to position [205, 0]
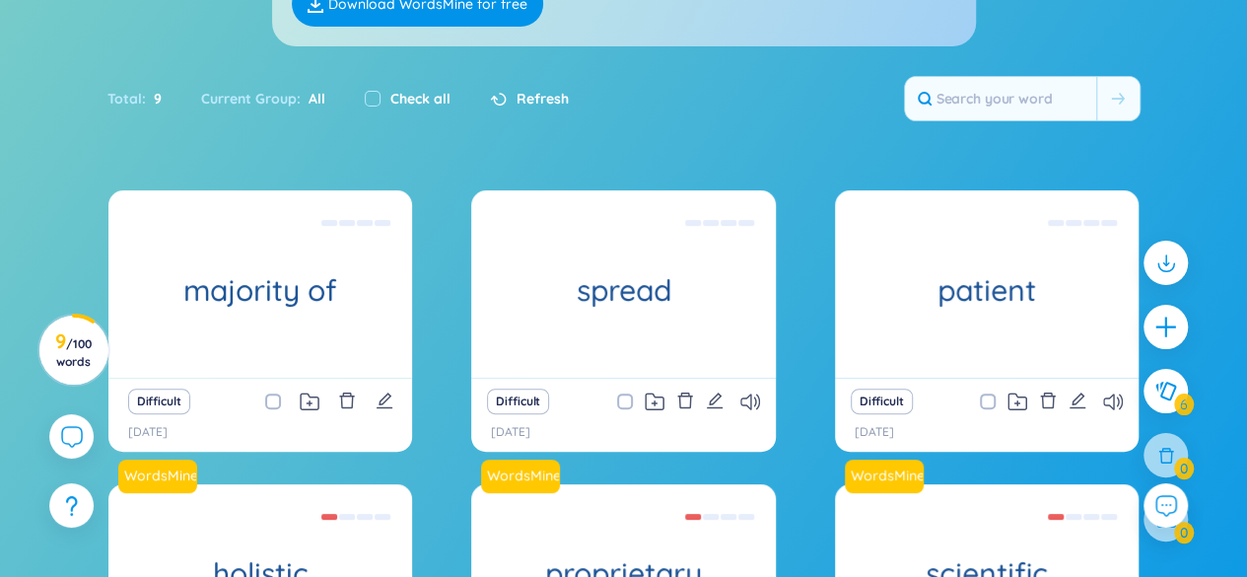
click at [530, 438] on p "[DATE]" at bounding box center [510, 432] width 39 height 19
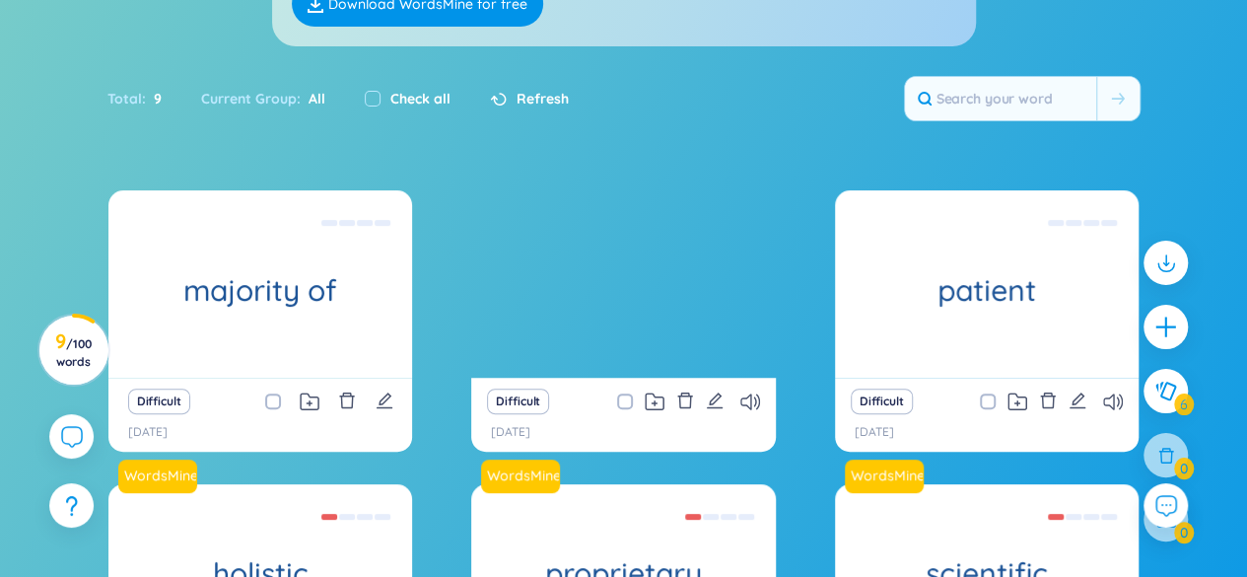
click at [613, 305] on h1 "spread" at bounding box center [623, 290] width 304 height 35
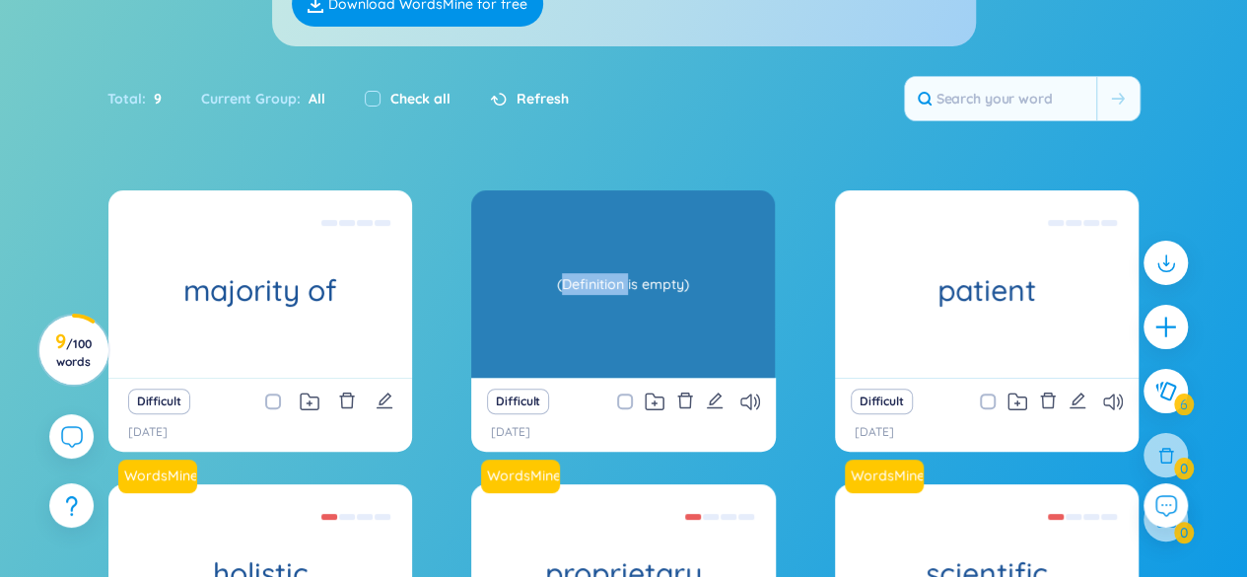
click at [613, 305] on div "(Definition is empty)" at bounding box center [623, 283] width 284 height 177
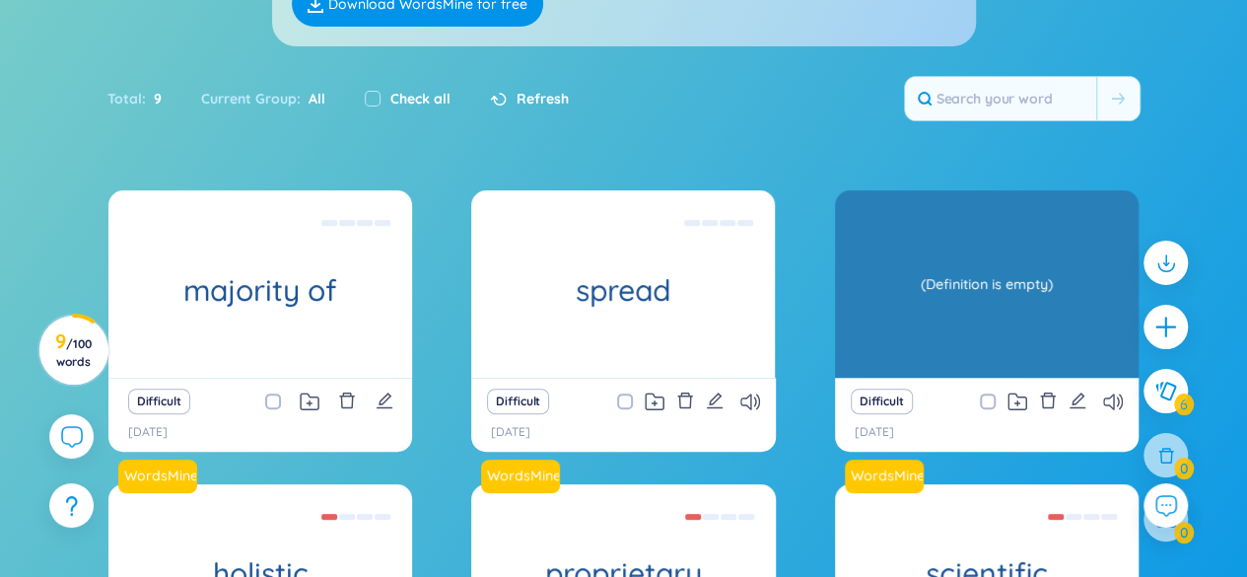
click at [1058, 317] on div "patient (Definition is empty)" at bounding box center [987, 283] width 304 height 187
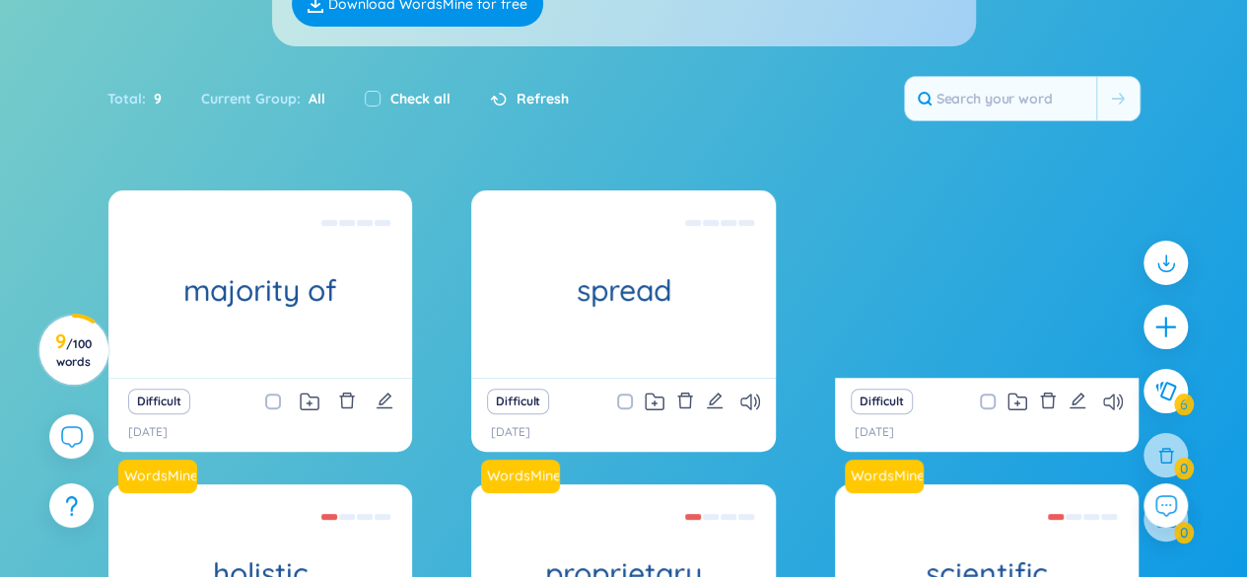
scroll to position [537, 0]
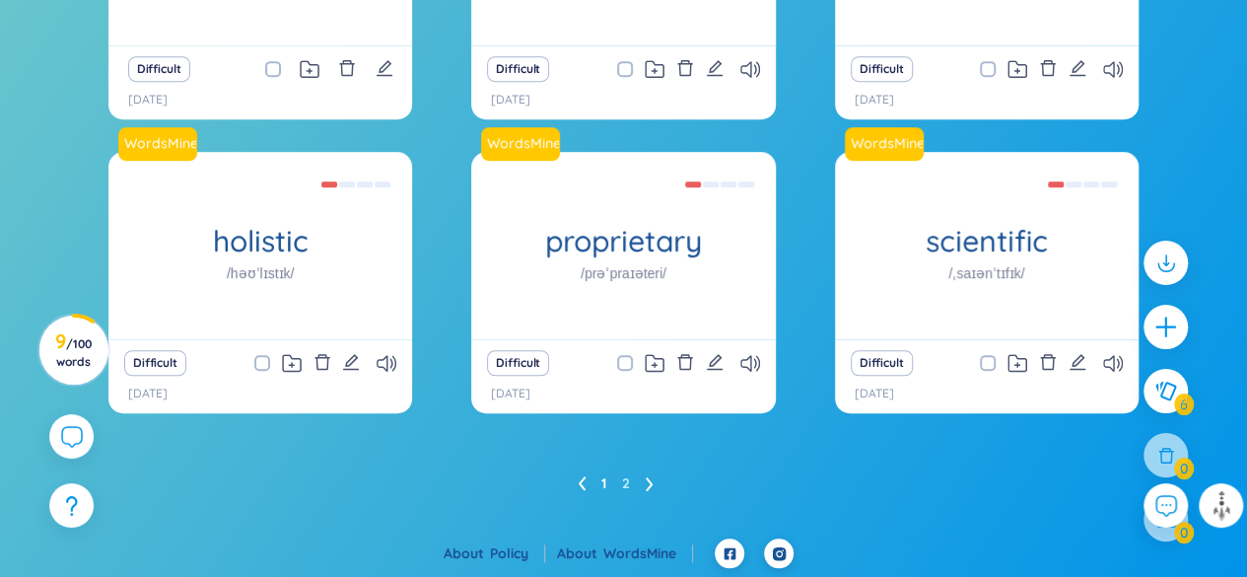
click at [649, 484] on icon at bounding box center [649, 484] width 7 height 14
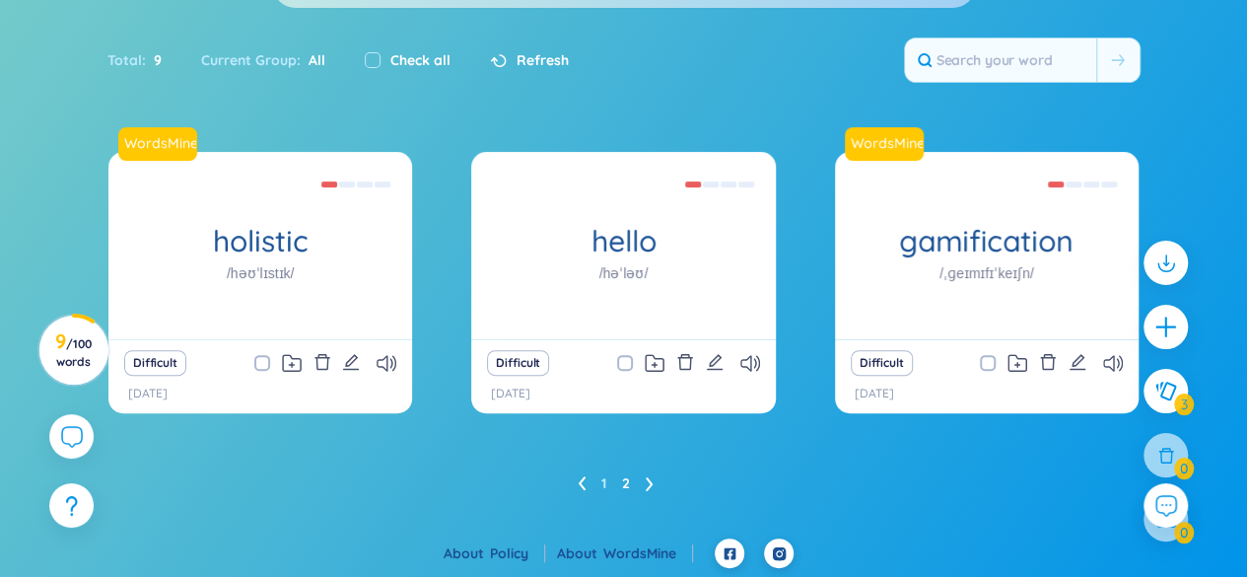
scroll to position [113, 0]
